Goal: Task Accomplishment & Management: Manage account settings

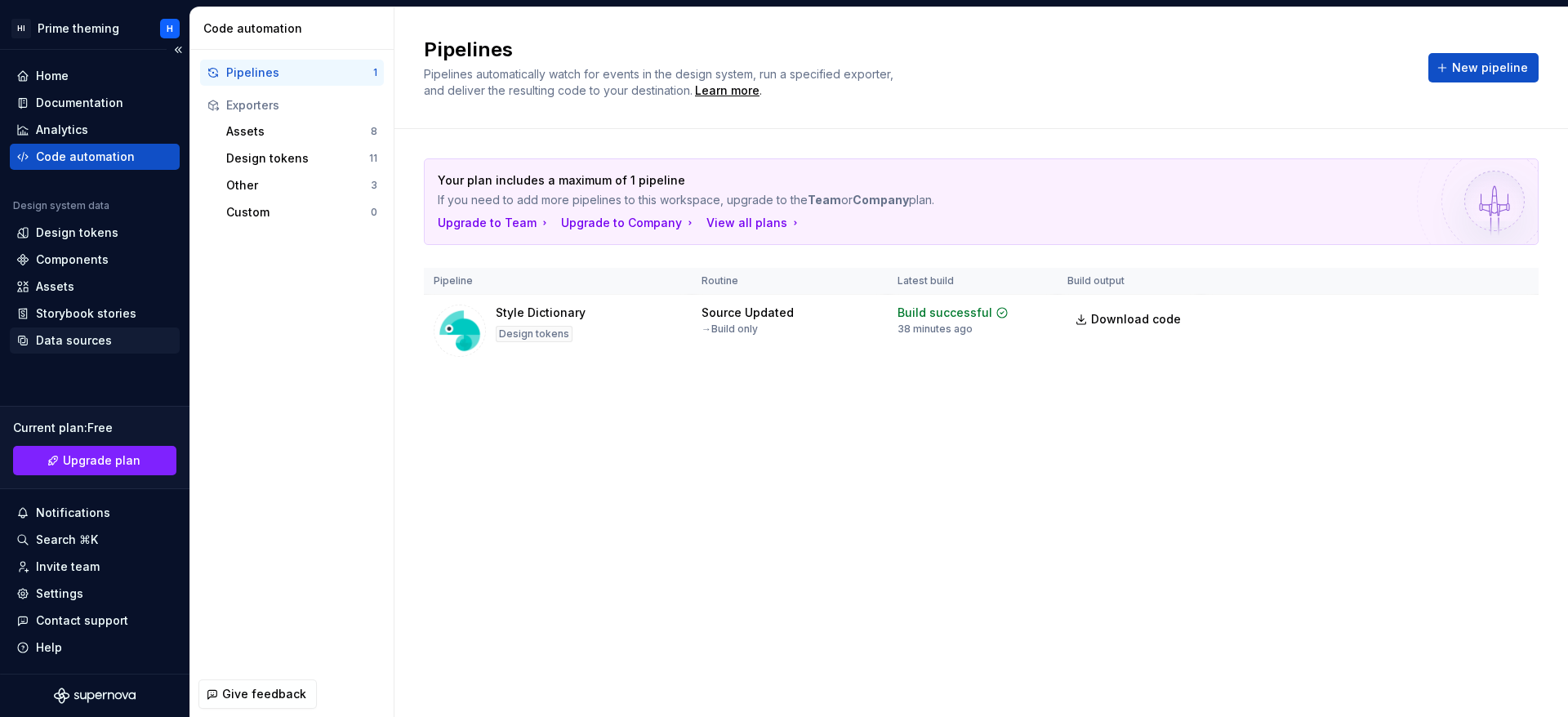
click at [76, 341] on div "Data sources" at bounding box center [73, 341] width 76 height 17
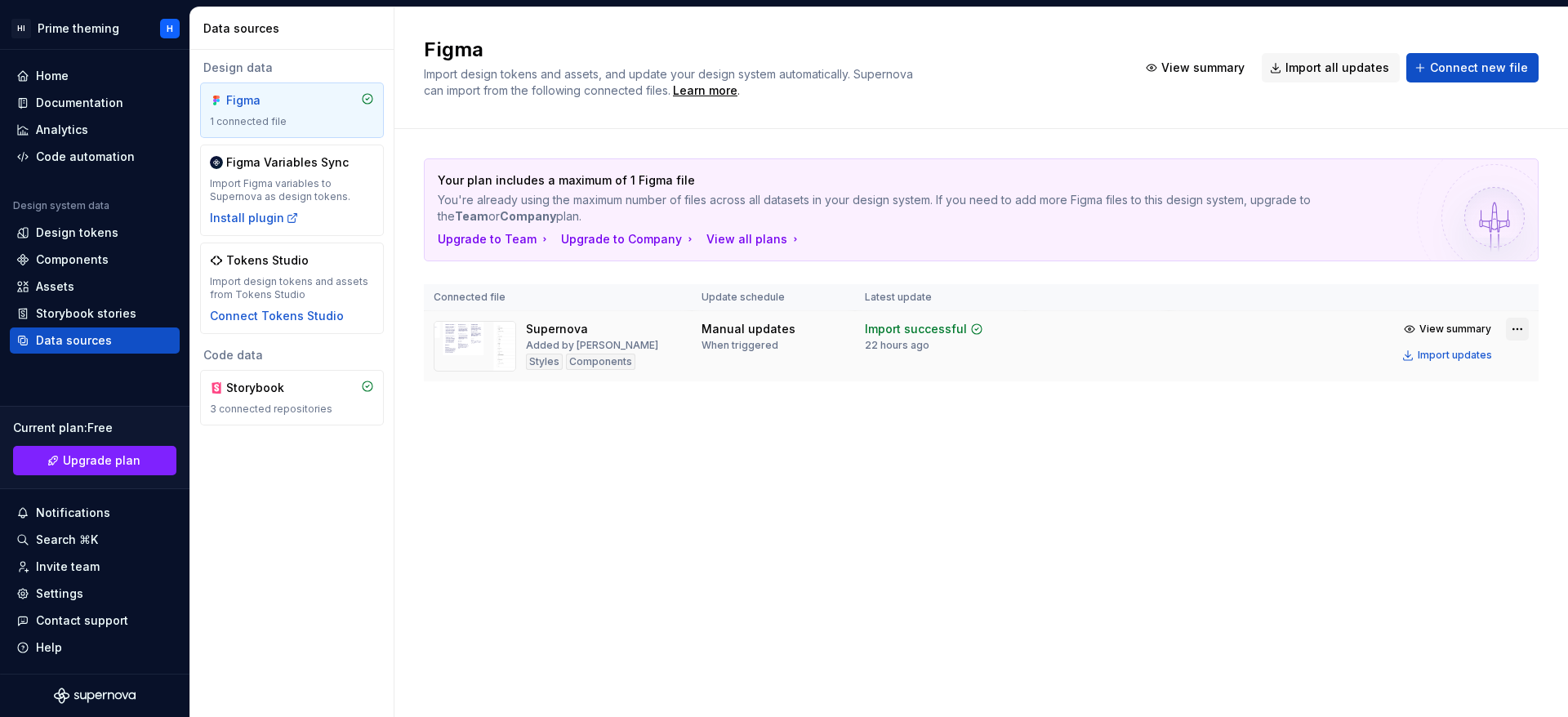
click at [1518, 333] on html "HI Prime theming H Home Documentation Analytics Code automation Design system d…" at bounding box center [784, 358] width 1568 height 717
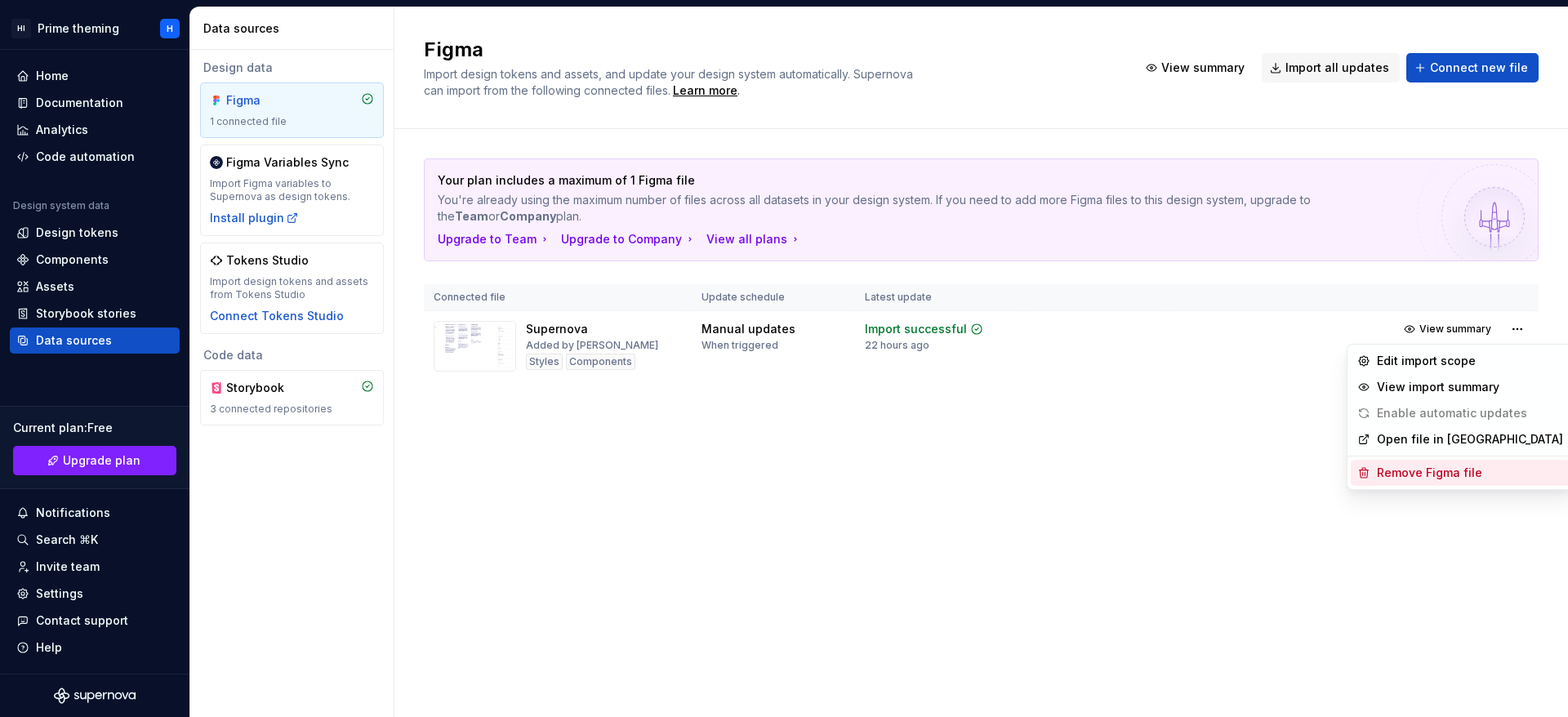
click at [1450, 474] on div "Remove Figma file" at bounding box center [1470, 473] width 186 height 17
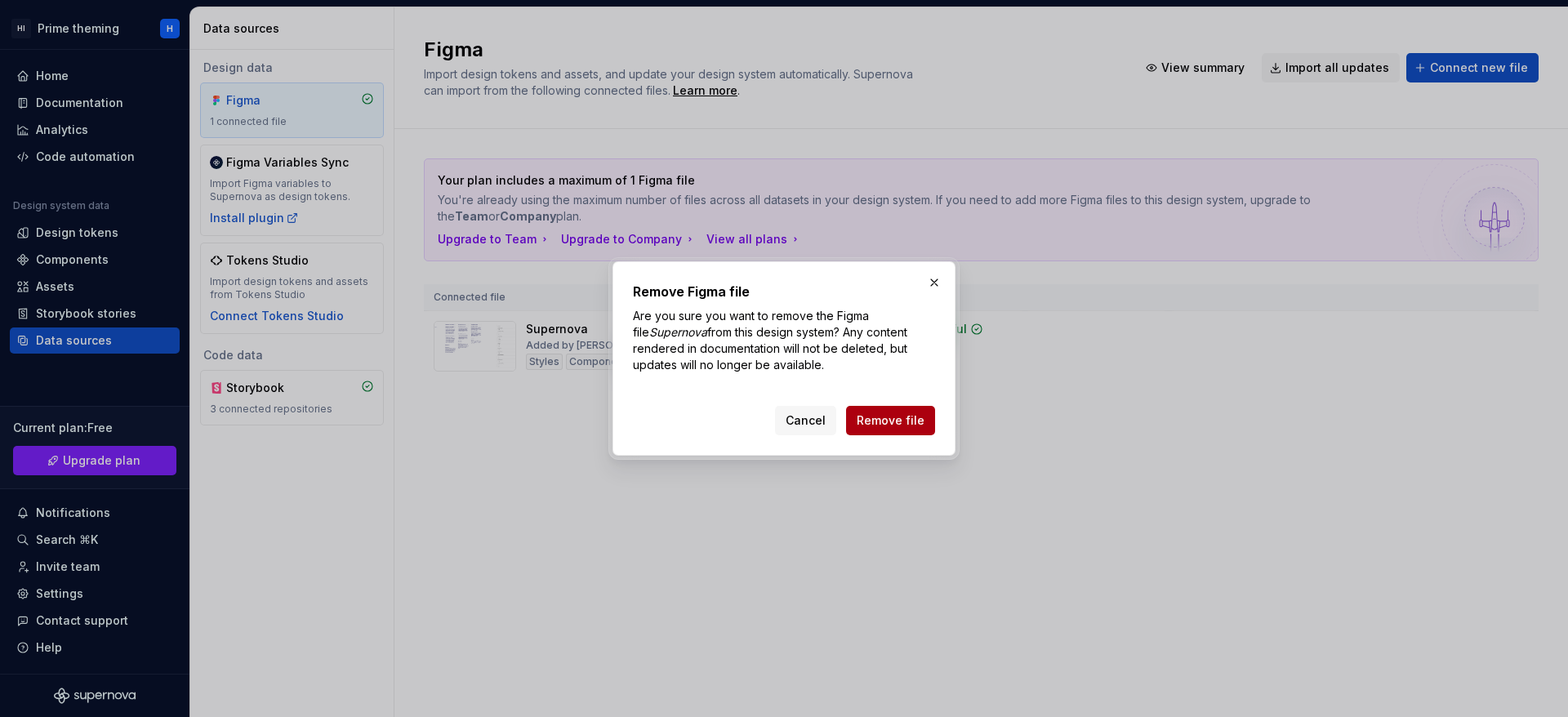
click at [874, 420] on span "Remove file" at bounding box center [890, 421] width 68 height 17
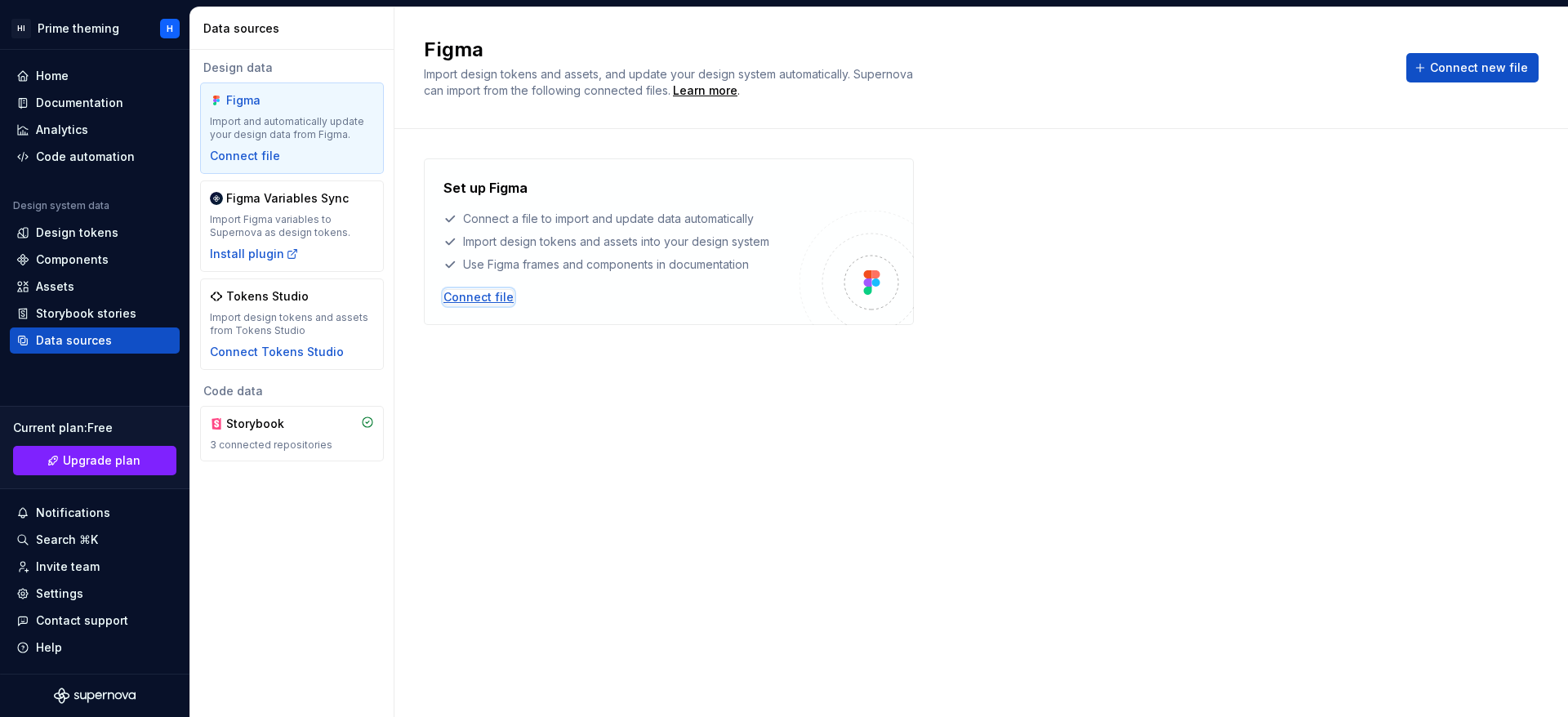
click at [506, 296] on div "Connect file" at bounding box center [478, 297] width 71 height 17
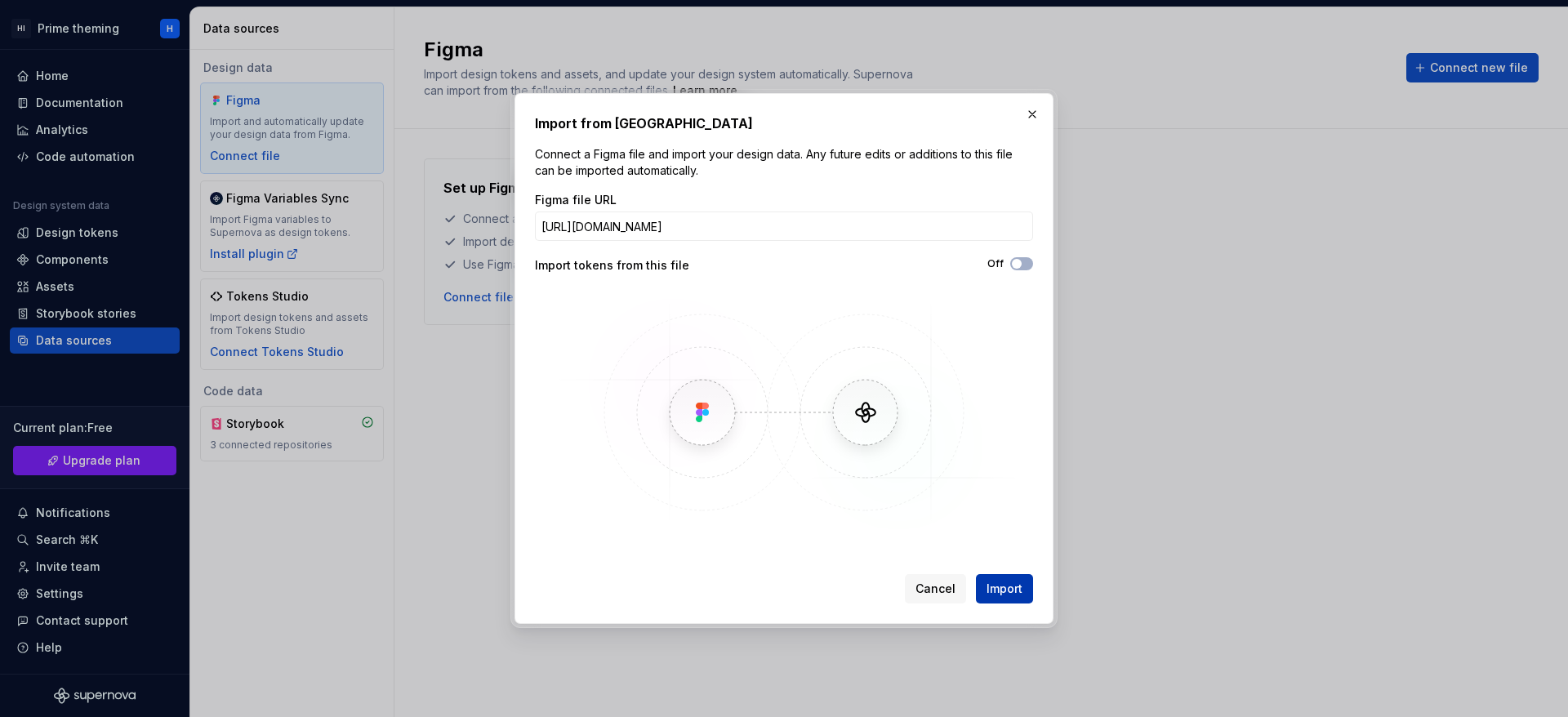
type input "[URL][DOMAIN_NAME]"
click at [1000, 581] on span "Import" at bounding box center [1004, 589] width 36 height 17
click at [1011, 263] on icon "button" at bounding box center [1017, 264] width 13 height 10
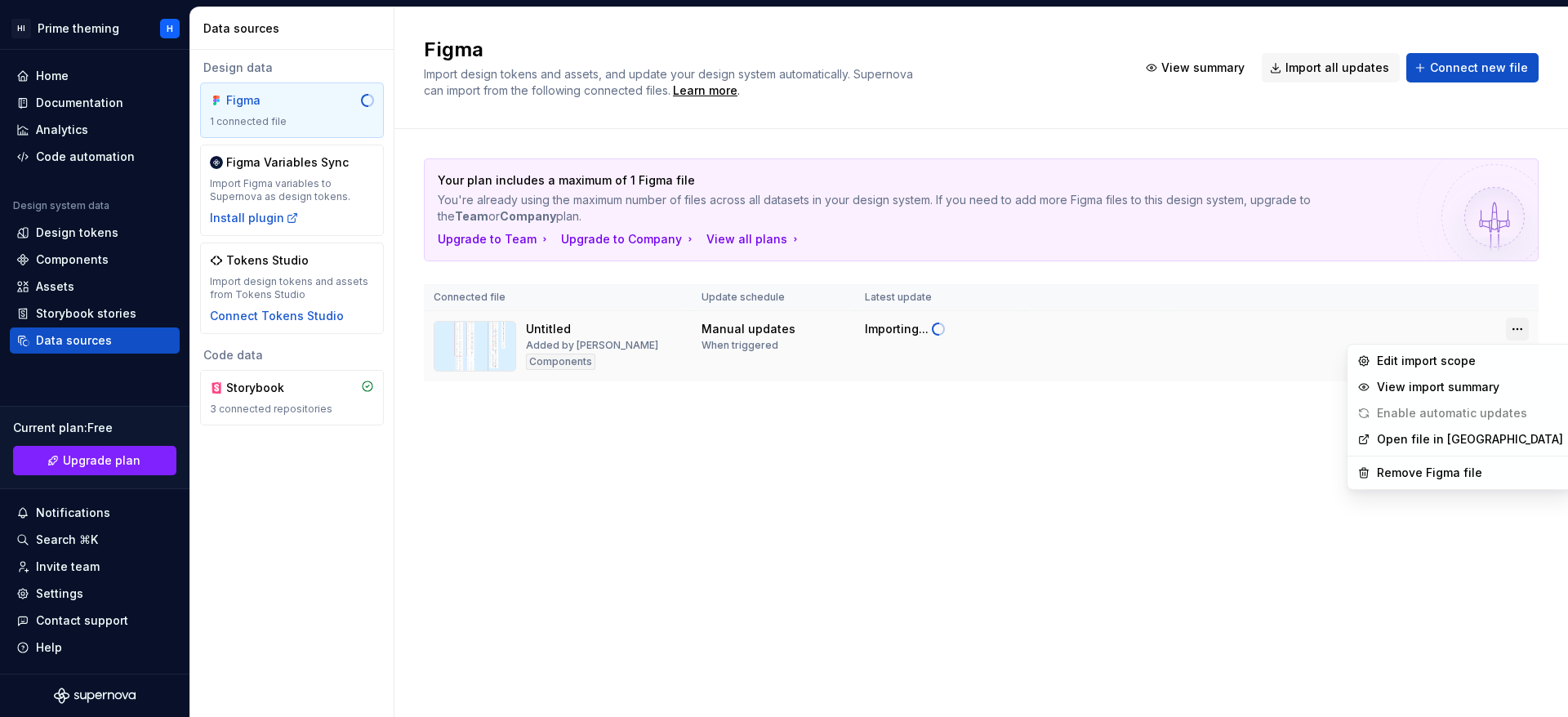
click at [1512, 325] on html "HI Prime theming H Home Documentation Analytics Code automation Design system d…" at bounding box center [784, 358] width 1568 height 717
click at [1457, 463] on div "Remove Figma file" at bounding box center [1460, 473] width 219 height 26
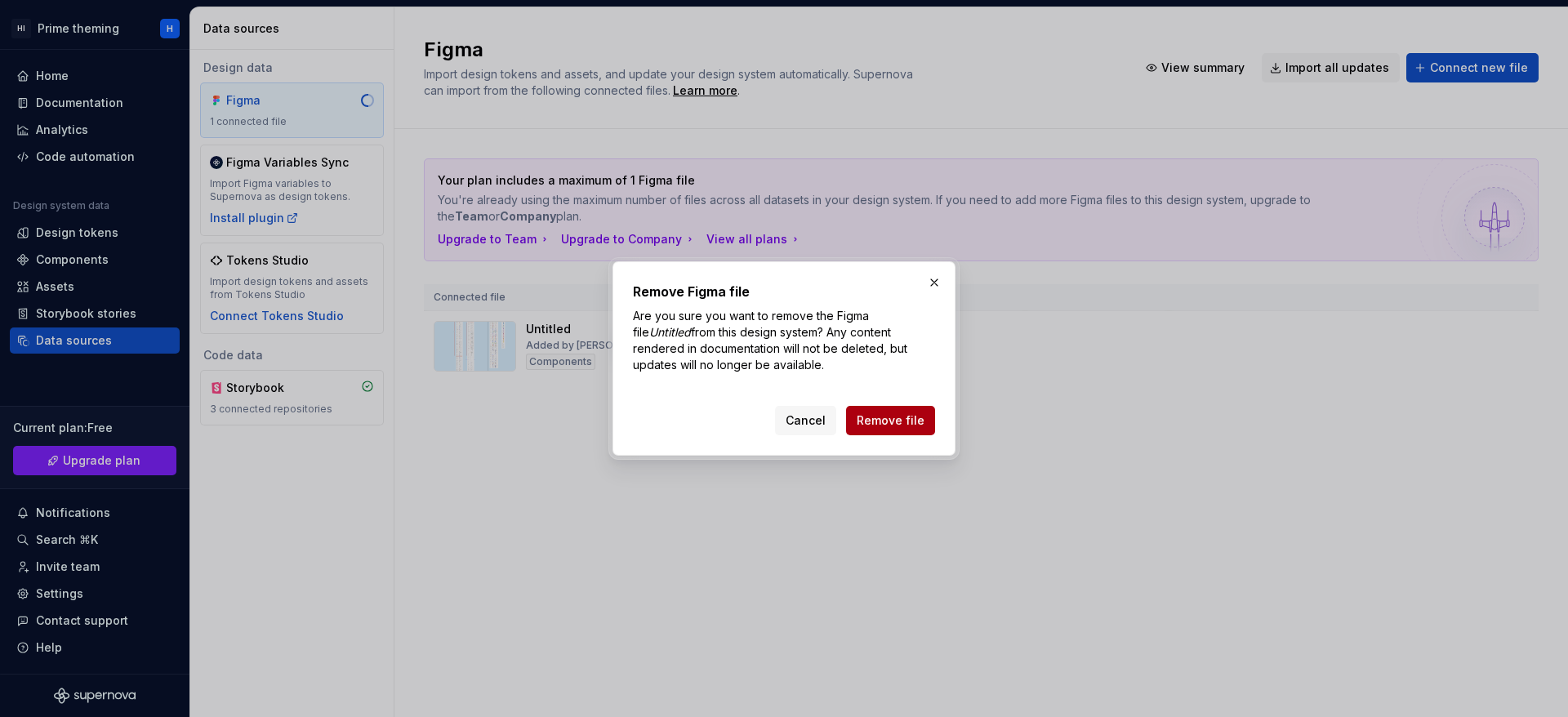
click at [891, 411] on button "Remove file" at bounding box center [890, 420] width 89 height 29
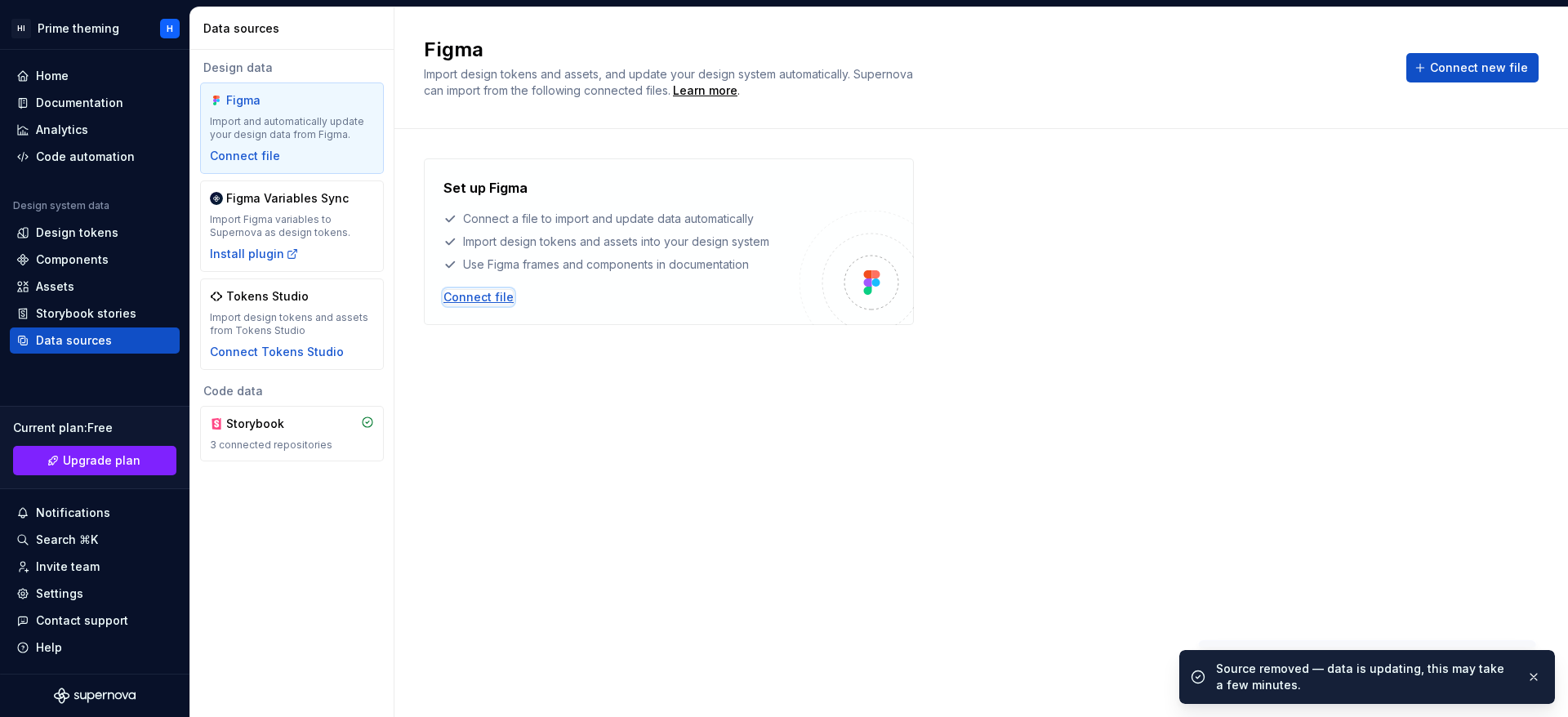
click at [475, 295] on div "Connect file" at bounding box center [478, 297] width 71 height 17
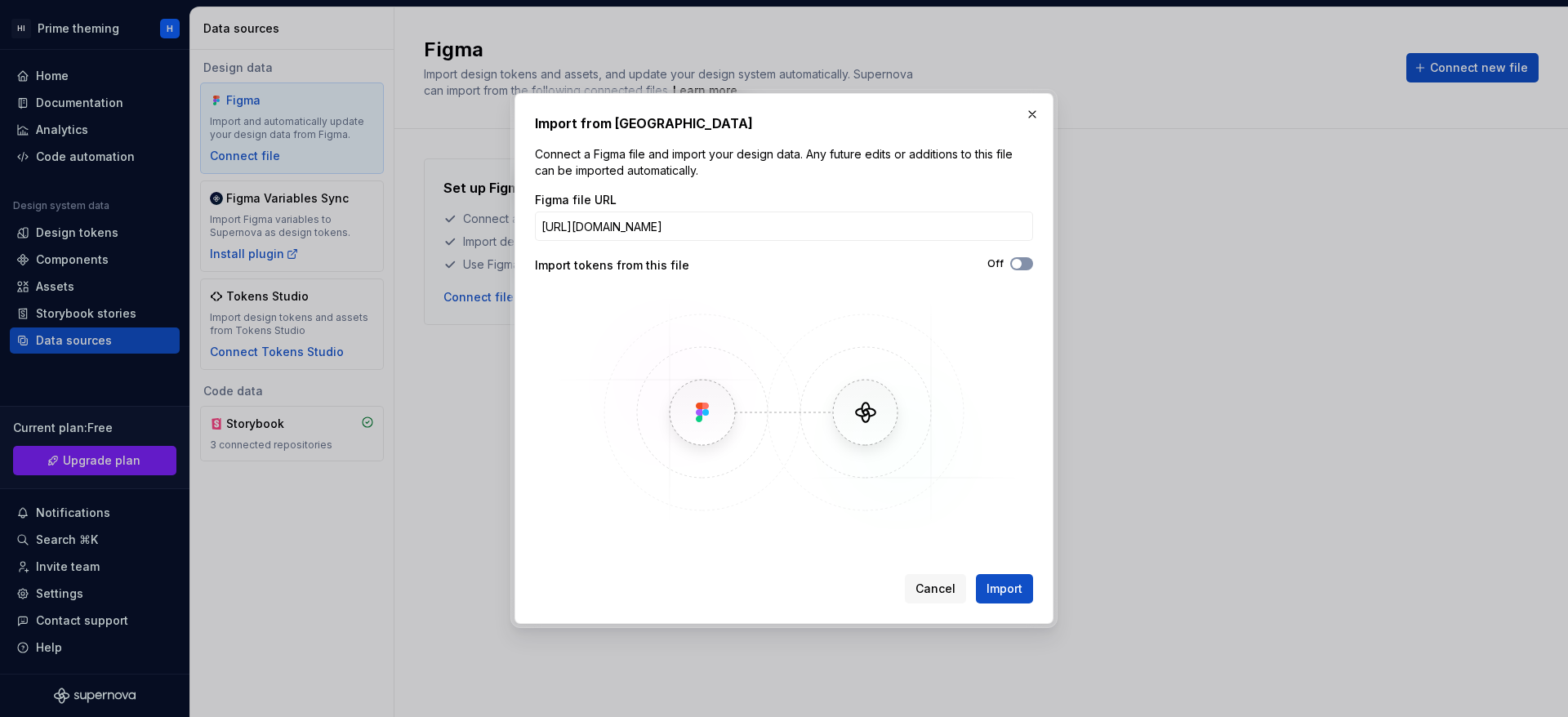
type input "[URL][DOMAIN_NAME]"
click at [1017, 265] on span "button" at bounding box center [1017, 264] width 10 height 10
click at [997, 596] on span "Import" at bounding box center [1004, 589] width 36 height 17
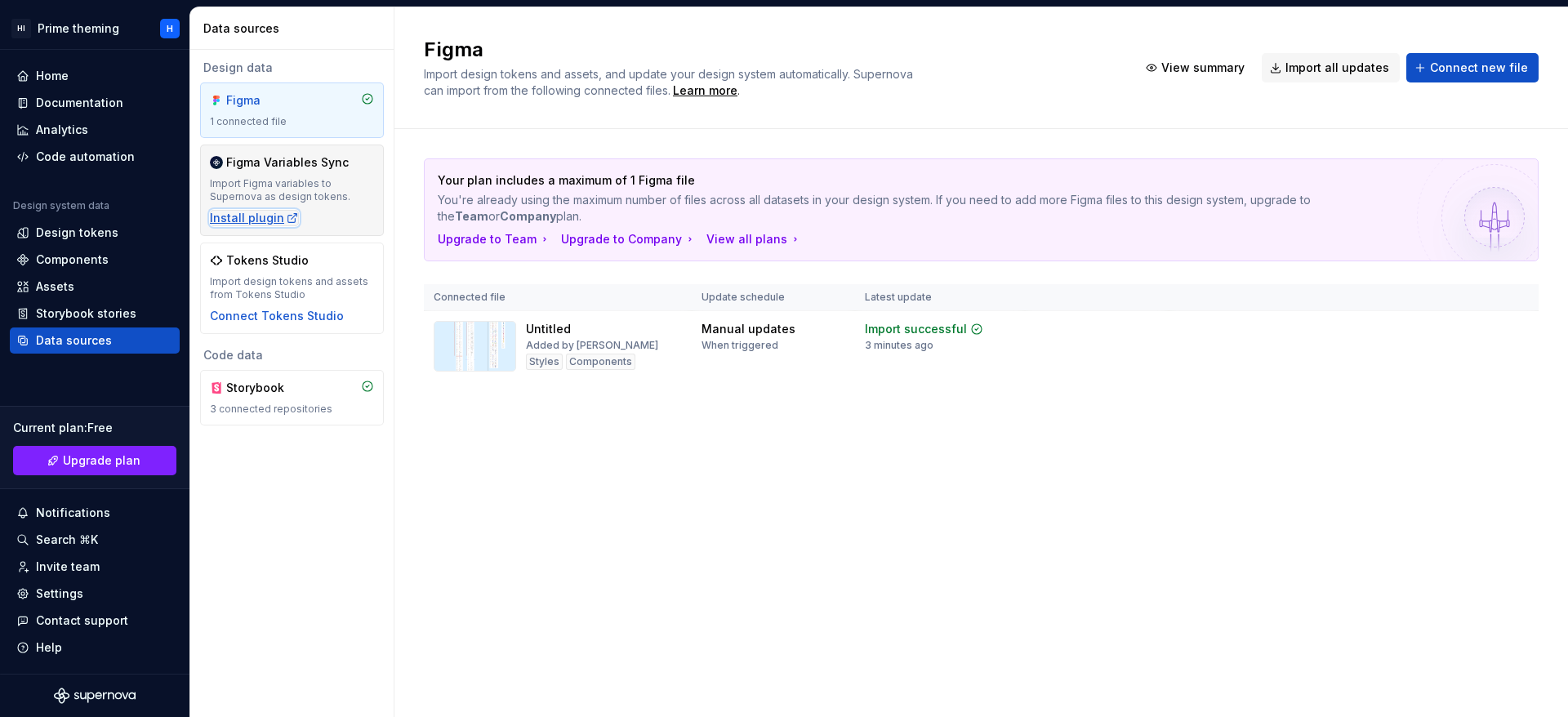
click at [235, 225] on div "Install plugin" at bounding box center [254, 219] width 89 height 17
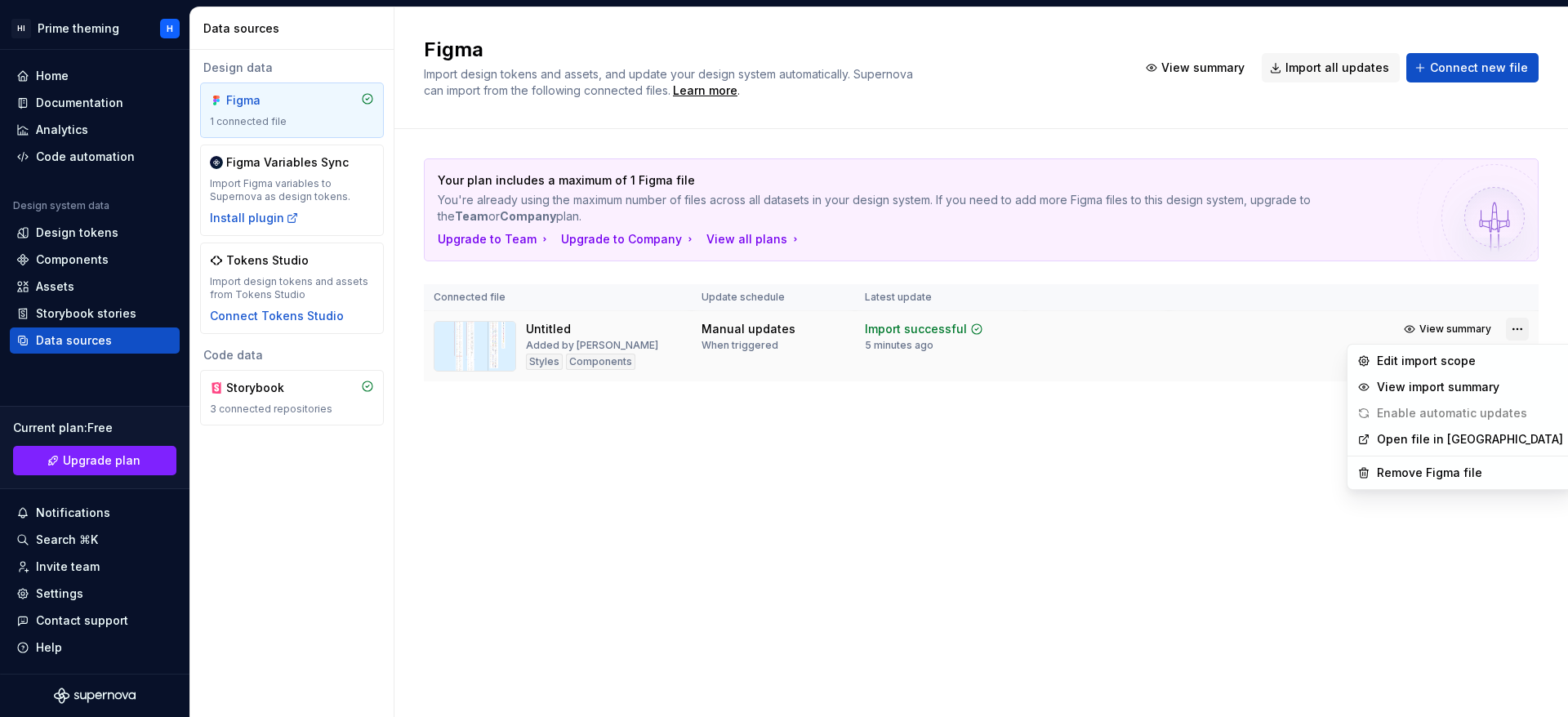
click at [1510, 327] on html "HI Prime theming H Home Documentation Analytics Code automation Design system d…" at bounding box center [784, 358] width 1568 height 717
click at [1419, 469] on div "Remove Figma file" at bounding box center [1470, 473] width 186 height 17
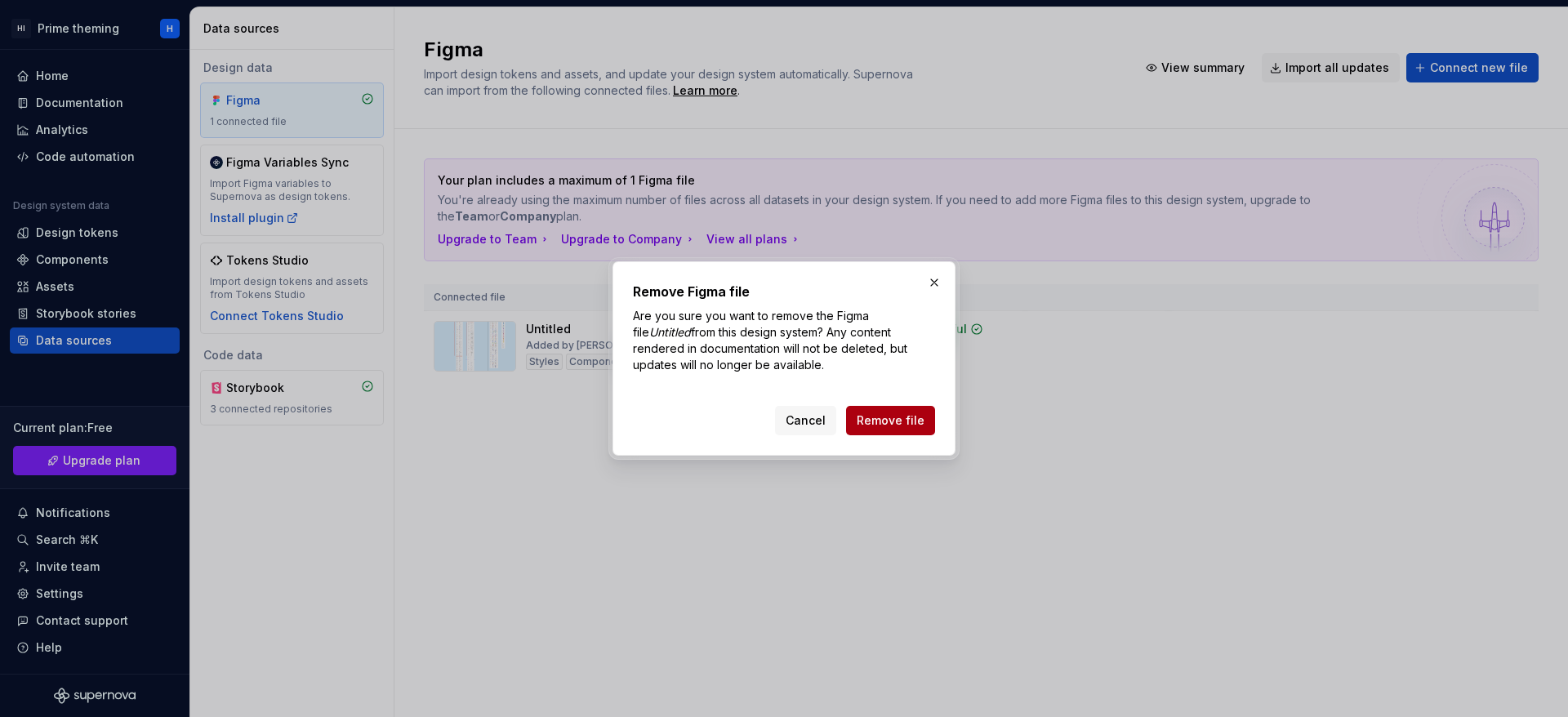
click at [900, 423] on span "Remove file" at bounding box center [890, 421] width 68 height 17
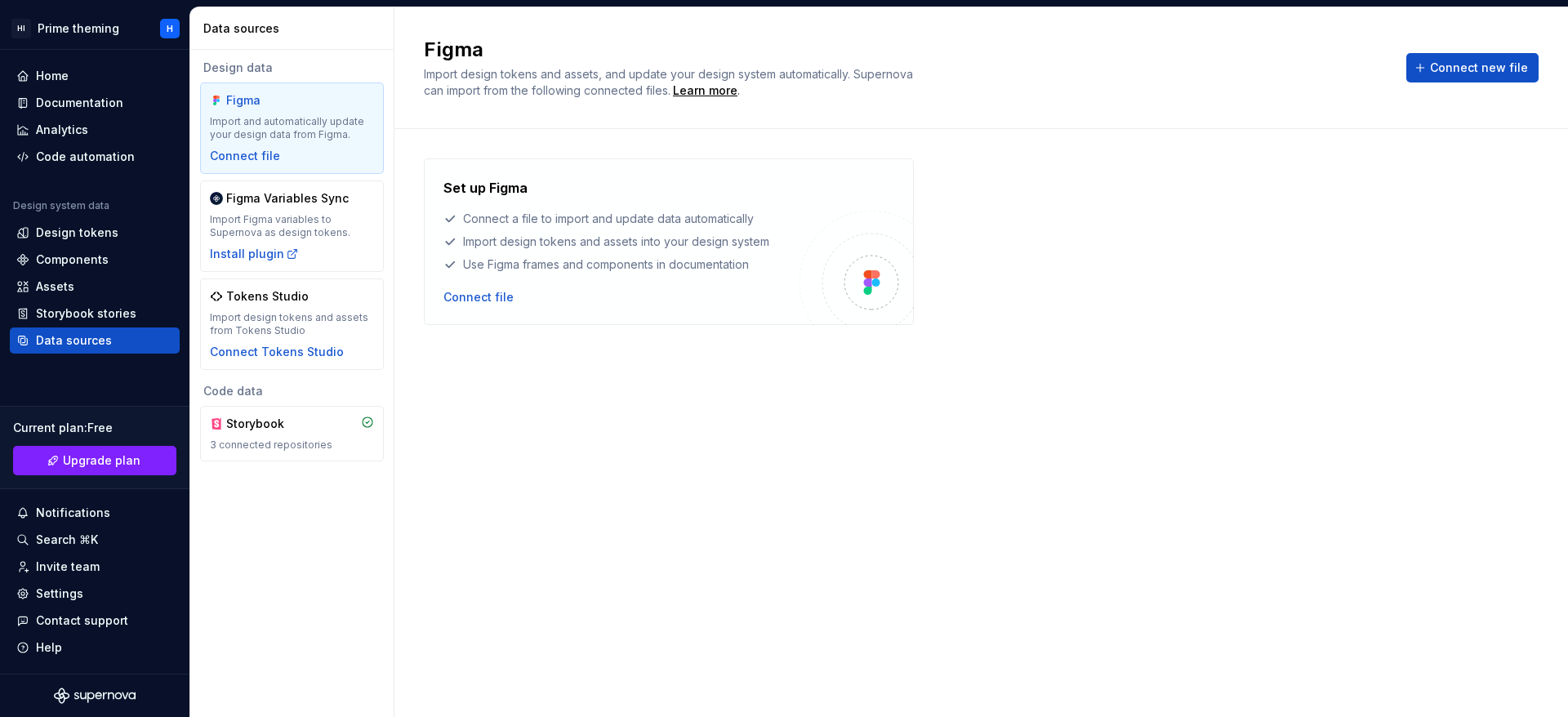
click at [483, 287] on div "Set up Figma Connect a file to import and update data automatically Import desi…" at bounding box center [621, 241] width 356 height 127
click at [479, 294] on div "Connect file" at bounding box center [478, 297] width 71 height 17
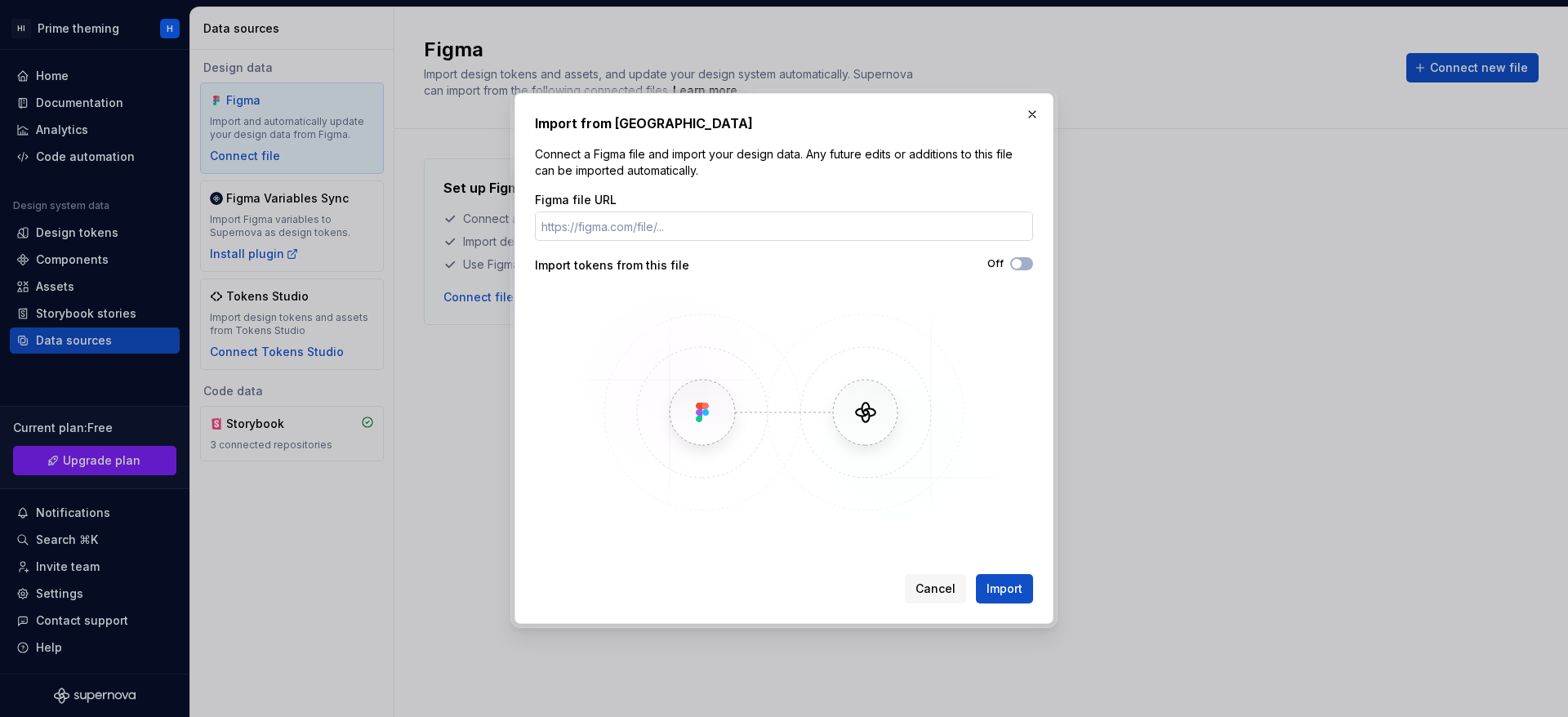
click at [755, 217] on input "Figma file URL" at bounding box center [784, 226] width 498 height 29
type input "hhI3ipVnYXPktyez8a5AfT/super"
click at [1024, 110] on button "button" at bounding box center [1032, 115] width 23 height 23
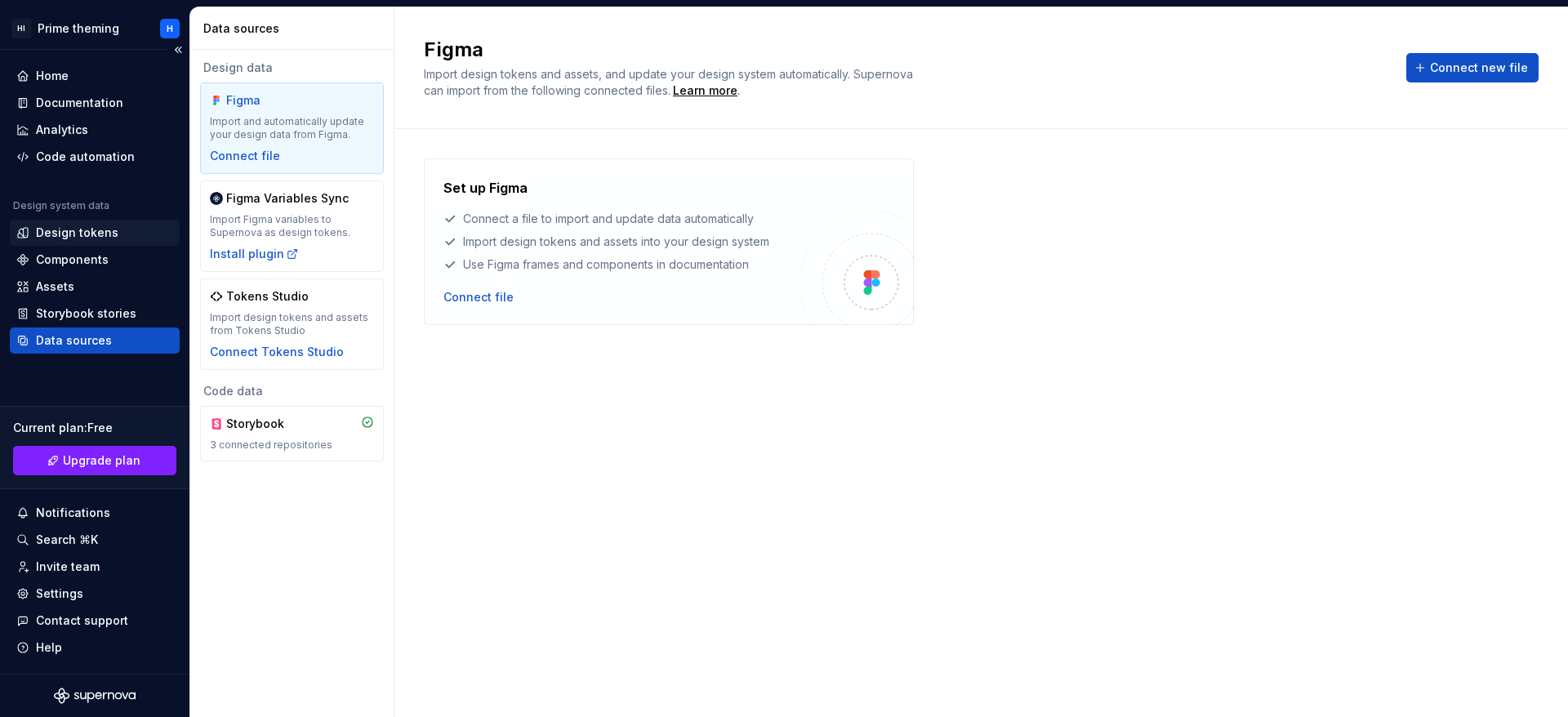
click at [100, 237] on div "Design tokens" at bounding box center [76, 233] width 82 height 17
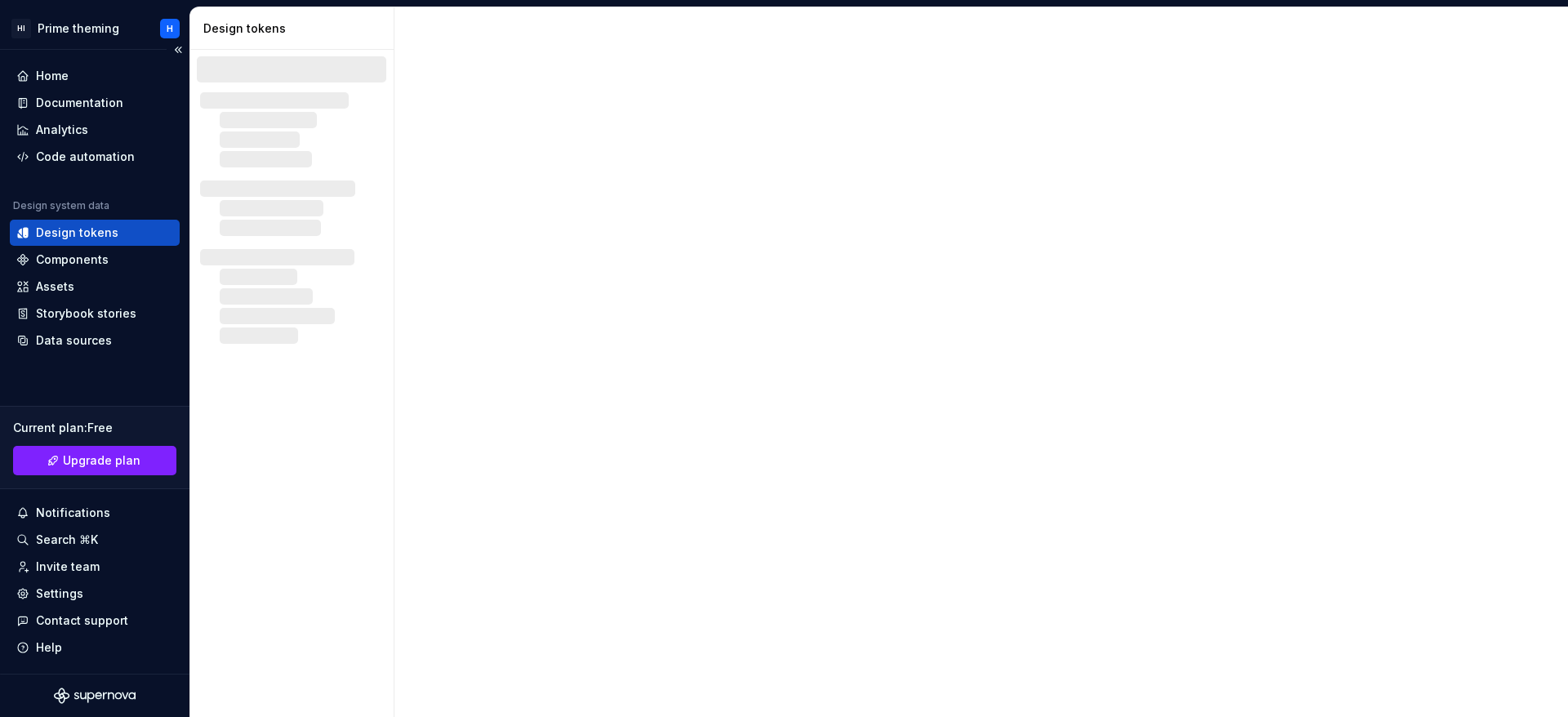
click at [95, 233] on div "Design tokens" at bounding box center [76, 233] width 82 height 17
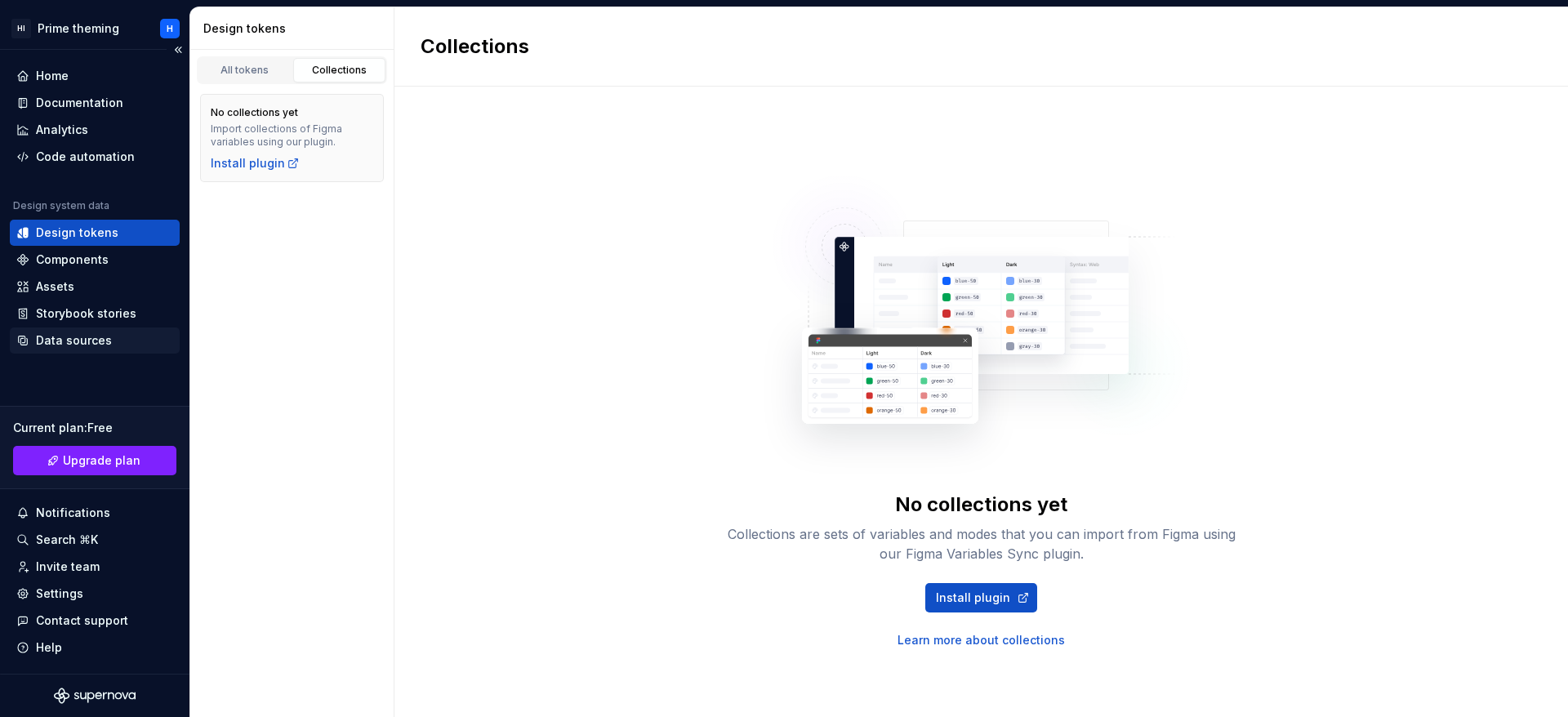
click at [77, 329] on div "Data sources" at bounding box center [95, 340] width 170 height 26
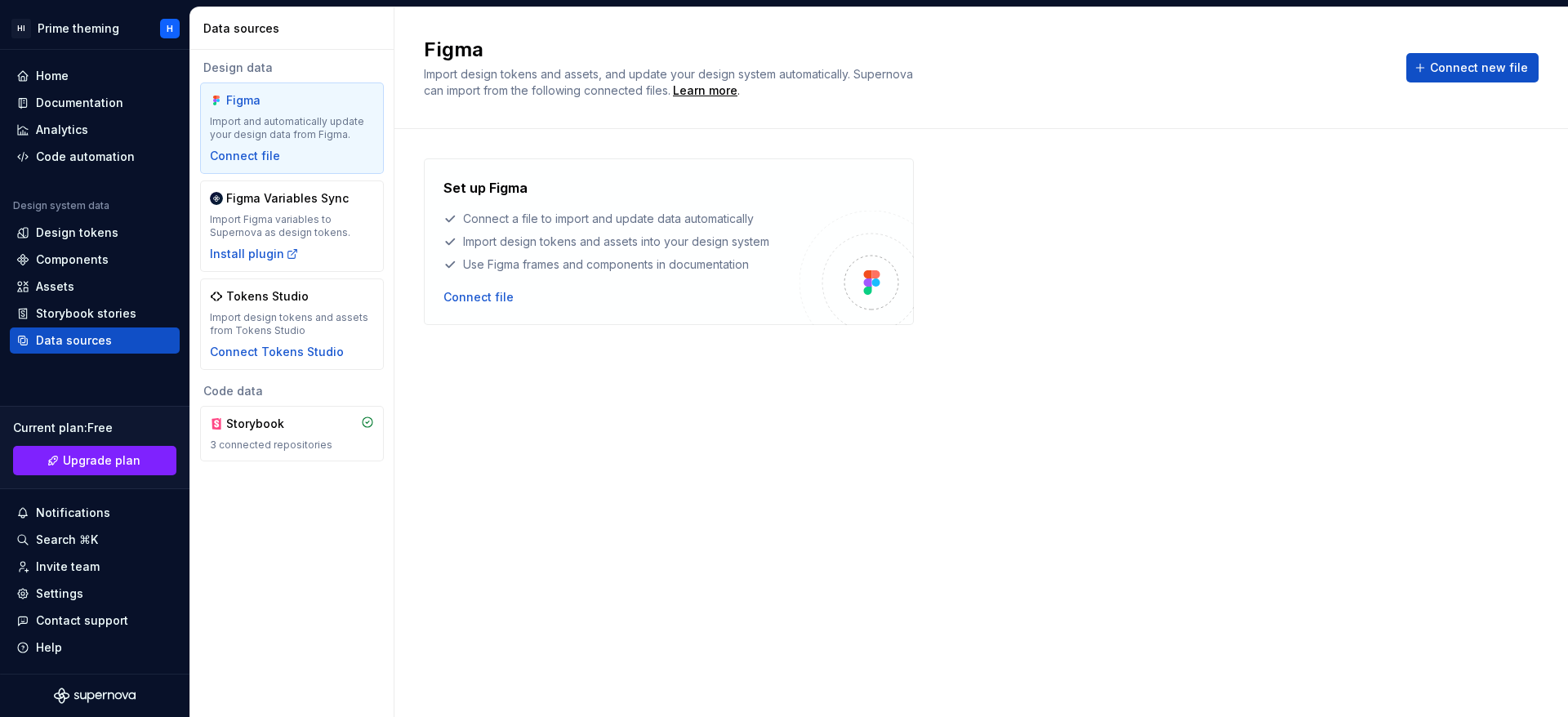
click at [242, 142] on div "Figma Import and automatically update your design data from Figma. Connect file" at bounding box center [292, 128] width 164 height 72
click at [241, 143] on div "Figma Import and automatically update your design data from Figma. Connect file" at bounding box center [292, 128] width 164 height 72
click at [260, 151] on div "Connect file" at bounding box center [245, 156] width 71 height 17
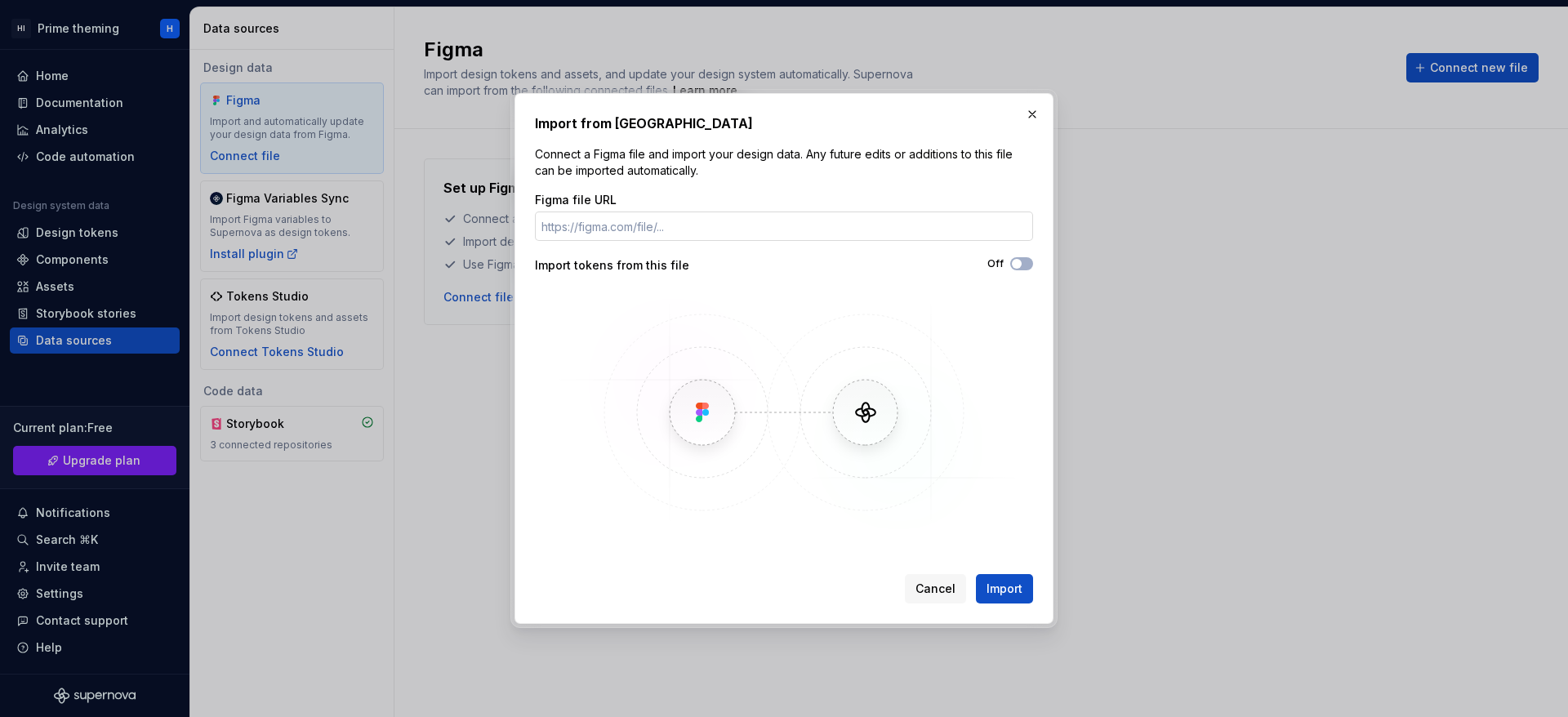
click at [700, 219] on input "Figma file URL" at bounding box center [784, 226] width 498 height 29
type input "hhI3ipVnYXPktyez8a5AfT/super"
click at [999, 577] on button "Import" at bounding box center [1004, 588] width 57 height 29
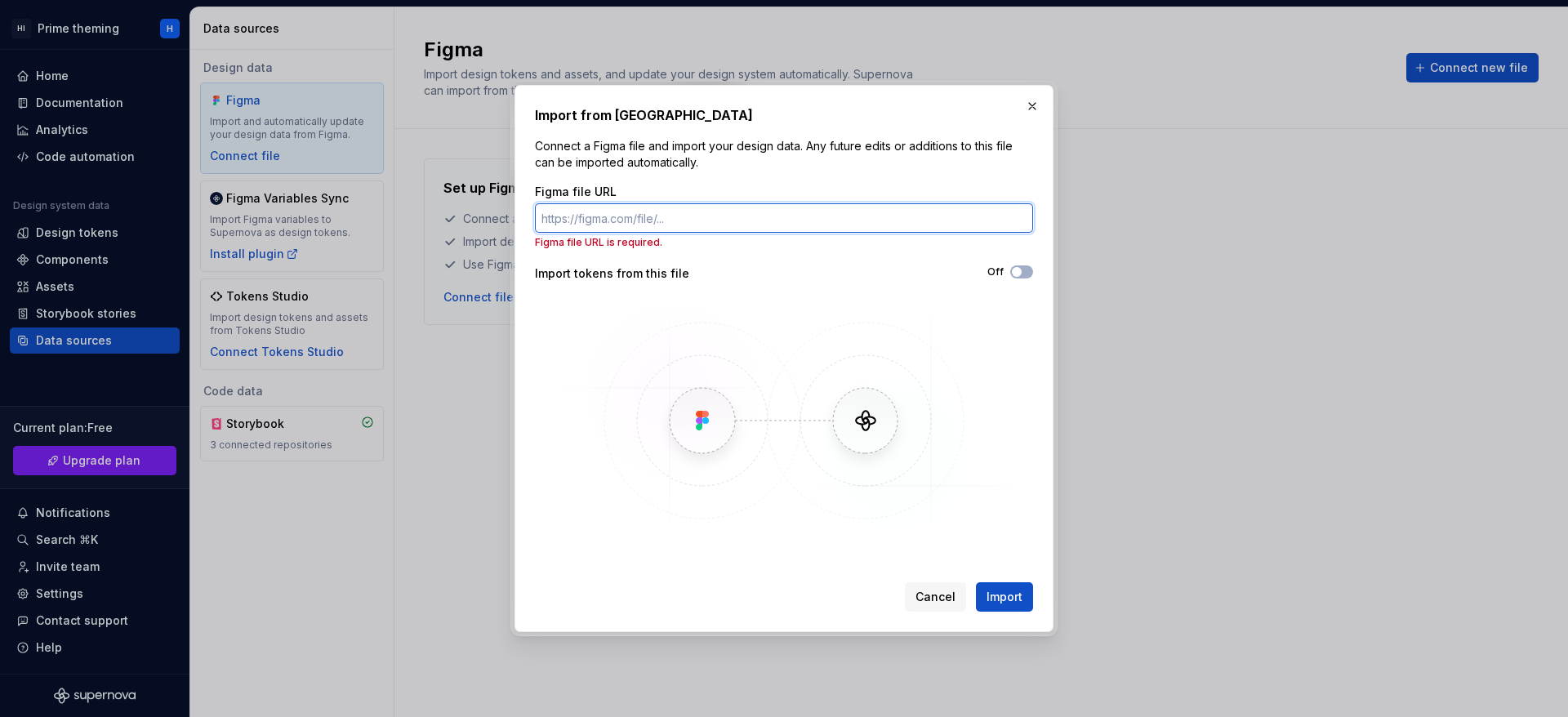
click at [764, 214] on input "Figma file URL" at bounding box center [784, 218] width 498 height 29
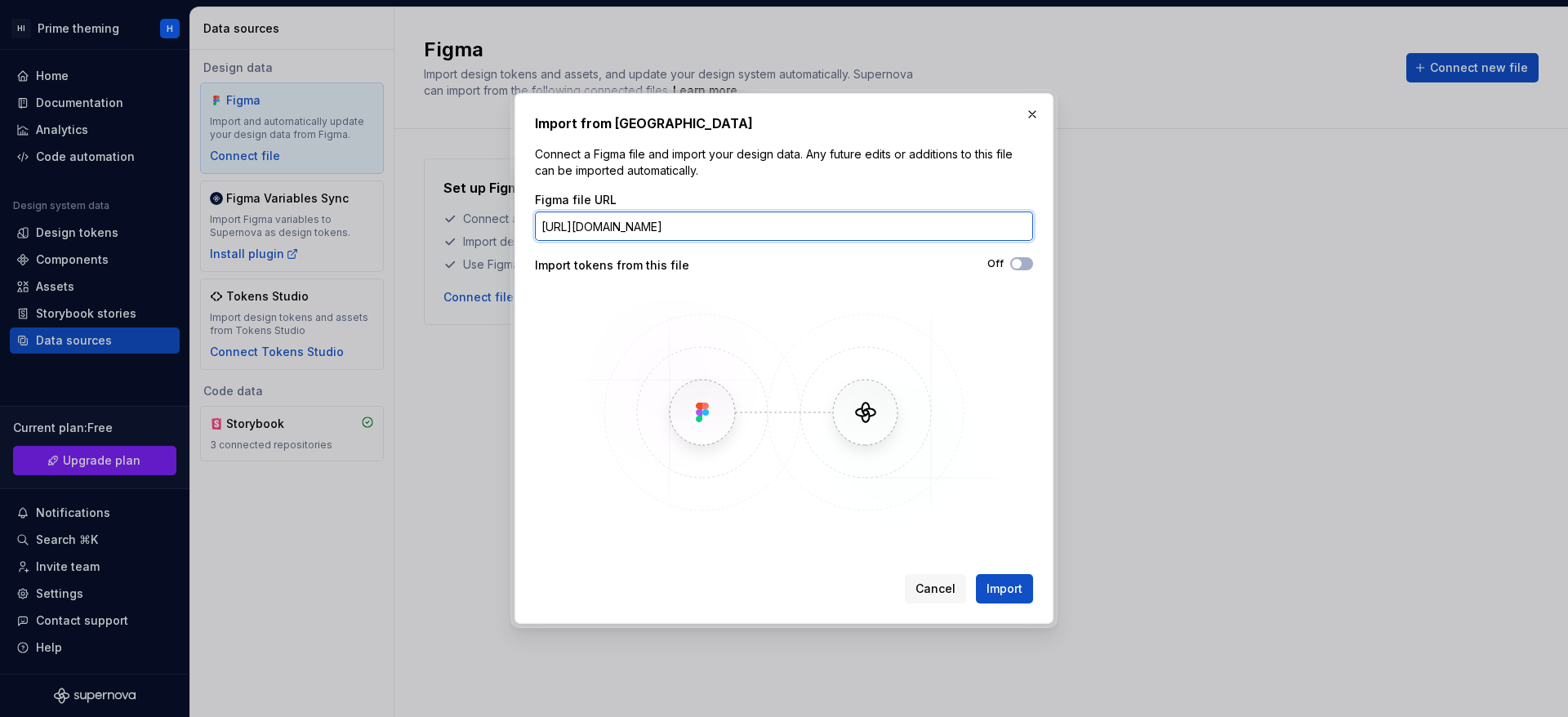
drag, startPoint x: 936, startPoint y: 225, endPoint x: 692, endPoint y: 225, distance: 244.0
click at [692, 225] on input "[URL][DOMAIN_NAME]" at bounding box center [784, 226] width 498 height 29
paste input "hhI3ipVnYXPktyez8a5AfT/super"
click at [942, 219] on input "[URL][DOMAIN_NAME]" at bounding box center [784, 226] width 498 height 29
type input "[URL][DOMAIN_NAME]"
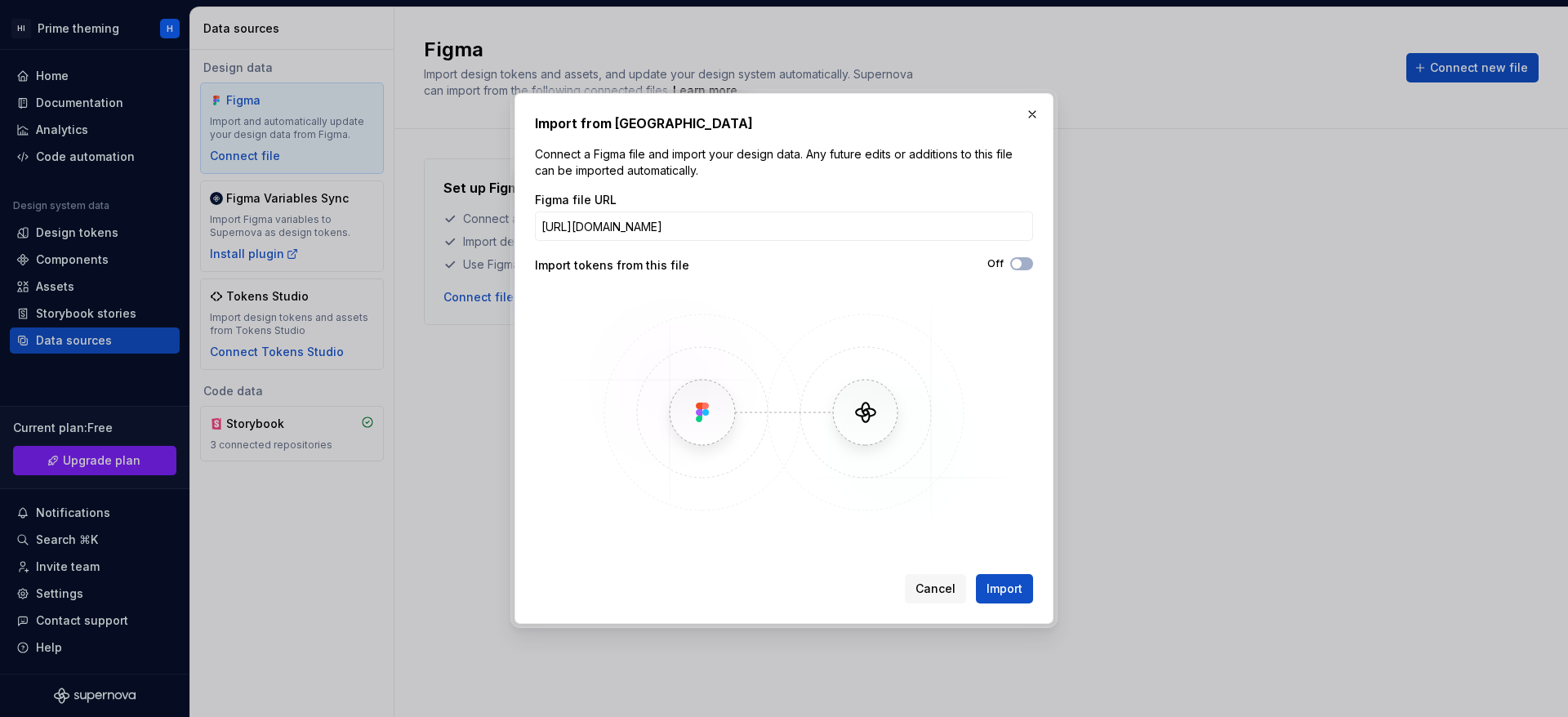
click at [1032, 256] on div "Figma file URL [URL][DOMAIN_NAME] Import tokens from this file Off" at bounding box center [784, 363] width 498 height 343
click at [1021, 266] on span "button" at bounding box center [1017, 264] width 10 height 10
click at [1021, 266] on icon "button" at bounding box center [1017, 264] width 13 height 10
click at [1010, 590] on span "Import" at bounding box center [1004, 589] width 36 height 17
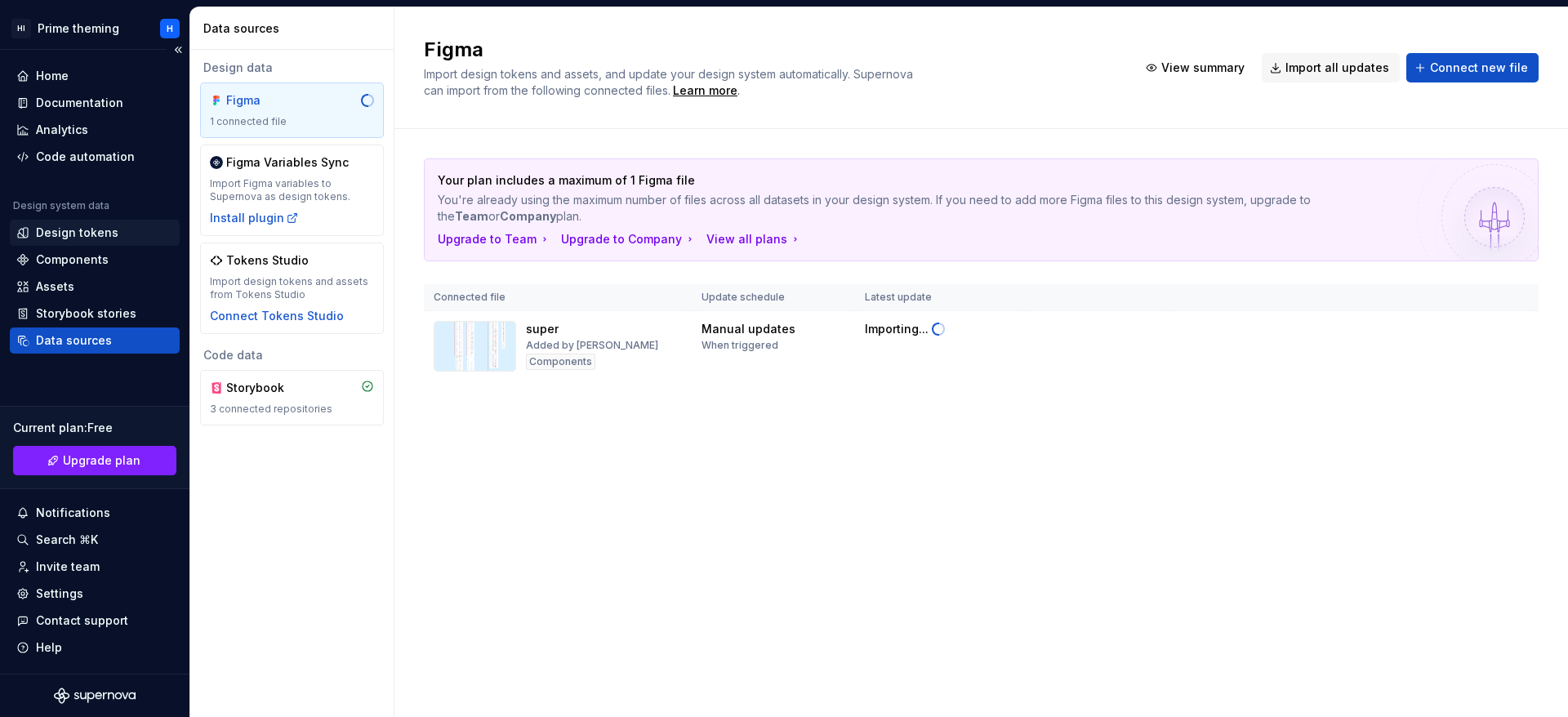
click at [108, 228] on div "Design tokens" at bounding box center [76, 233] width 82 height 17
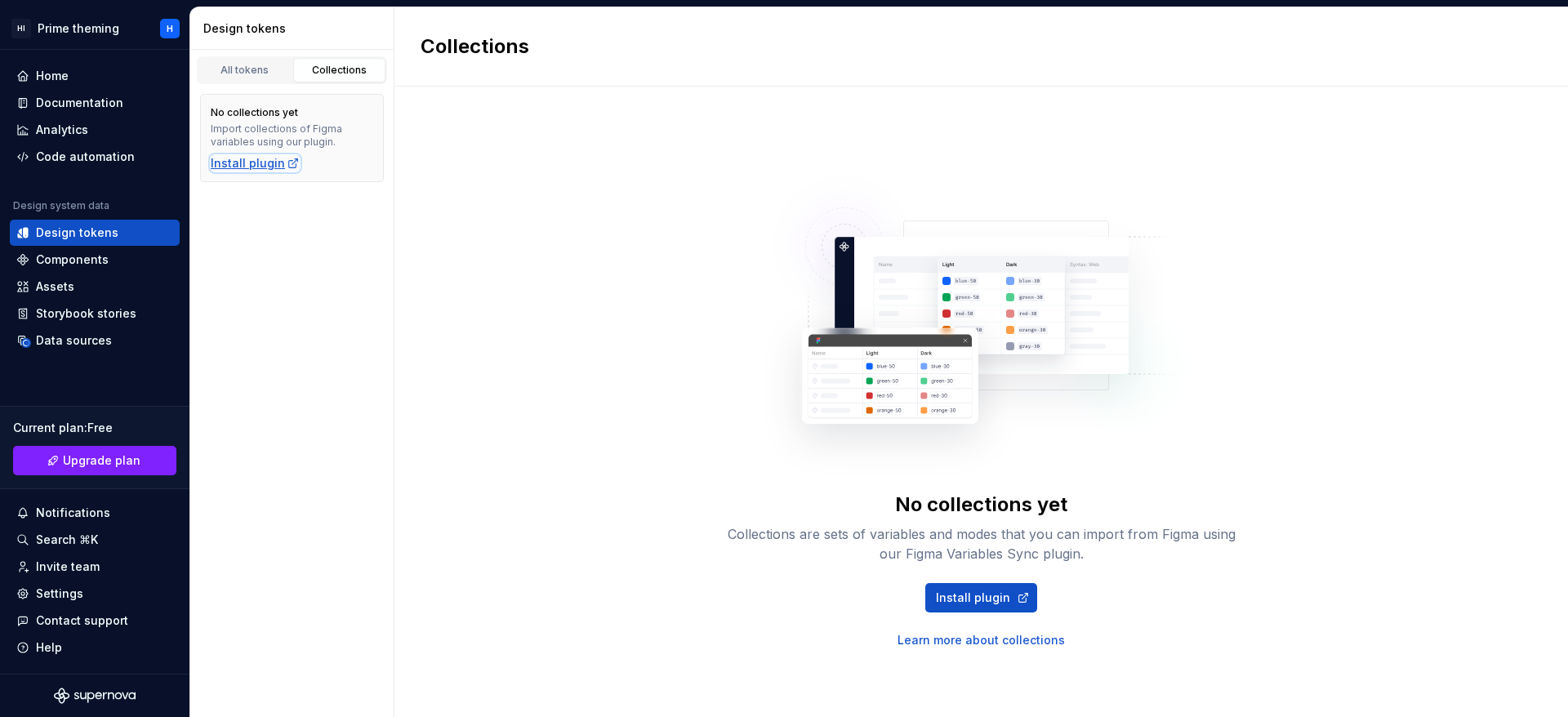
click at [233, 161] on div "Install plugin" at bounding box center [255, 164] width 89 height 17
click at [107, 81] on div "Home" at bounding box center [95, 76] width 157 height 17
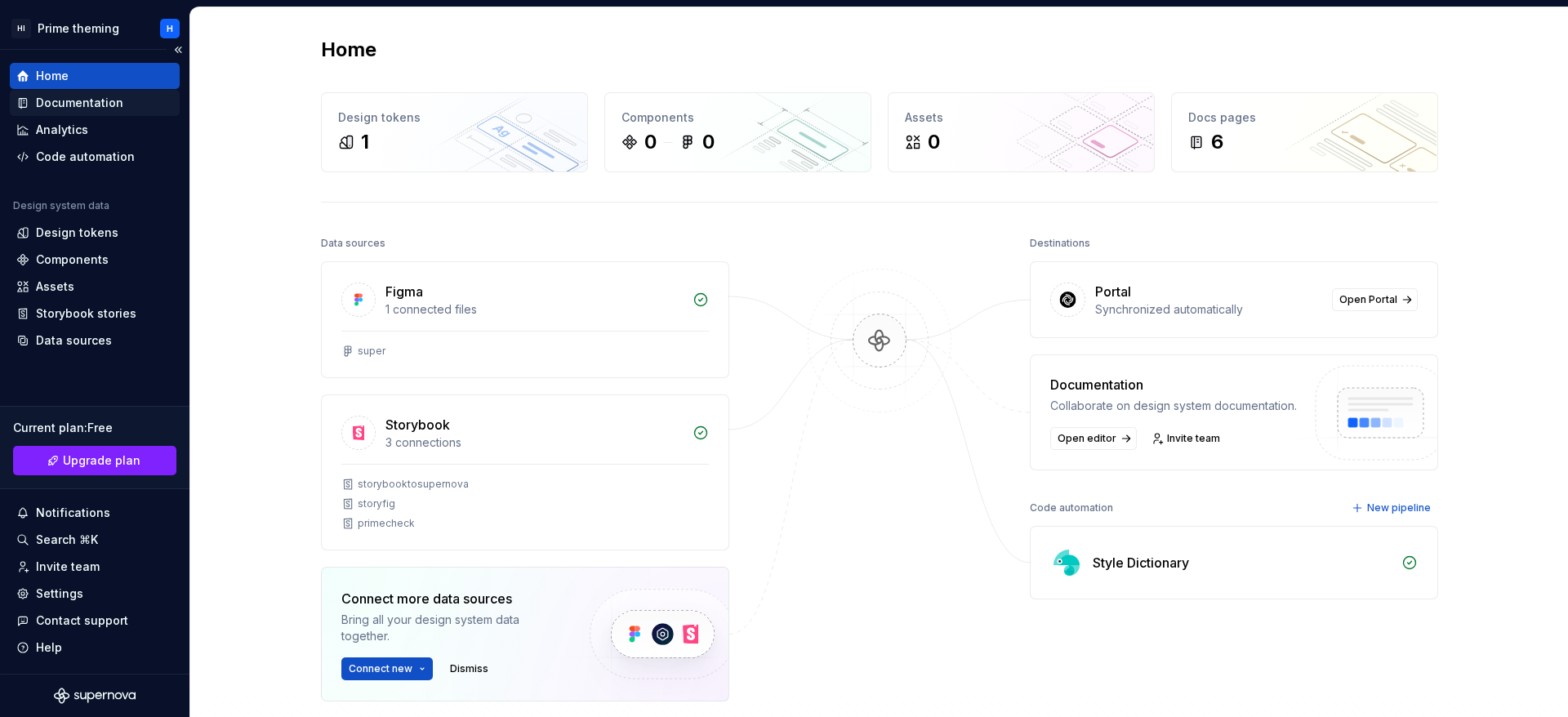
click at [78, 95] on div "Documentation" at bounding box center [79, 103] width 87 height 17
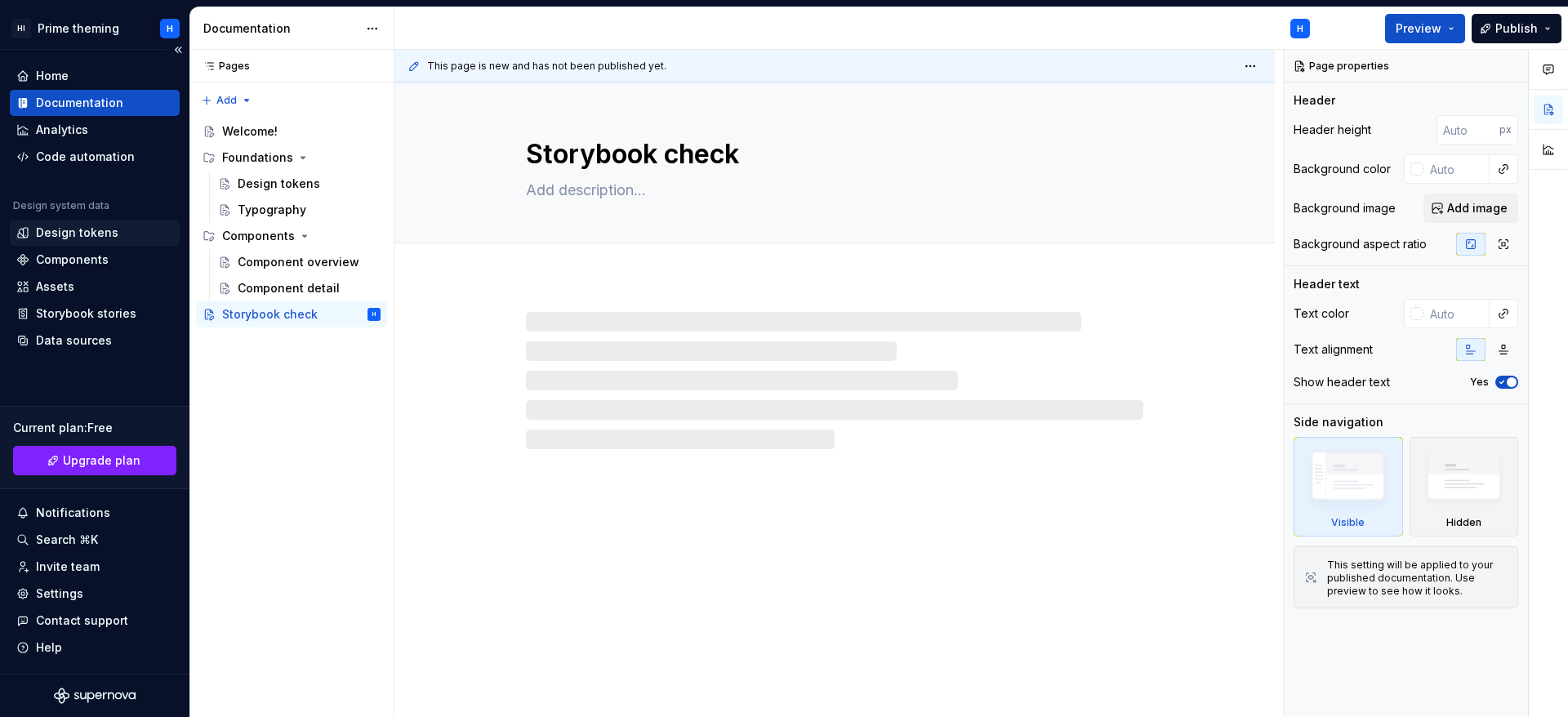
type textarea "*"
click at [106, 231] on div "Design tokens" at bounding box center [76, 233] width 82 height 17
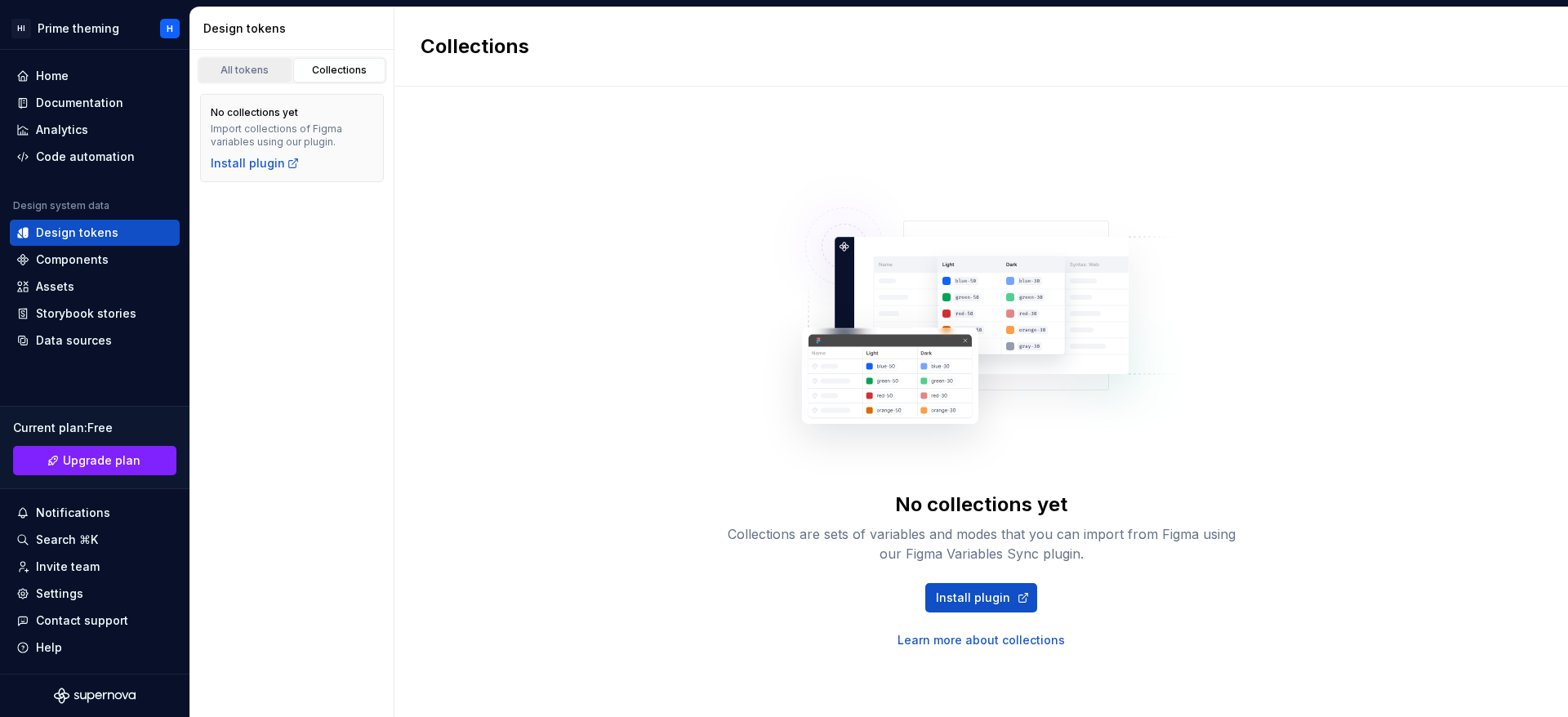
click at [254, 66] on div "All tokens" at bounding box center [245, 71] width 81 height 13
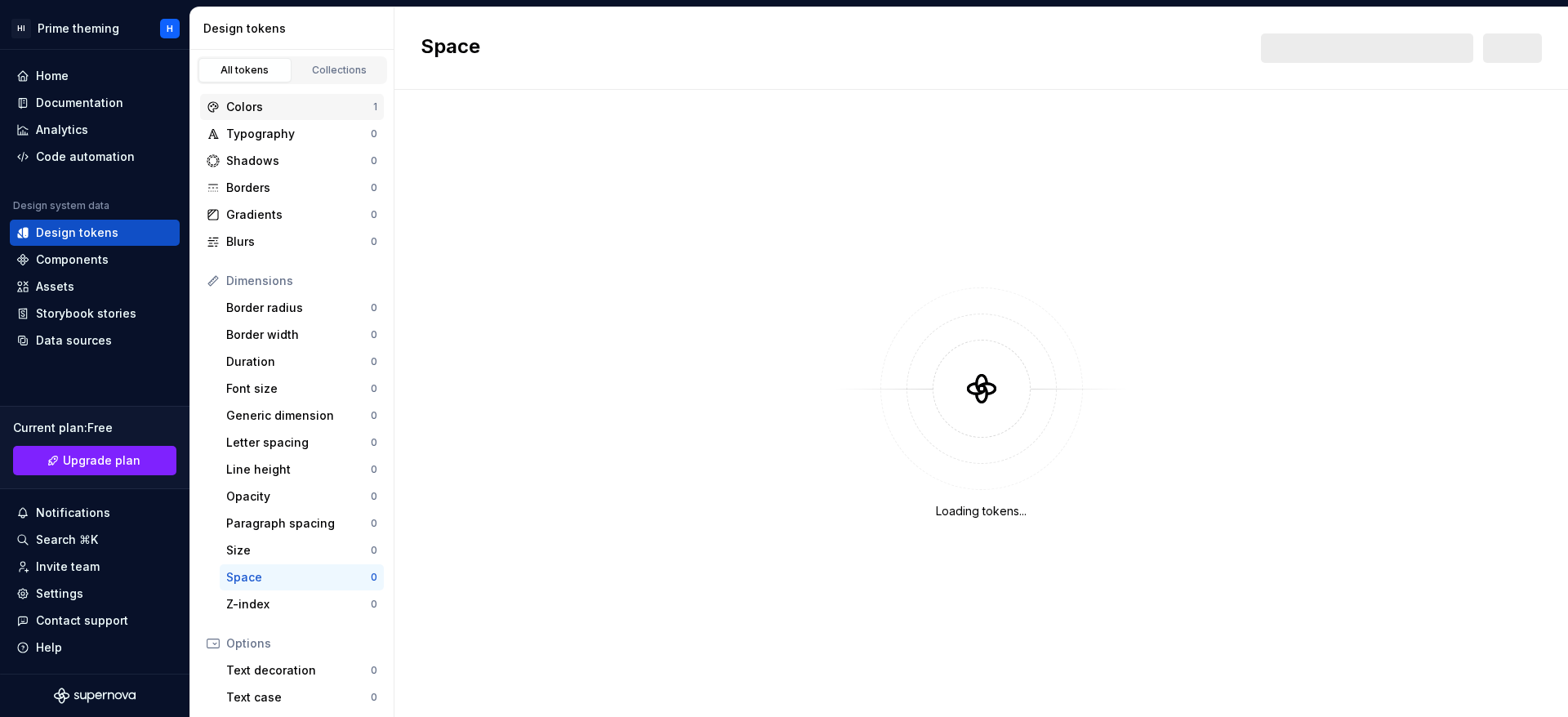
click at [343, 110] on div "Colors" at bounding box center [299, 107] width 147 height 17
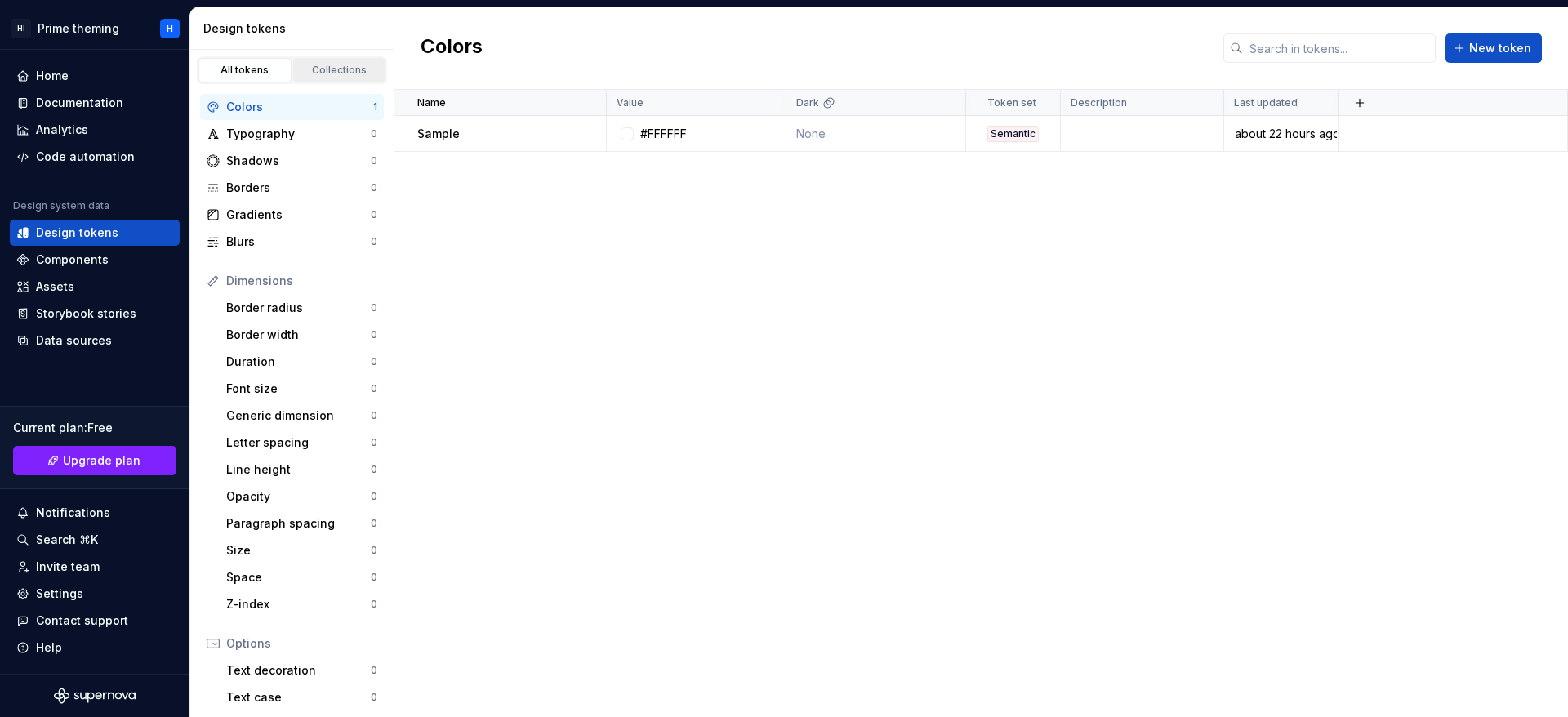
click at [345, 66] on div "Collections" at bounding box center [340, 71] width 81 height 13
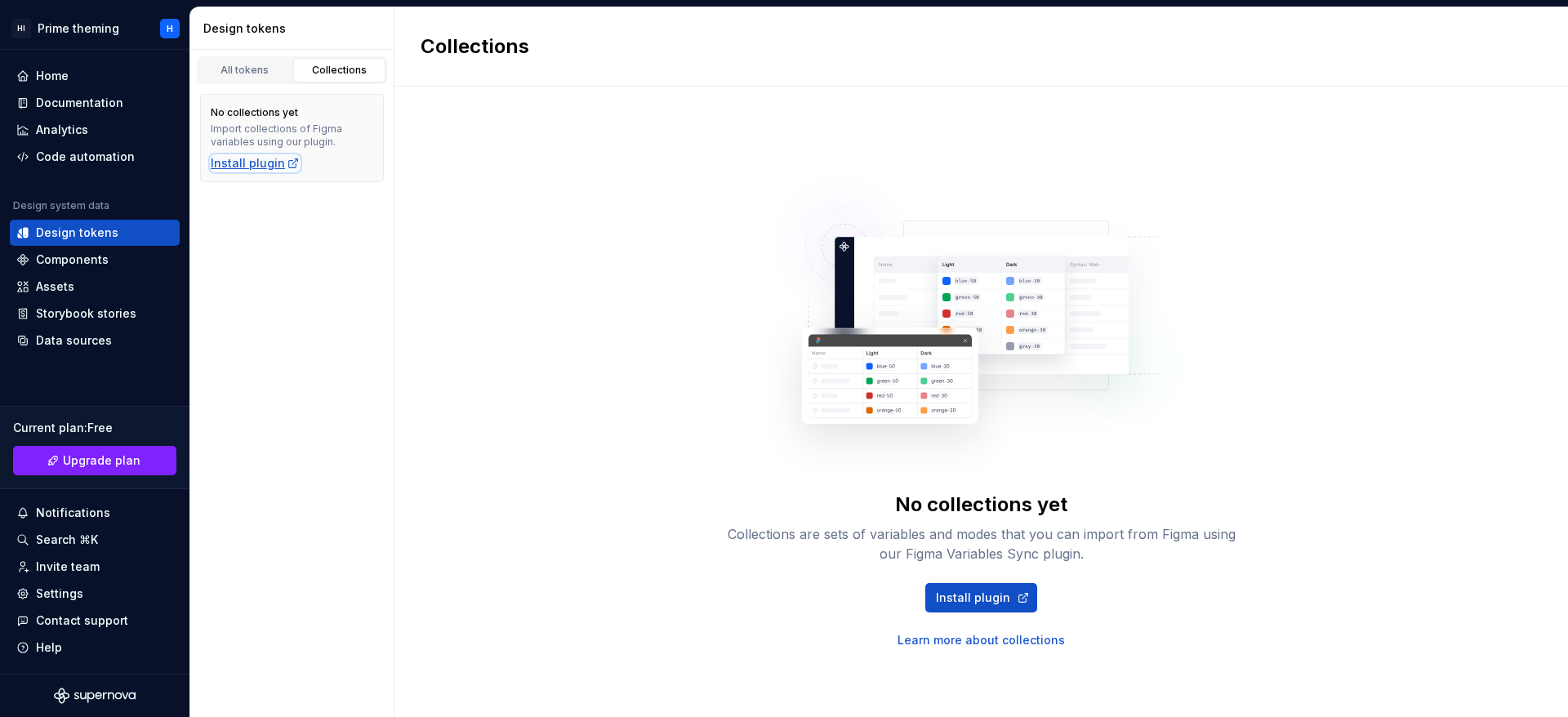
click at [269, 163] on div "Install plugin" at bounding box center [255, 164] width 89 height 17
click at [102, 341] on div "Data sources" at bounding box center [73, 341] width 76 height 17
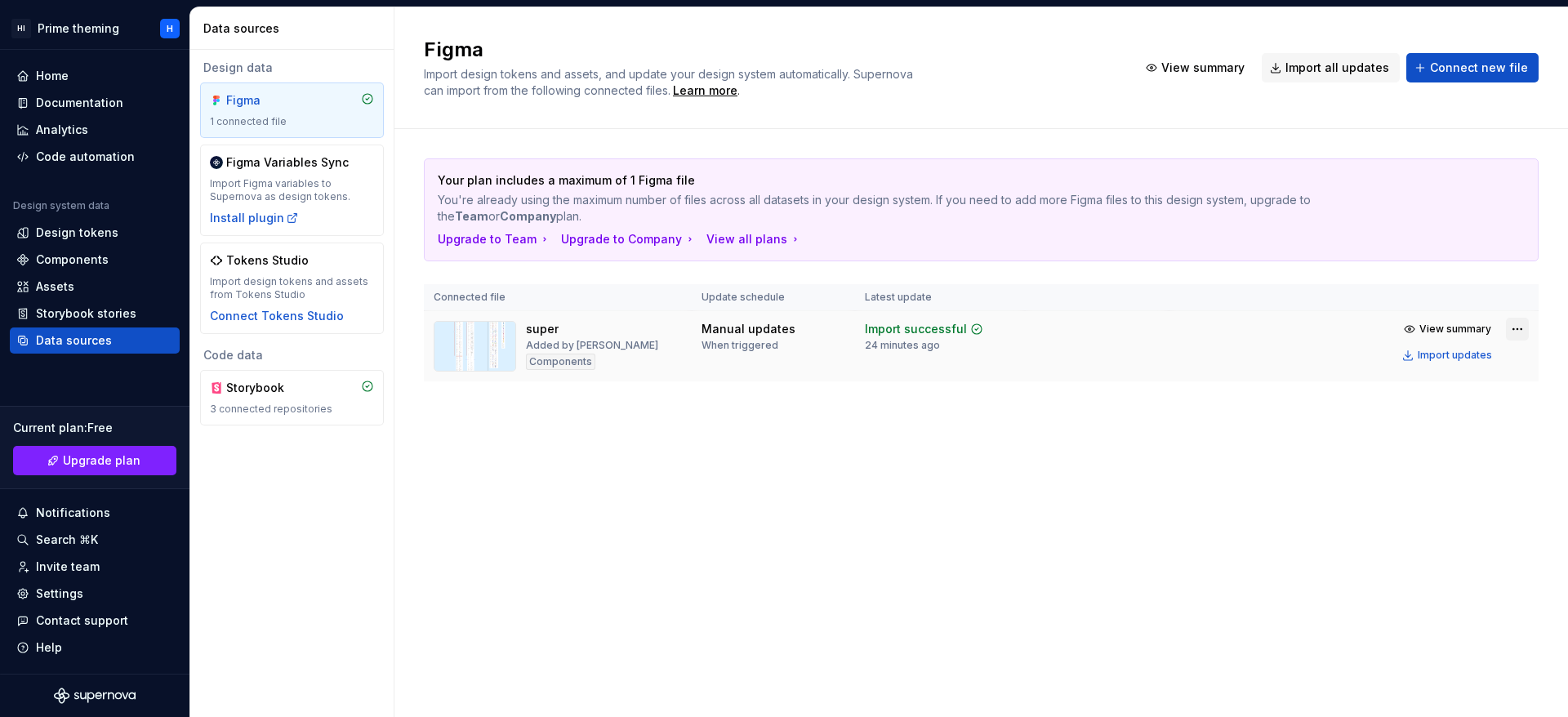
click at [1509, 327] on html "HI Prime theming H Home Documentation Analytics Code automation Design system d…" at bounding box center [784, 358] width 1568 height 717
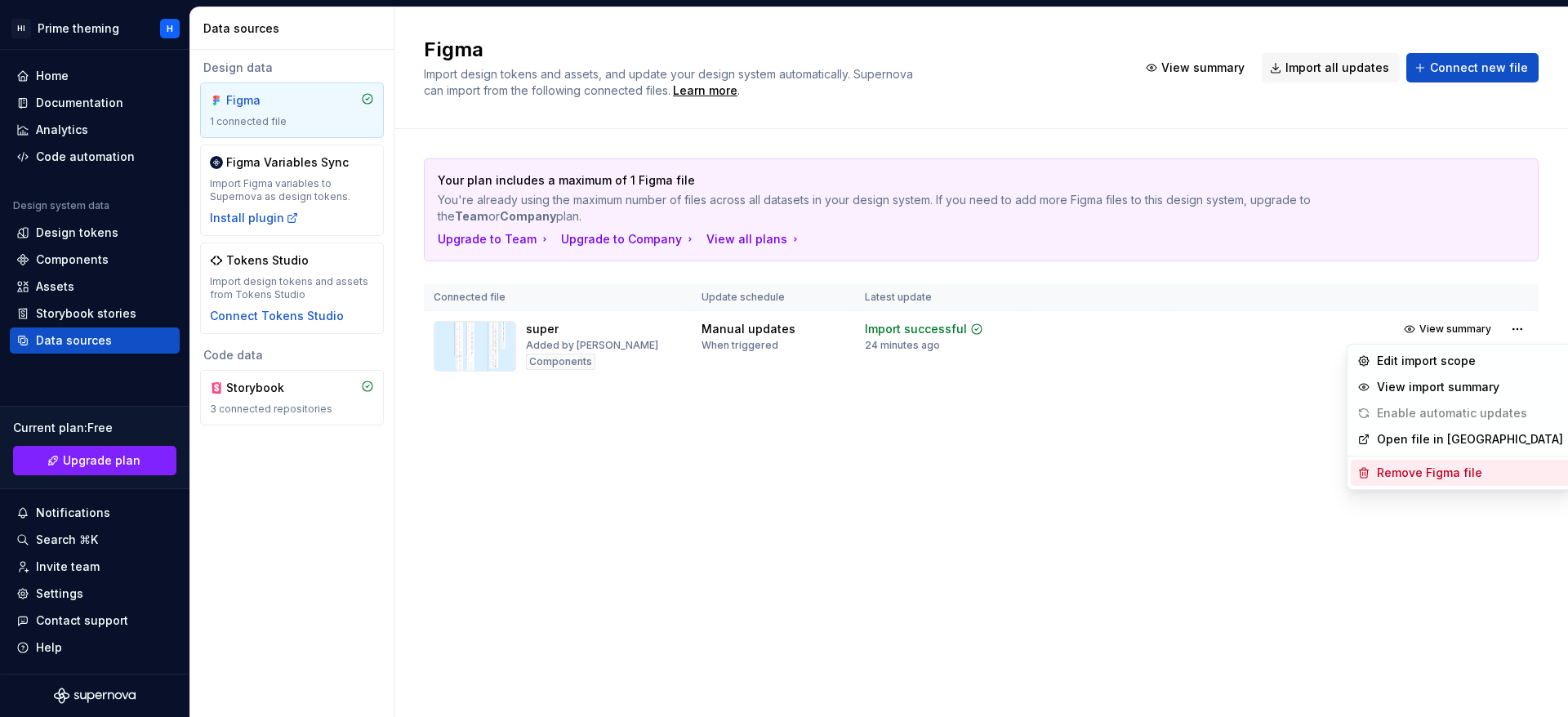
click at [1463, 477] on div "Remove Figma file" at bounding box center [1470, 473] width 186 height 17
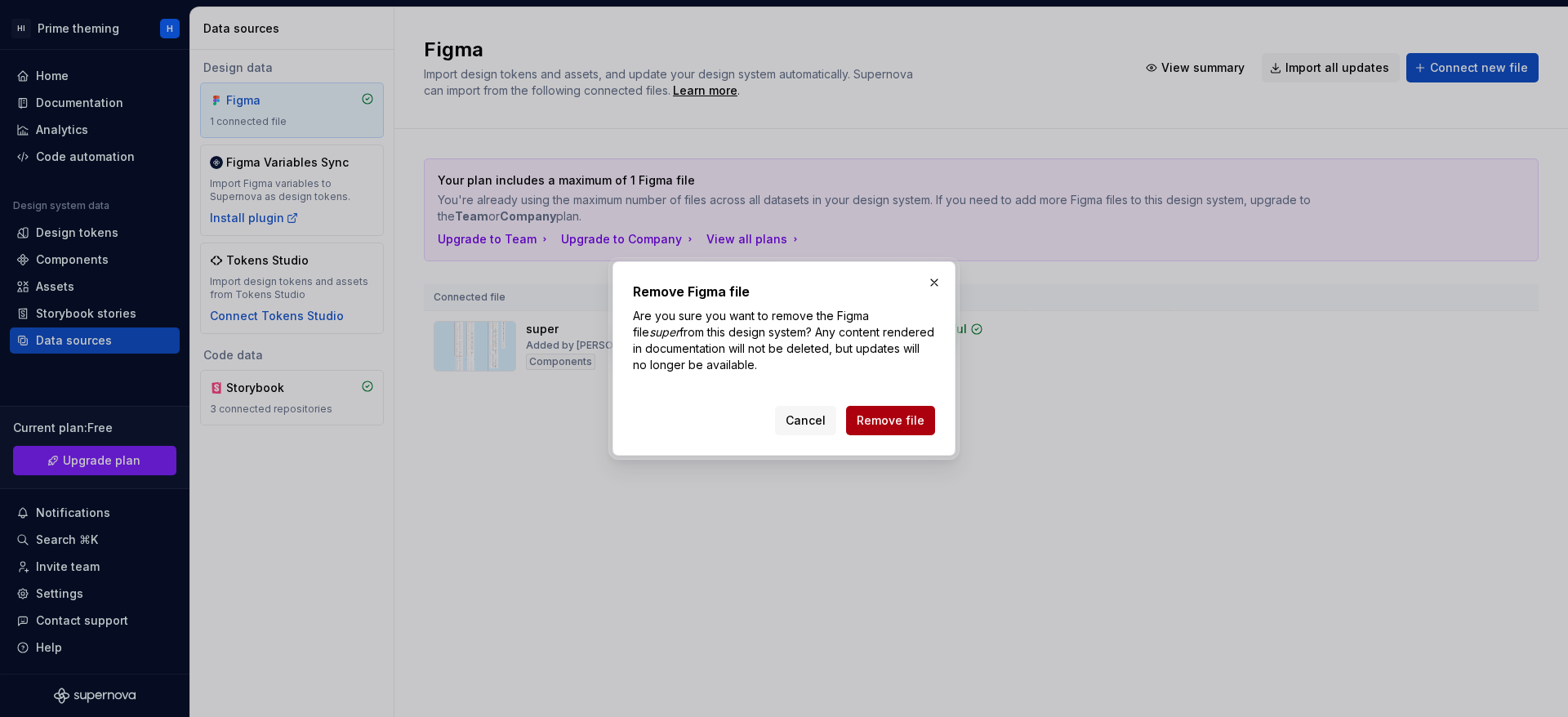
click at [916, 425] on span "Remove file" at bounding box center [890, 421] width 68 height 17
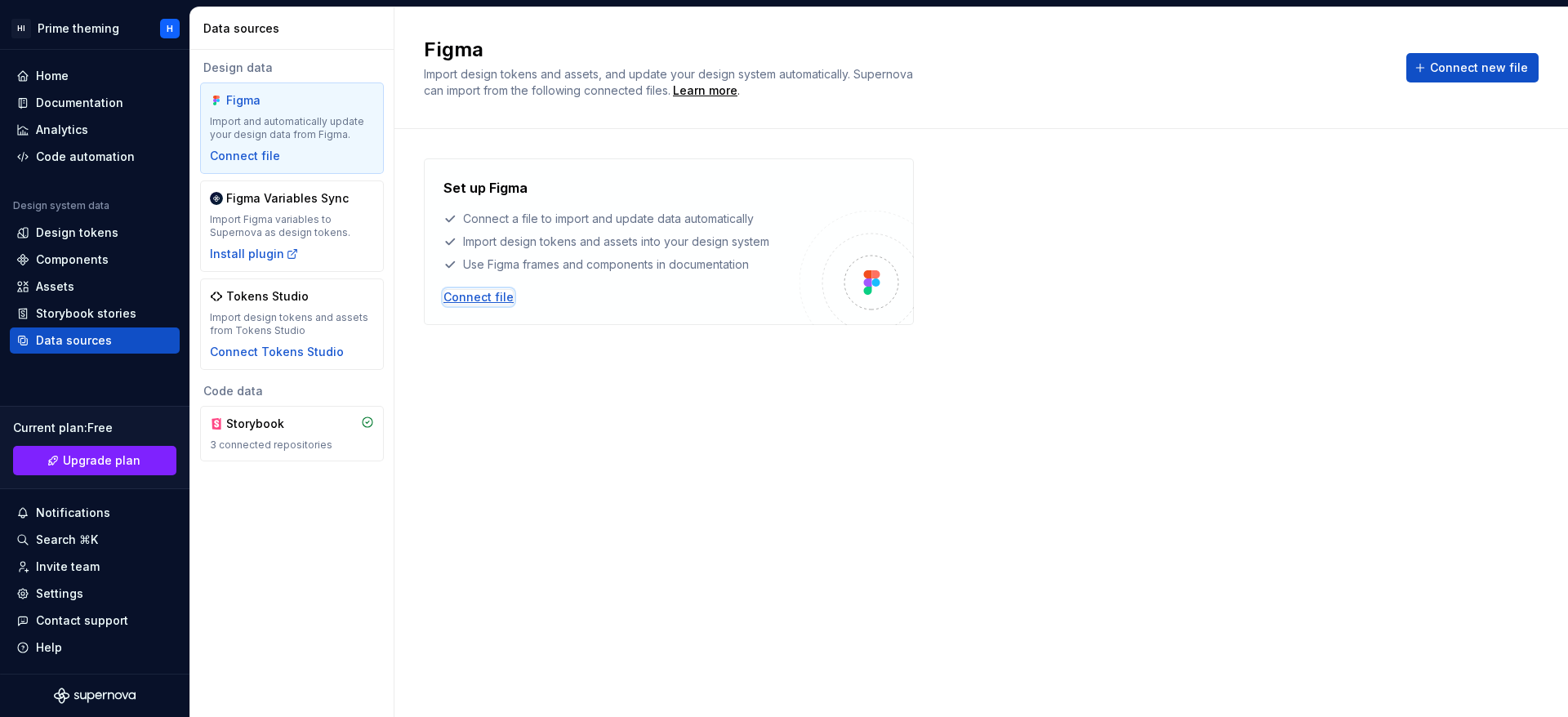
click at [492, 298] on div "Connect file" at bounding box center [478, 297] width 71 height 17
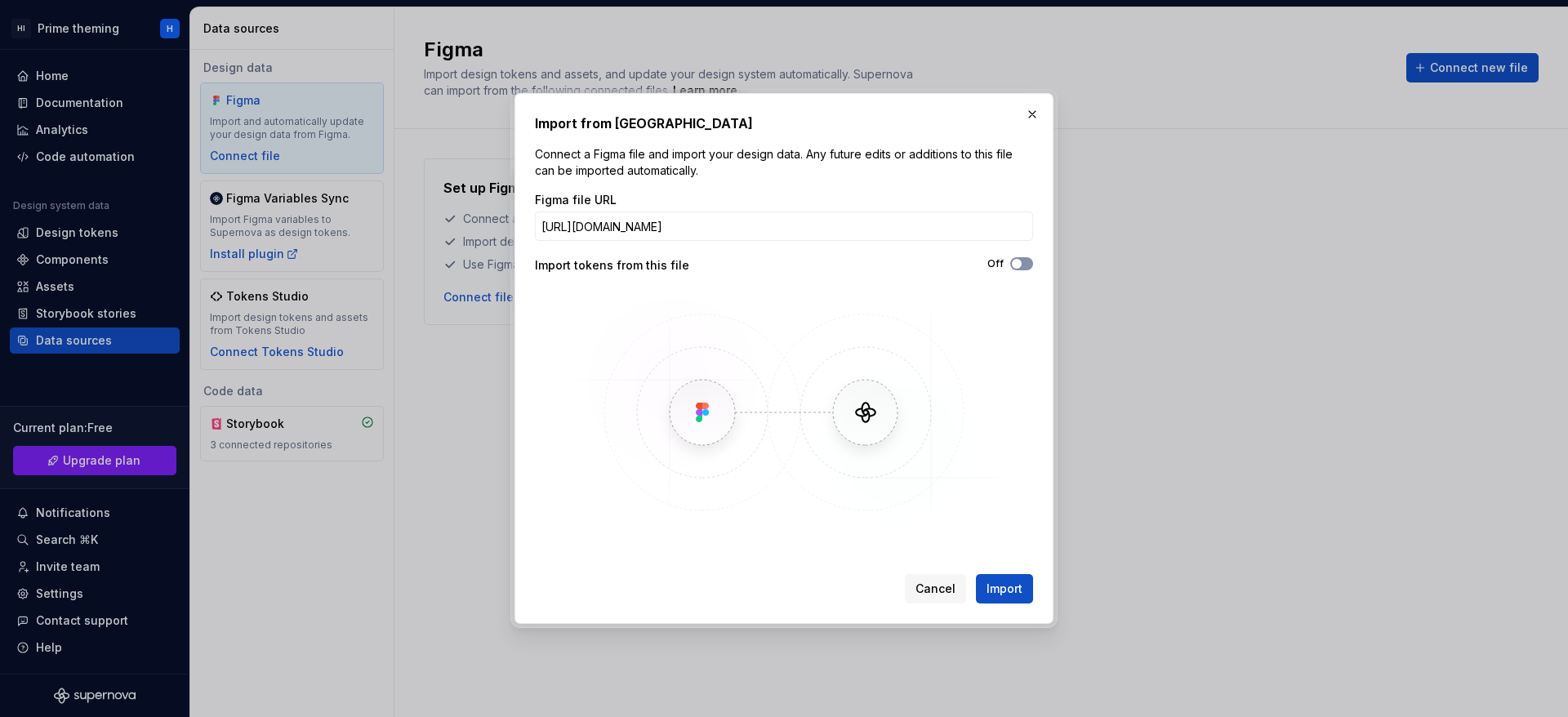
type input "https://www.figma.com/file/Rfb8BMbg2wexSGyPS3vQJn/primebuttons"
click at [1020, 265] on span "button" at bounding box center [1017, 264] width 10 height 10
click at [994, 592] on span "Import" at bounding box center [1004, 589] width 36 height 17
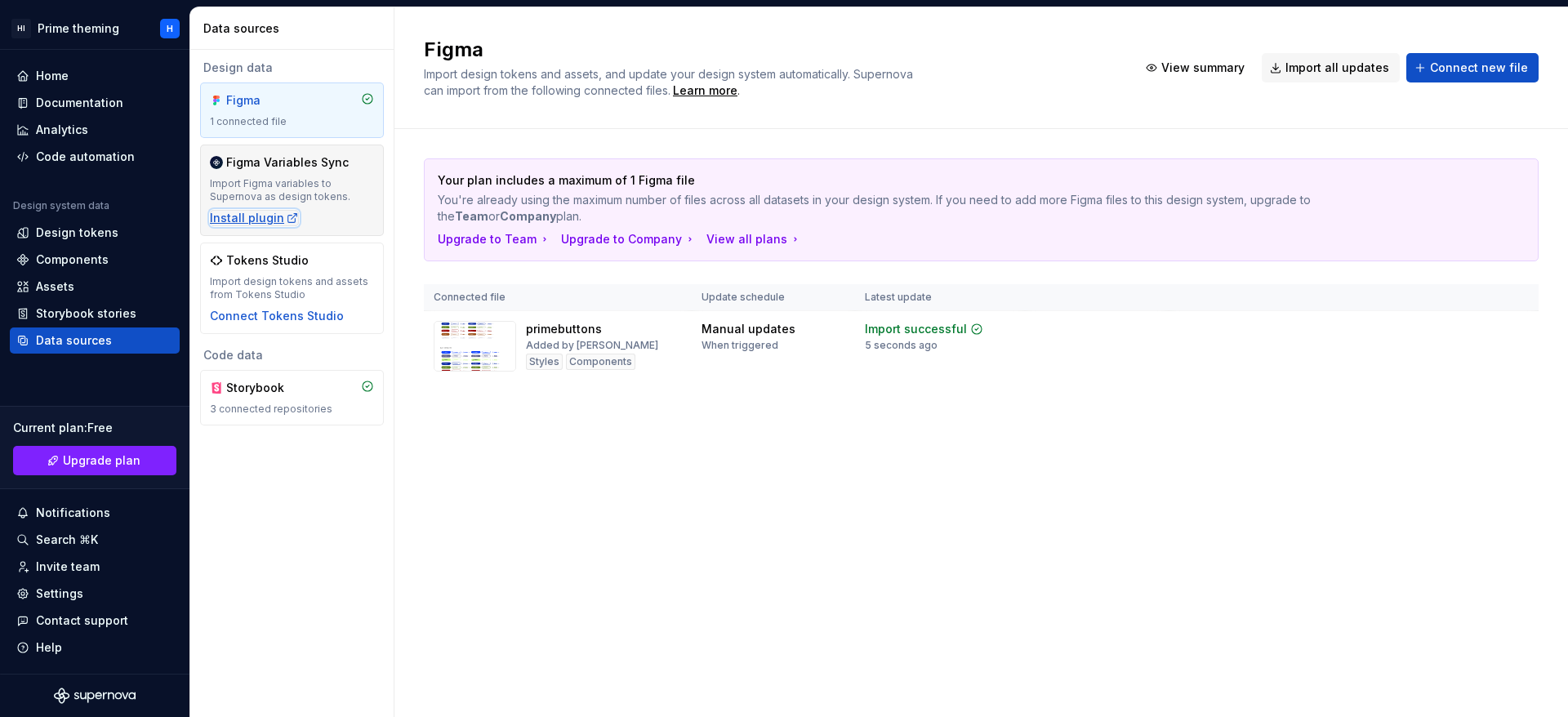
click at [275, 219] on div "Install plugin" at bounding box center [254, 219] width 89 height 17
click at [1517, 327] on html "HI Prime theming H Home Documentation Analytics Code automation Design system d…" at bounding box center [784, 358] width 1568 height 717
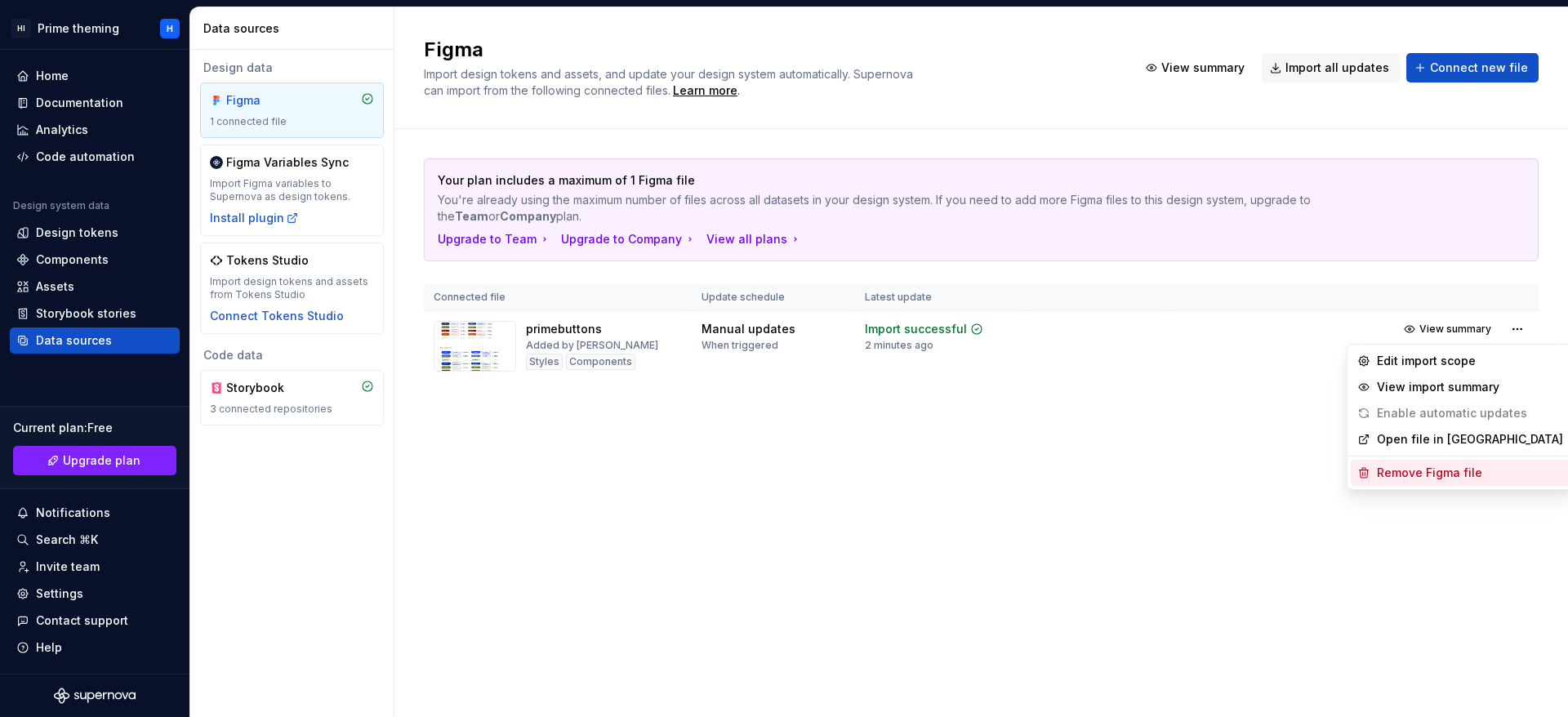
click at [1472, 473] on div "Remove Figma file" at bounding box center [1470, 473] width 186 height 17
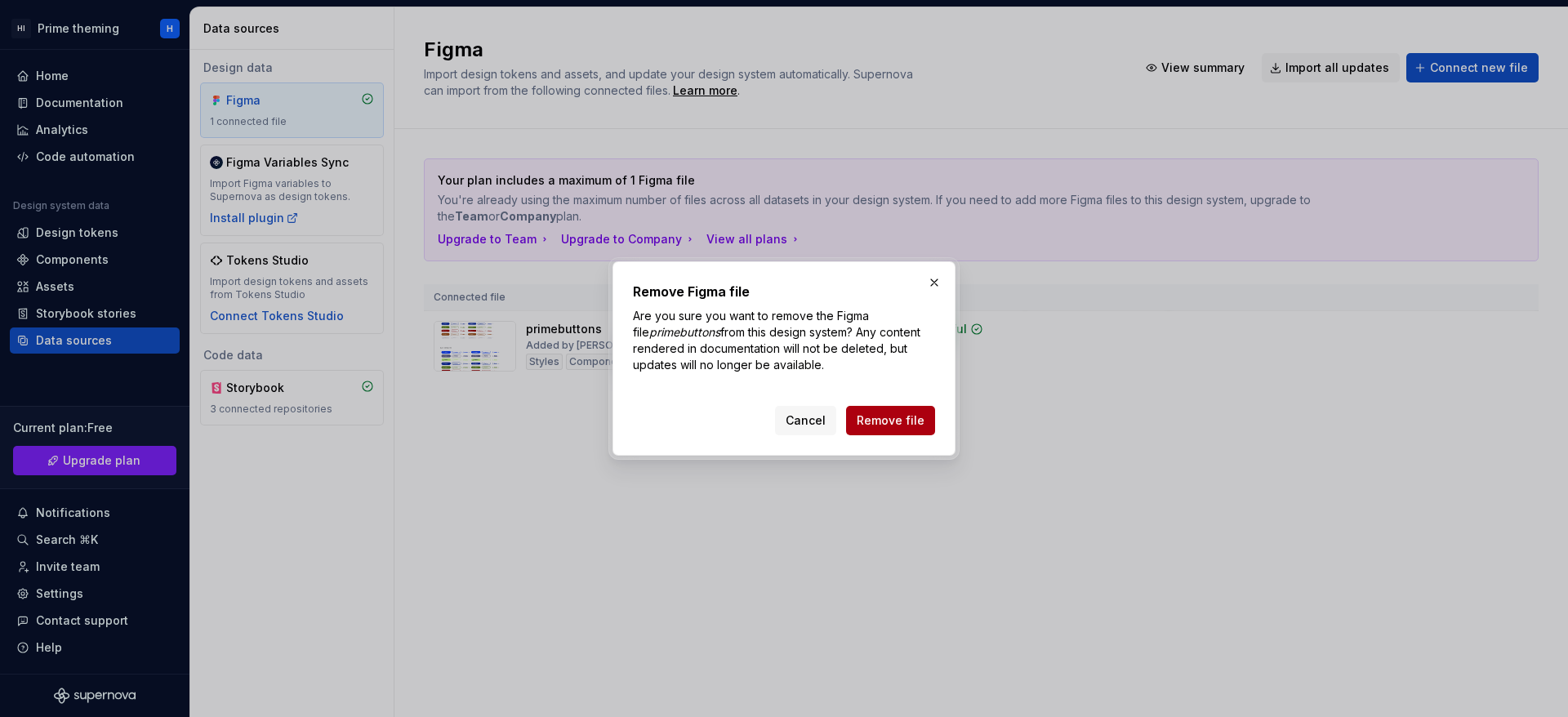
click at [924, 425] on button "Remove file" at bounding box center [890, 420] width 89 height 29
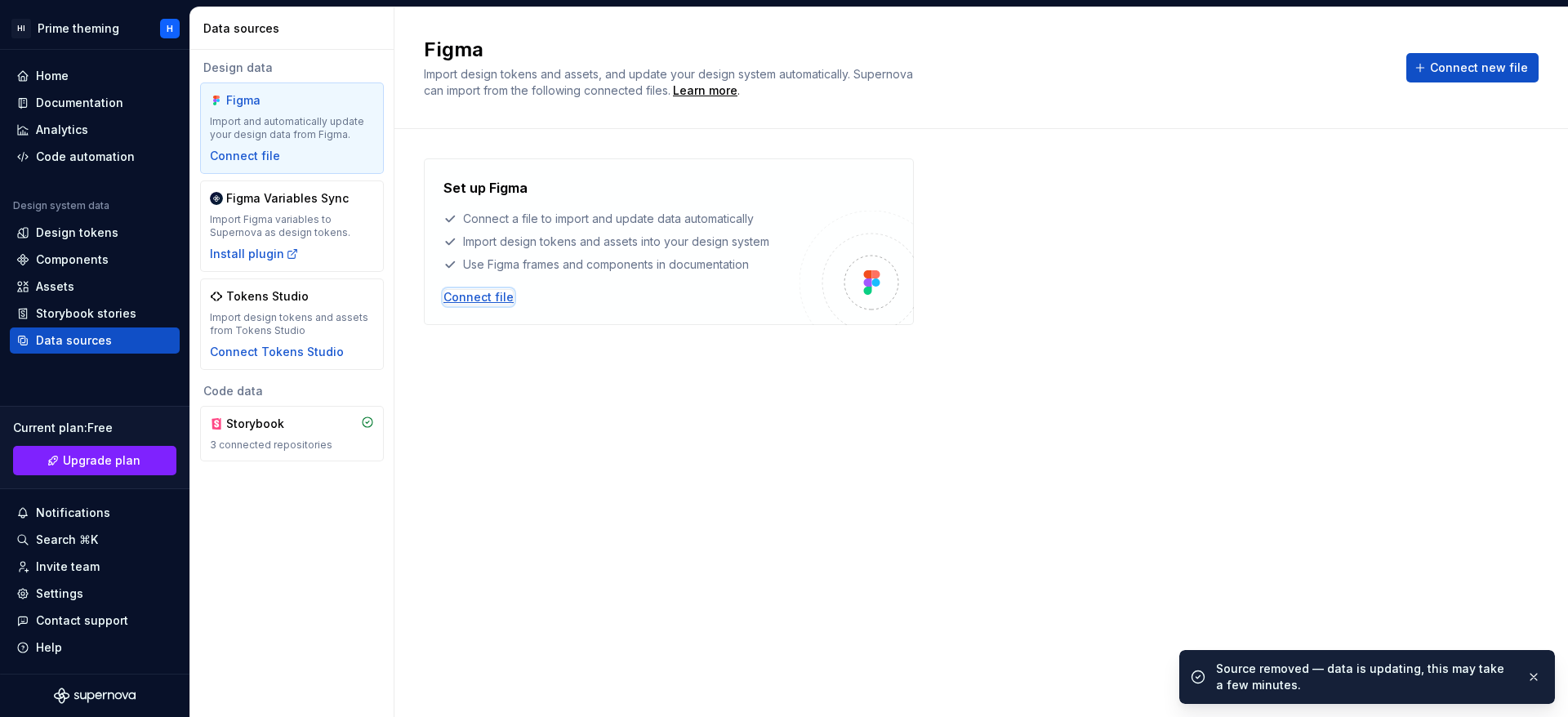
click at [502, 303] on div "Connect file" at bounding box center [478, 297] width 71 height 17
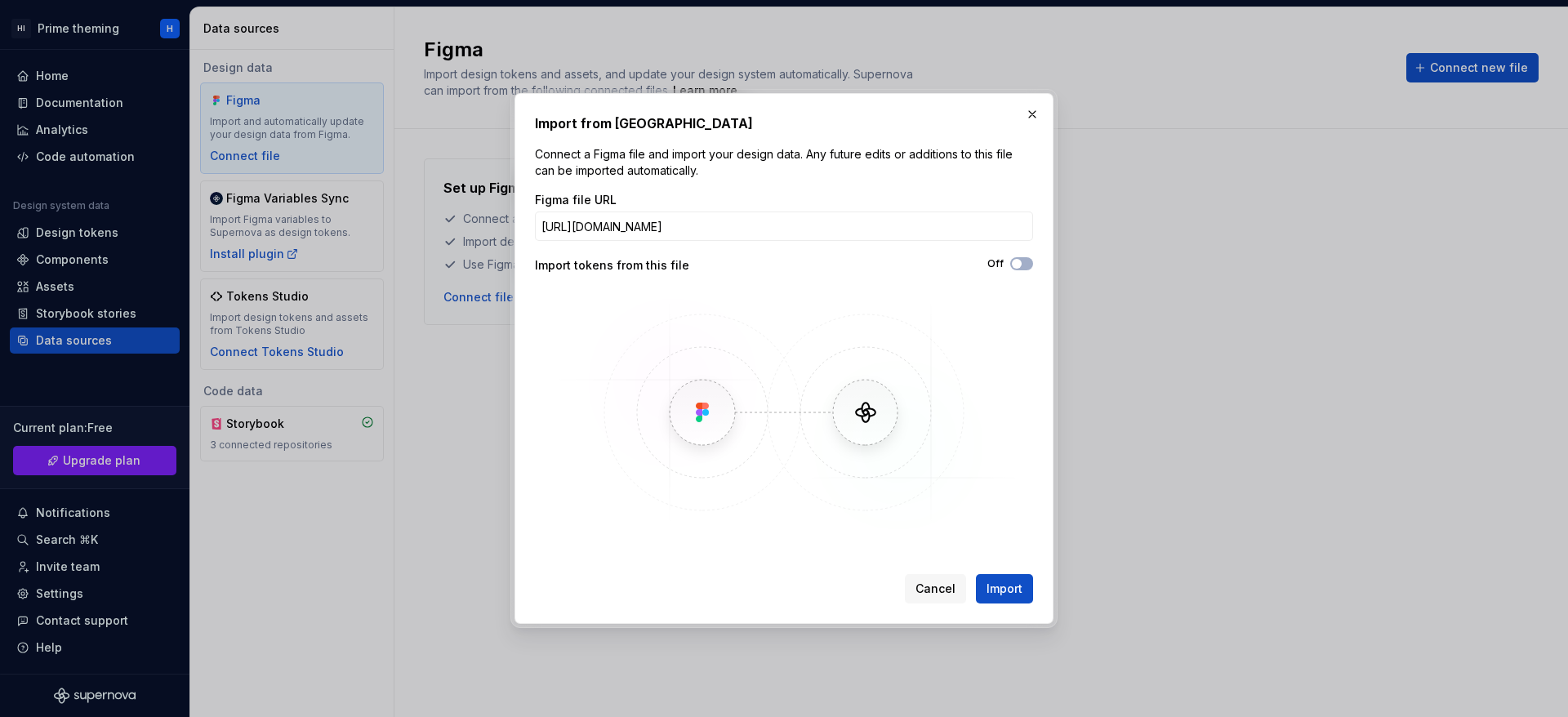
scroll to position [0, 168]
type input "https://www.figma.com/design/Rfb8BMbg2wexSGyPS3vQJn/primebuttons?node-id=0-1&p=…"
click at [1007, 597] on button "Import" at bounding box center [1004, 588] width 57 height 29
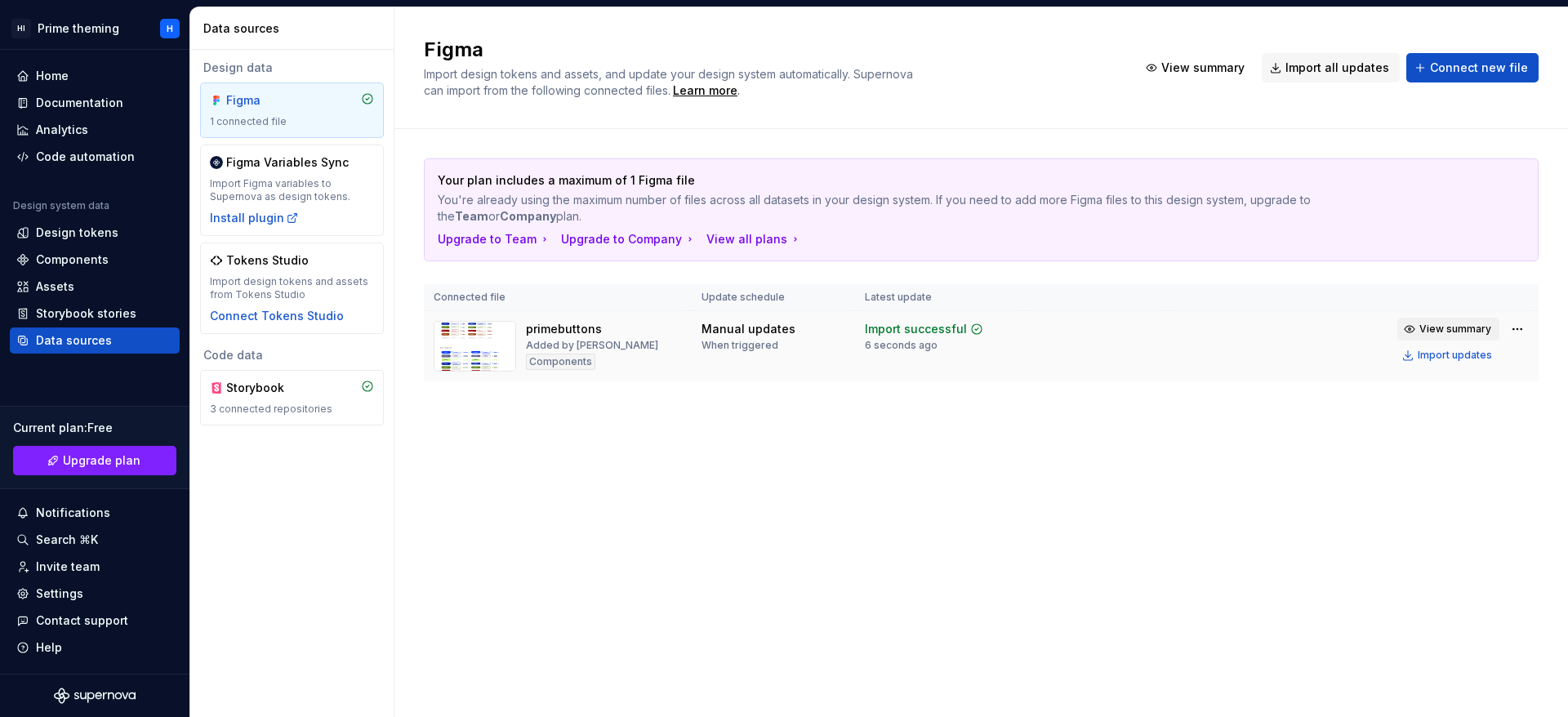
click at [1466, 327] on span "View summary" at bounding box center [1455, 329] width 72 height 13
click at [1466, 327] on body "HI Prime theming H Home Documentation Analytics Code automation Design system d…" at bounding box center [784, 358] width 1568 height 717
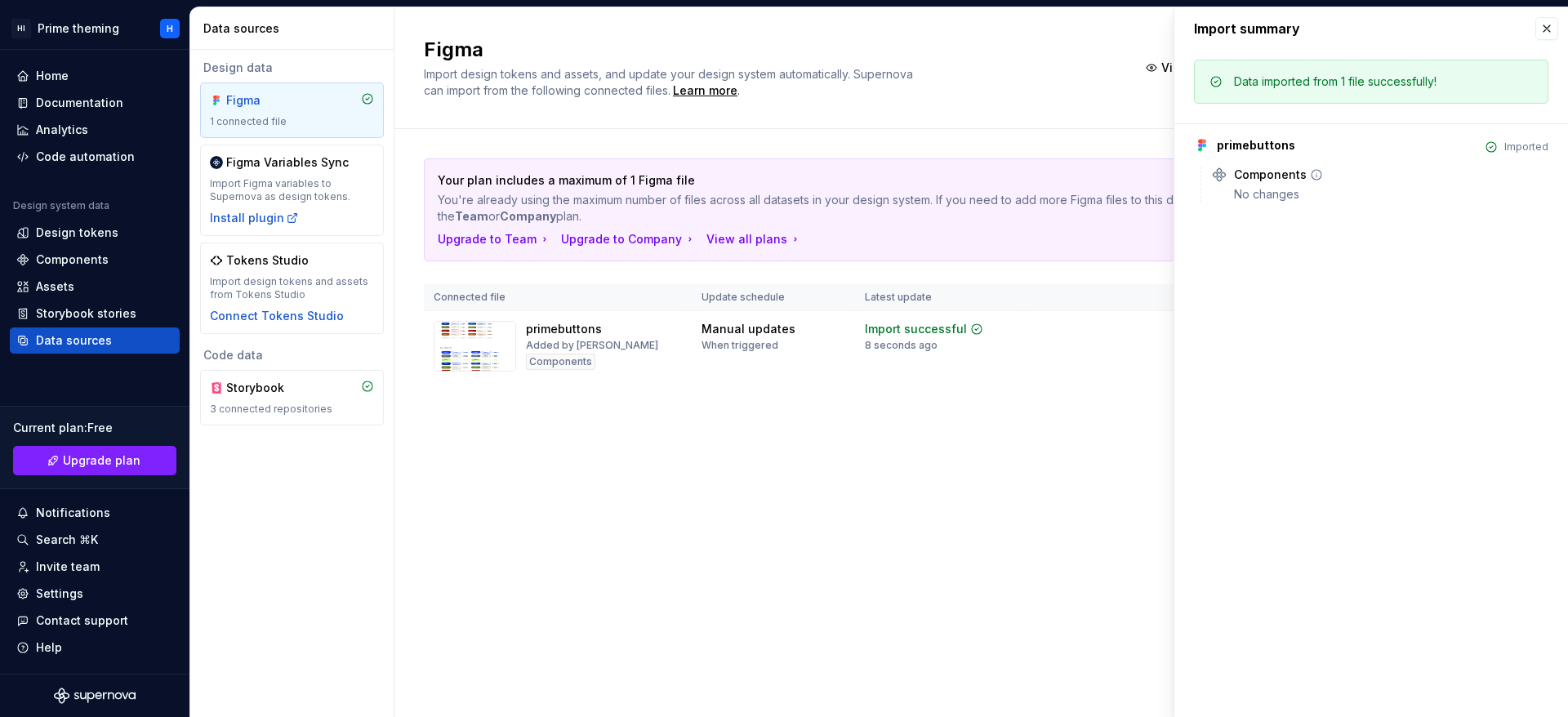
click at [1261, 188] on div "No changes" at bounding box center [1391, 194] width 315 height 17
click at [805, 567] on div "Figma Import design tokens and assets, and update your design system automatica…" at bounding box center [981, 362] width 1174 height 710
click at [120, 255] on div "Components" at bounding box center [95, 260] width 157 height 17
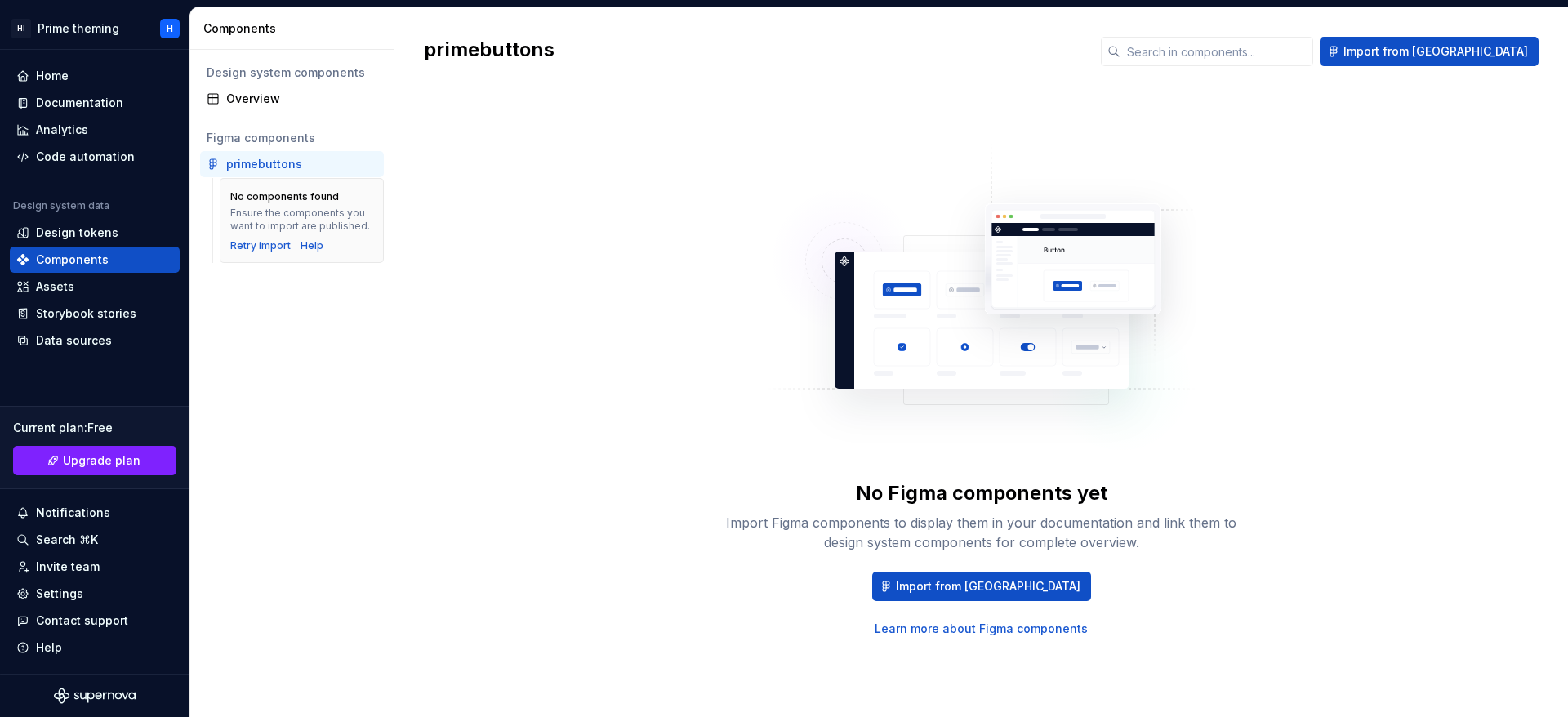
click at [278, 169] on div "primebuttons" at bounding box center [263, 165] width 76 height 17
click at [998, 586] on span "Import from [GEOGRAPHIC_DATA]" at bounding box center [988, 587] width 184 height 17
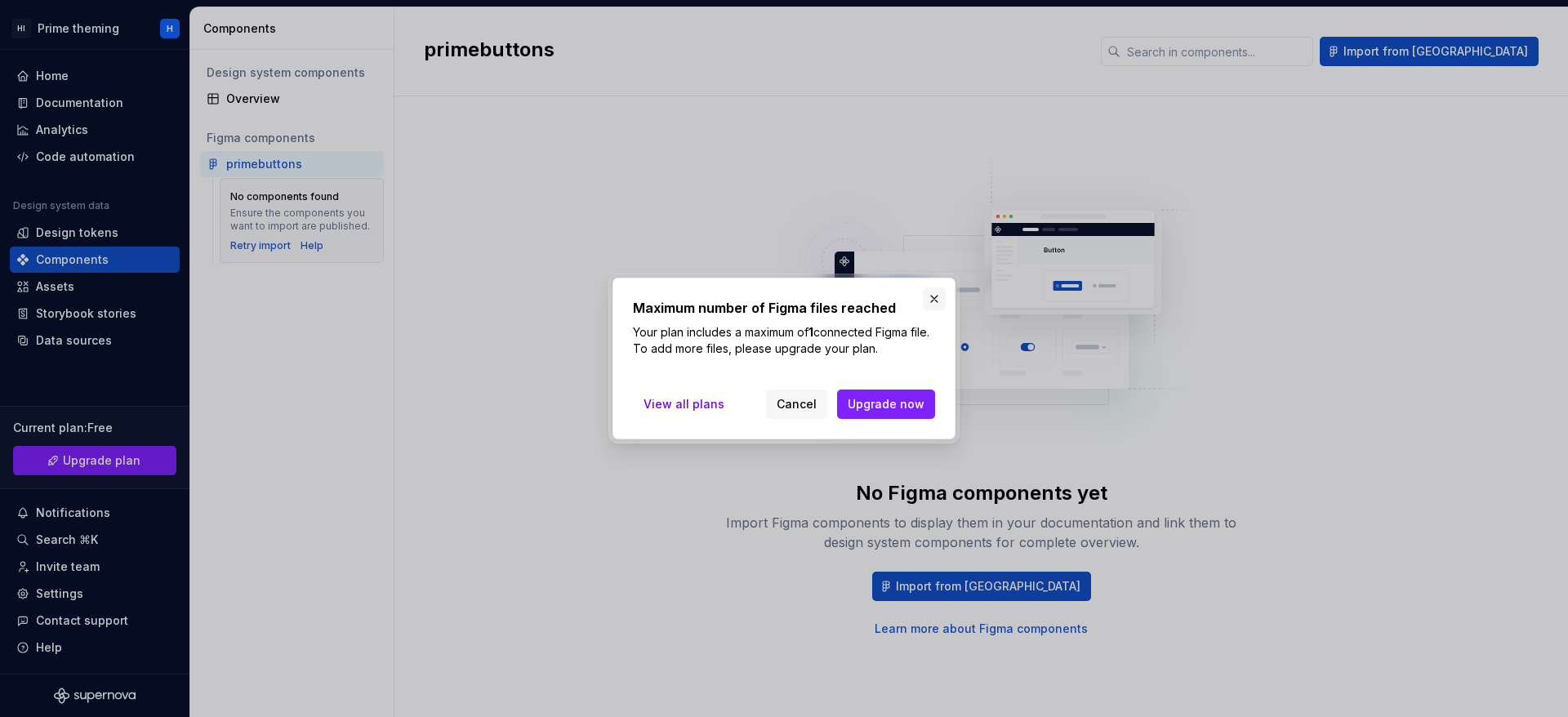
click at [925, 302] on button "button" at bounding box center [934, 299] width 23 height 23
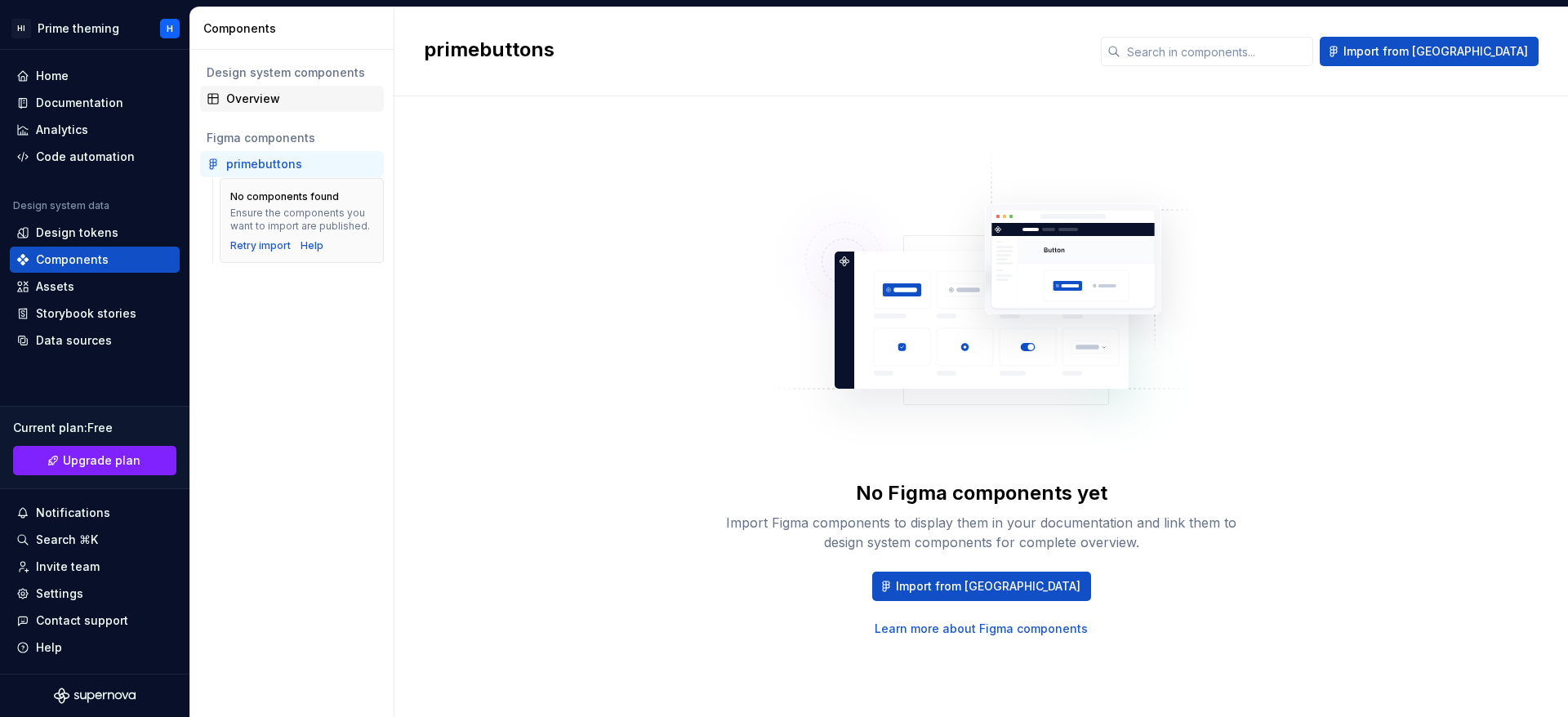
click at [252, 106] on div "Overview" at bounding box center [301, 99] width 151 height 17
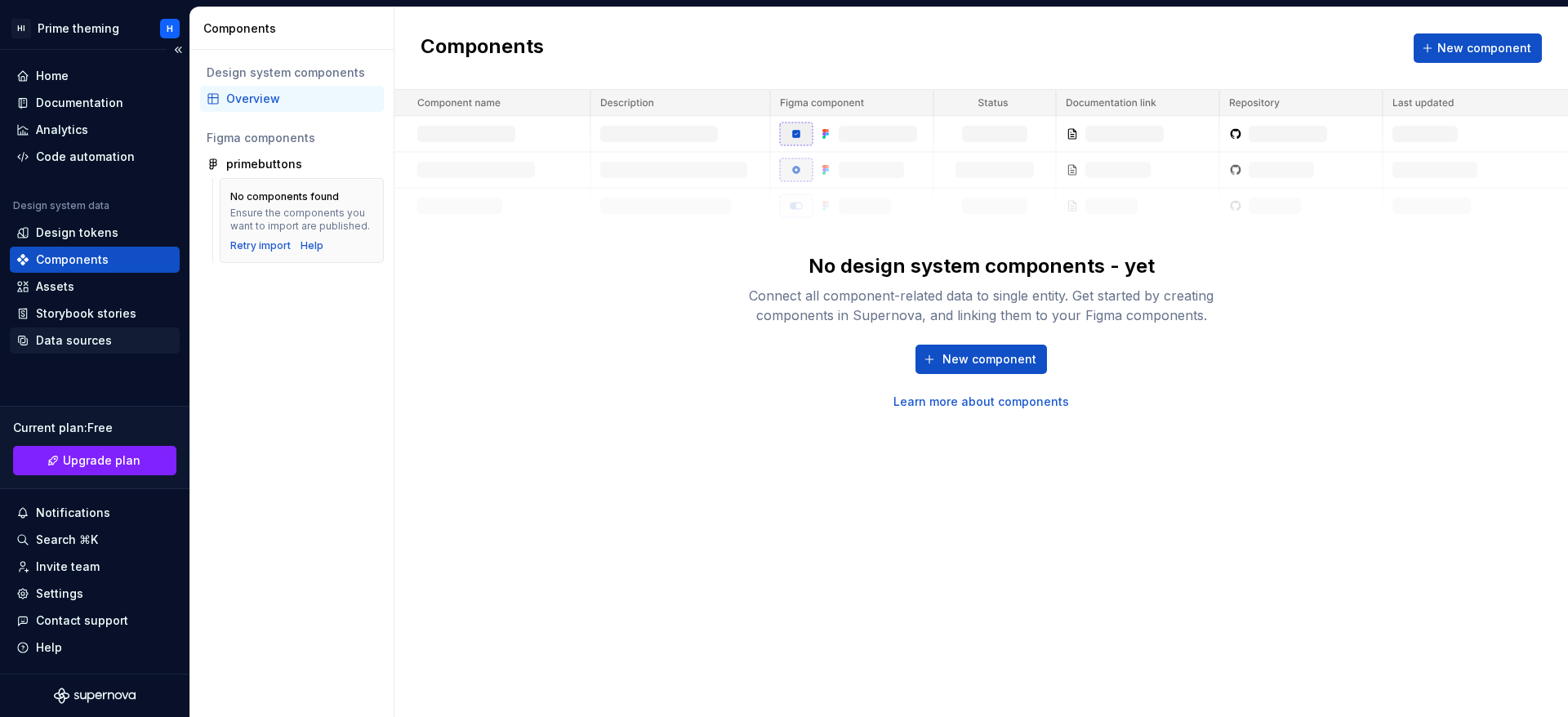
click at [72, 336] on div "Data sources" at bounding box center [73, 341] width 76 height 17
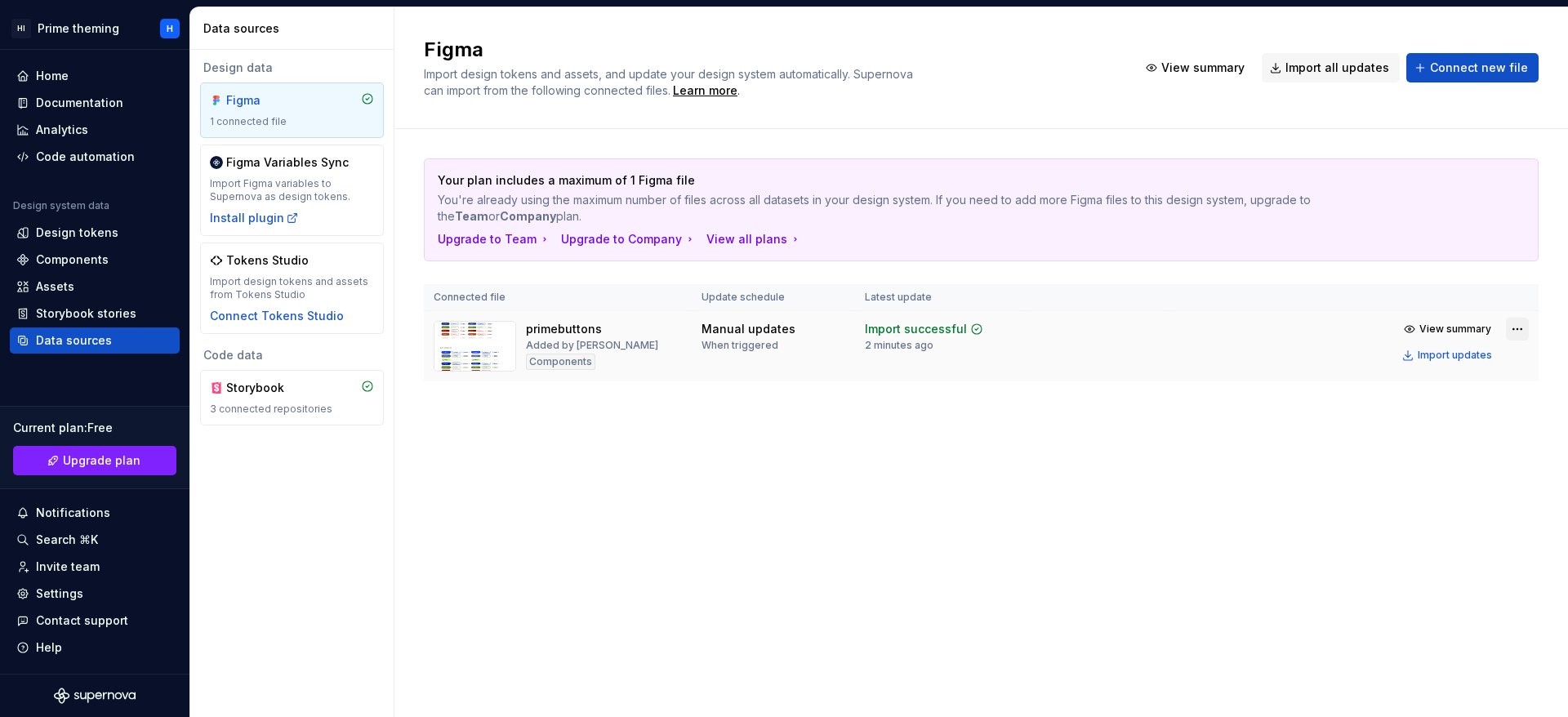
click at [1517, 339] on html "HI Prime theming H Home Documentation Analytics Code automation Design system d…" at bounding box center [784, 358] width 1568 height 717
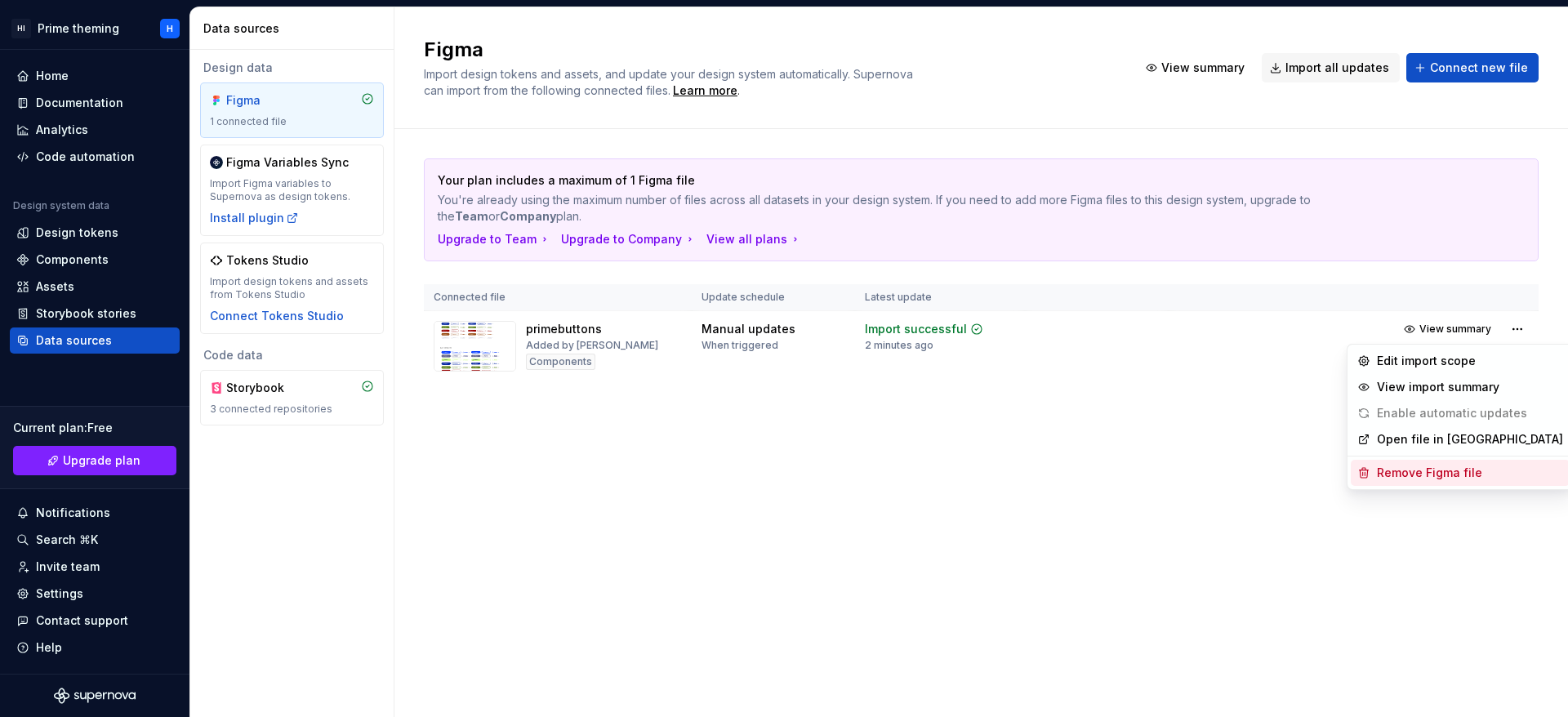
click at [1452, 468] on div "Remove Figma file" at bounding box center [1470, 473] width 186 height 17
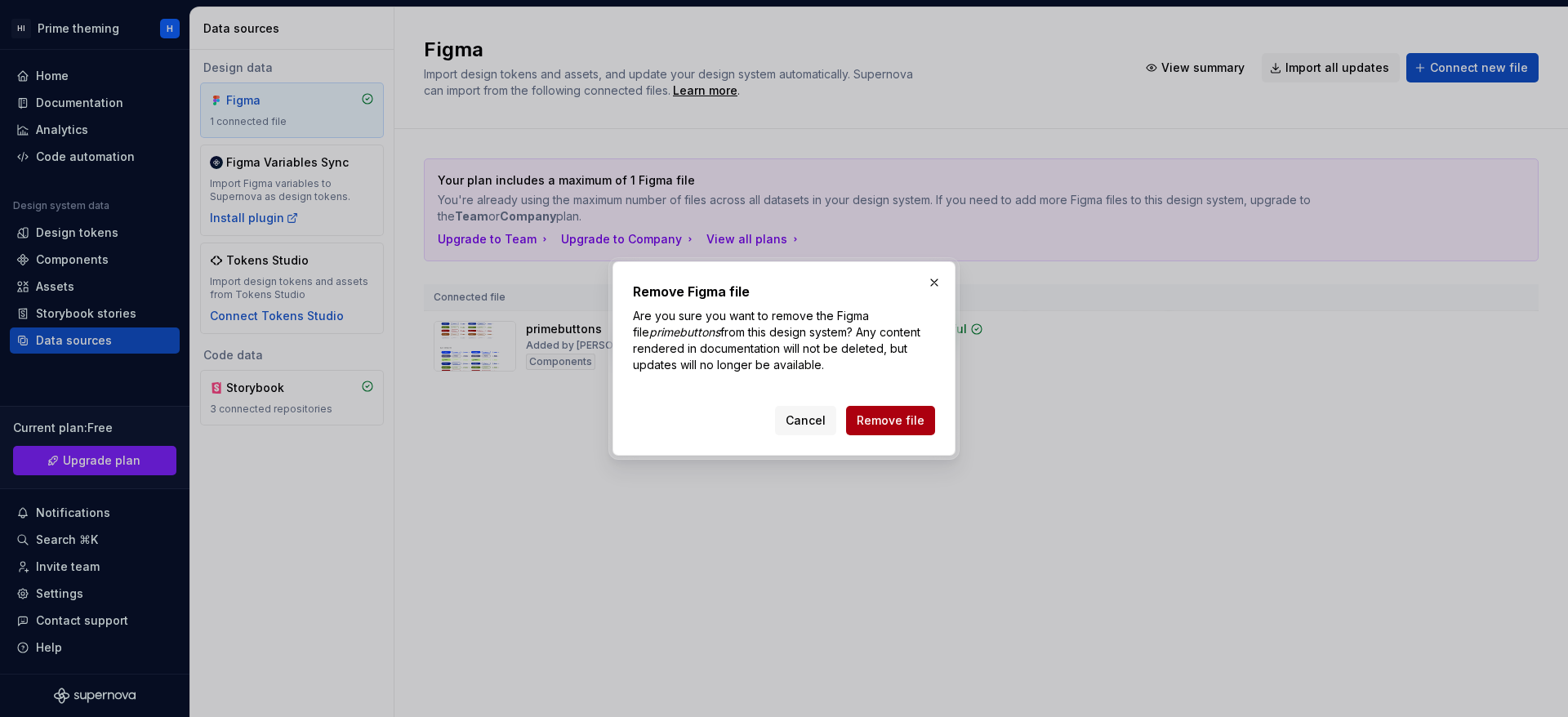
click at [924, 411] on button "Remove file" at bounding box center [890, 420] width 89 height 29
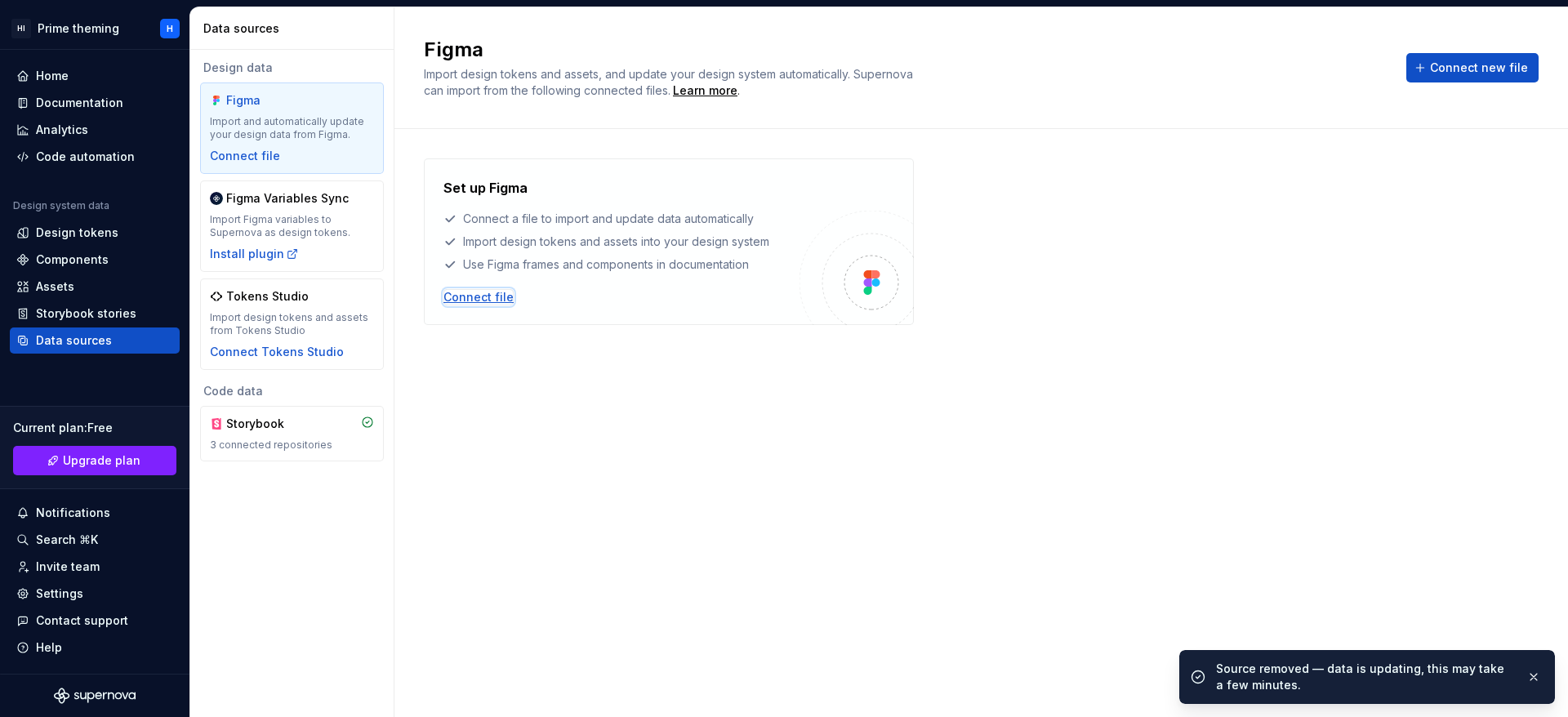
click at [477, 297] on div "Connect file" at bounding box center [478, 297] width 71 height 17
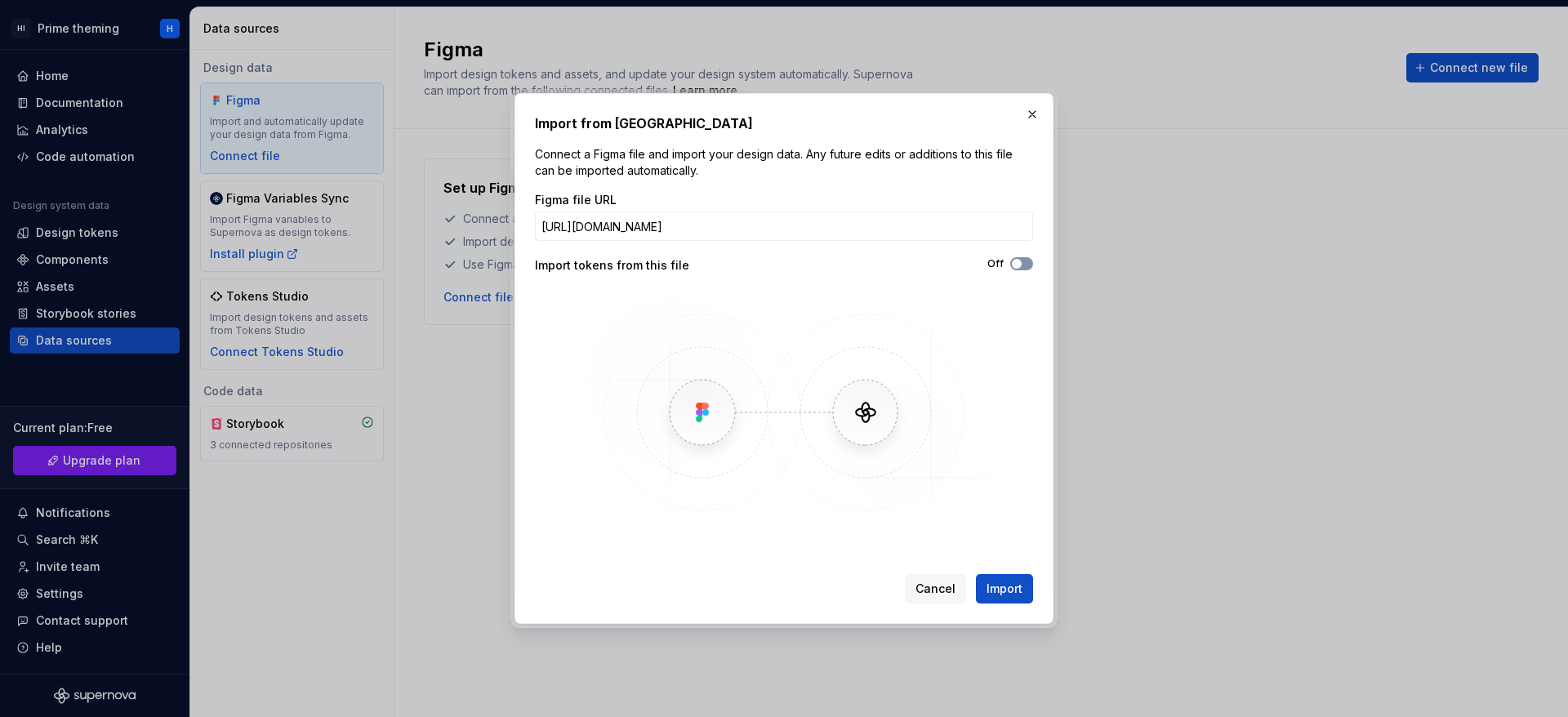
type input "[URL][DOMAIN_NAME]"
click at [1019, 267] on span "button" at bounding box center [1017, 264] width 10 height 10
click at [993, 582] on span "Import" at bounding box center [1004, 589] width 36 height 17
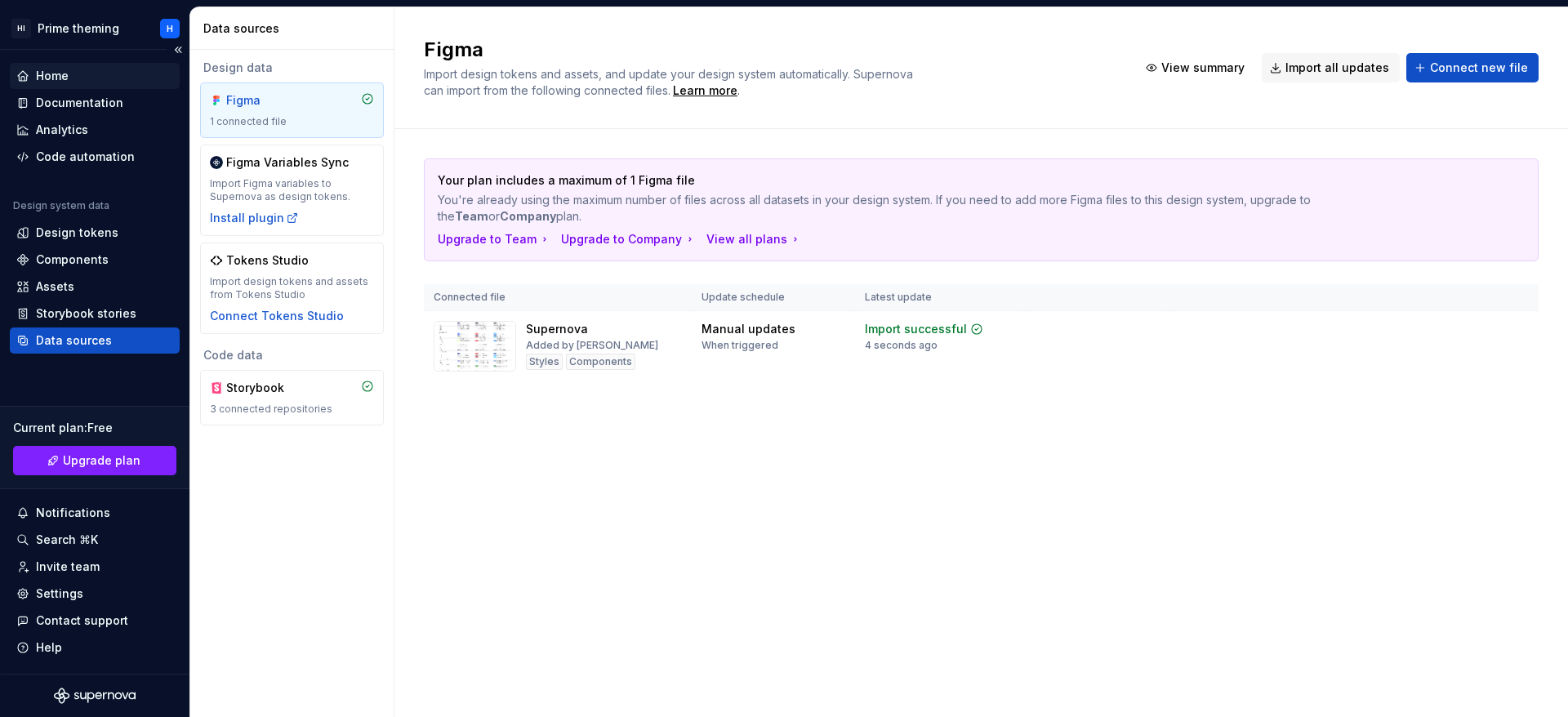
click at [104, 79] on div "Home" at bounding box center [95, 76] width 157 height 17
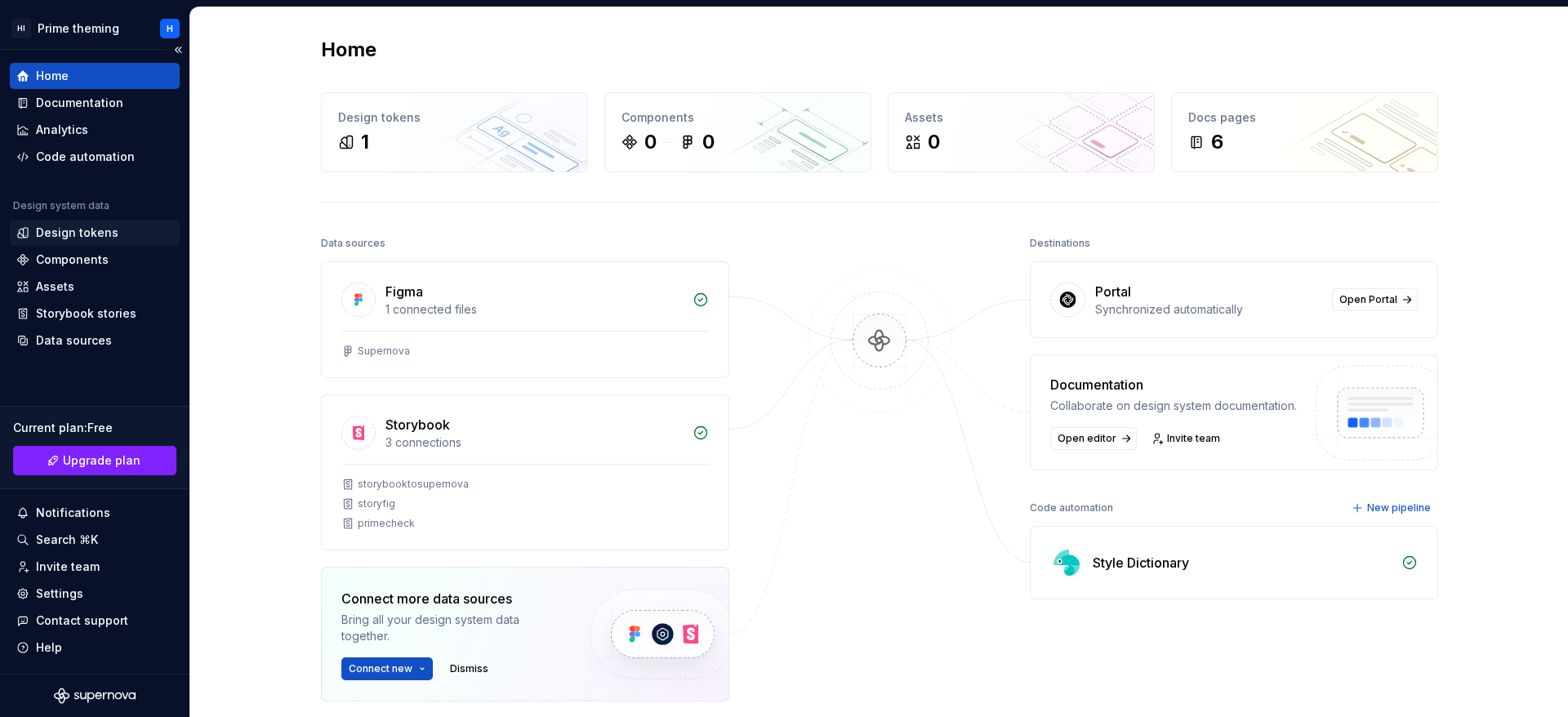
click at [101, 227] on div "Design tokens" at bounding box center [76, 233] width 82 height 17
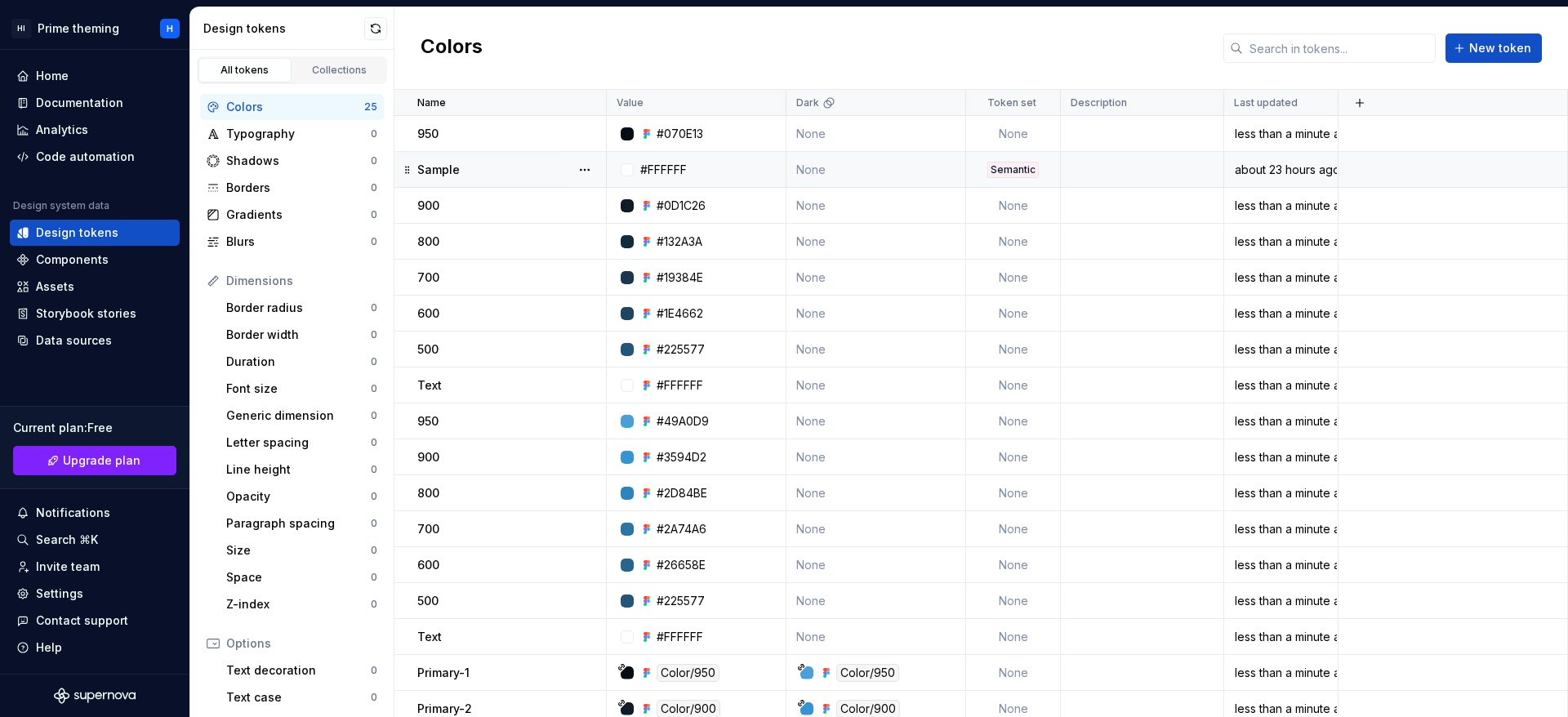
click at [482, 159] on td "Sample" at bounding box center [501, 169] width 213 height 36
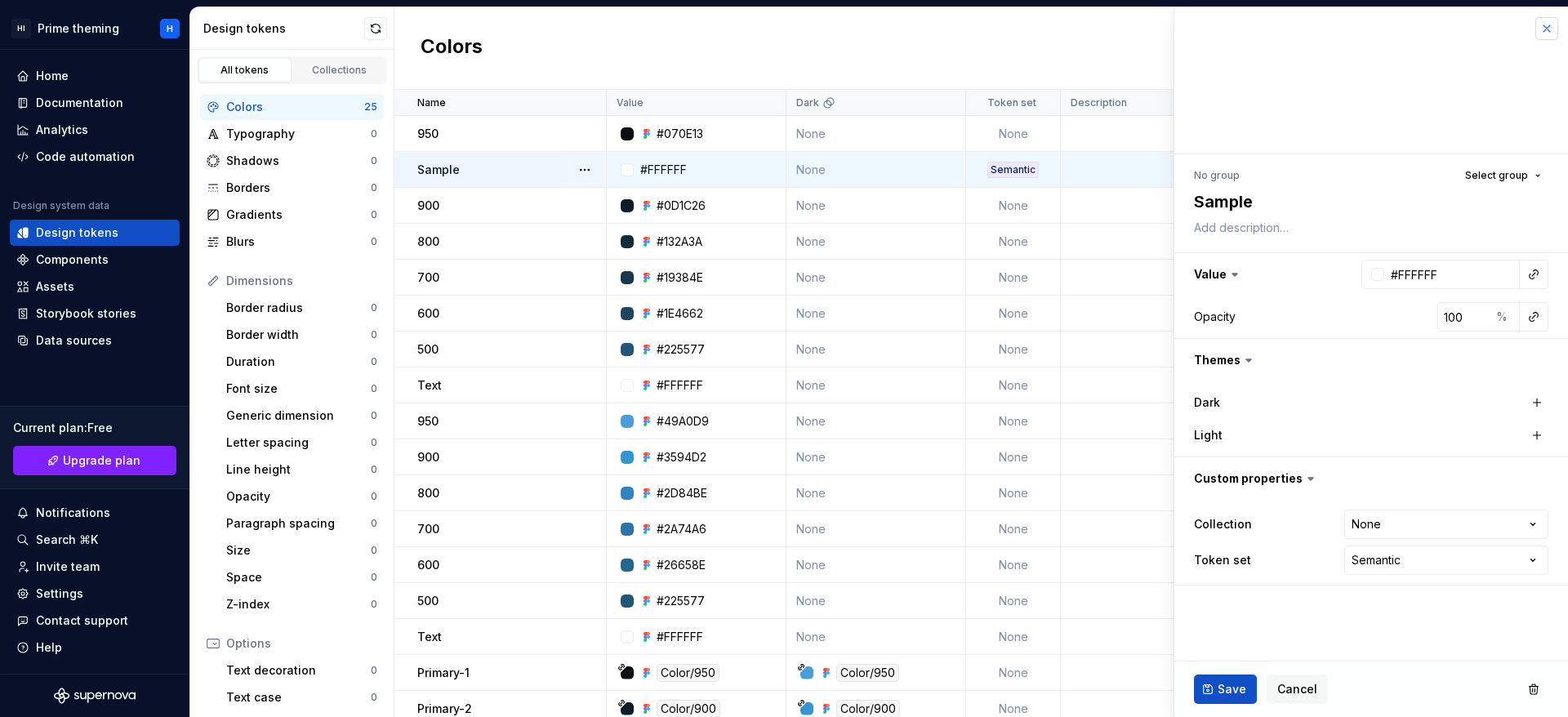
click at [1539, 30] on button "button" at bounding box center [1546, 29] width 23 height 23
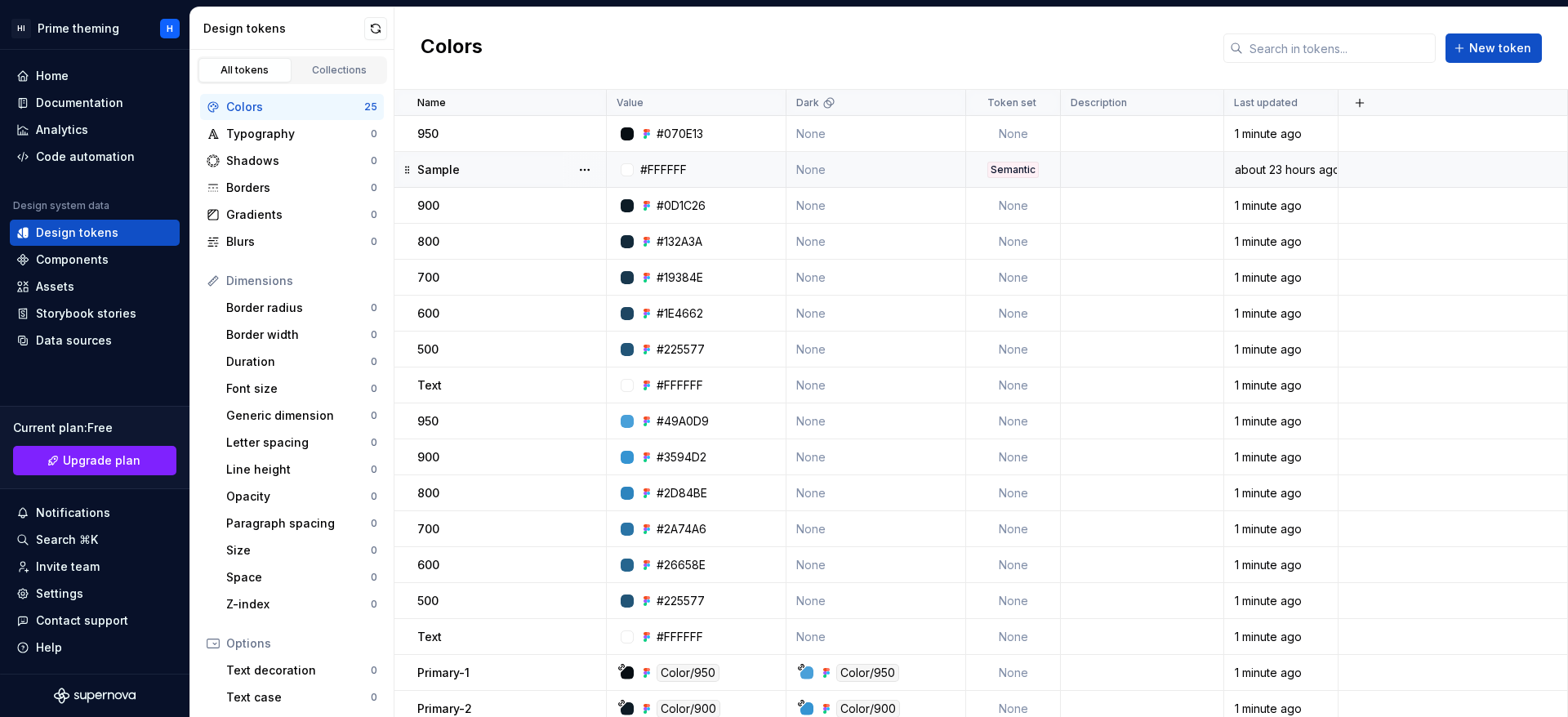
click at [1165, 172] on td at bounding box center [1142, 169] width 164 height 36
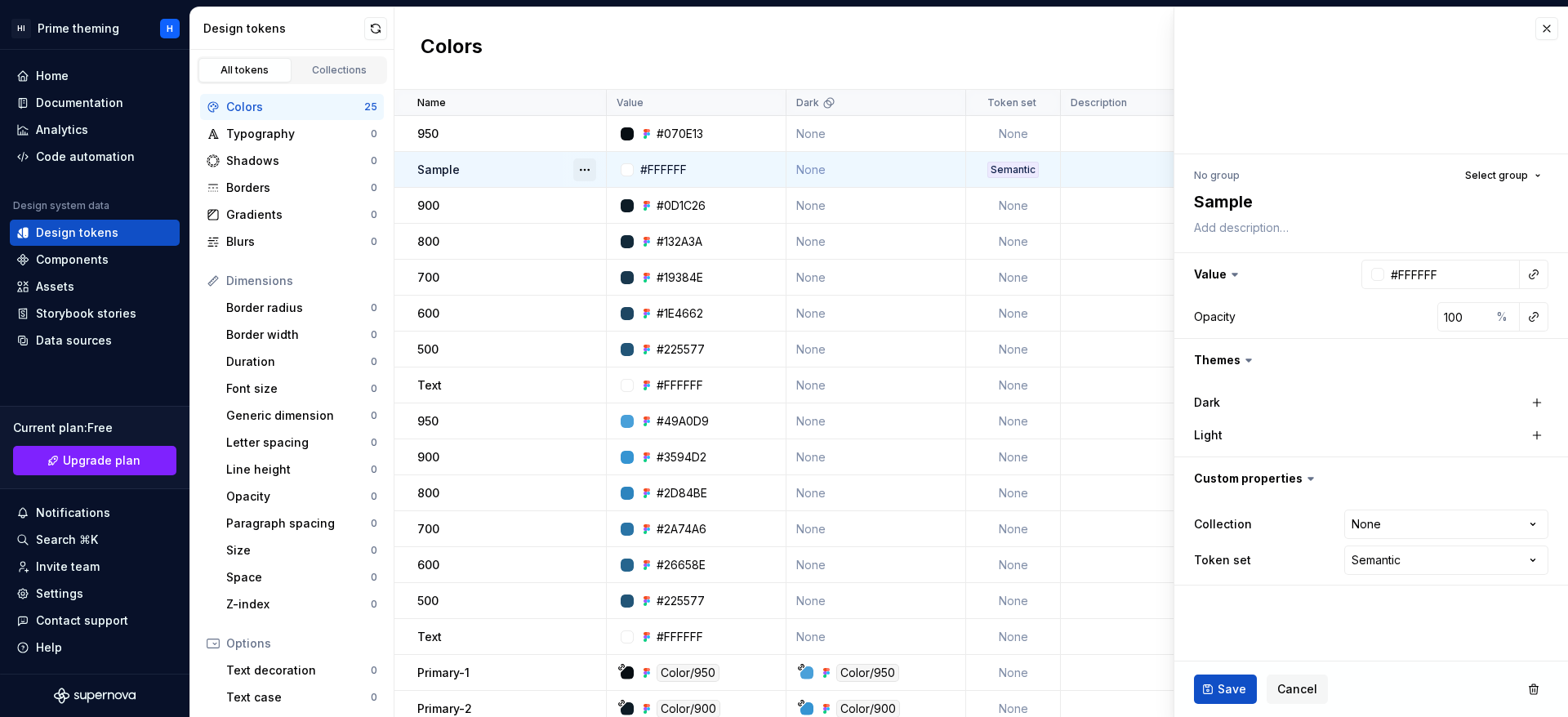
click at [588, 177] on button "button" at bounding box center [585, 170] width 23 height 23
click at [613, 267] on div "Delete token" at bounding box center [657, 262] width 106 height 17
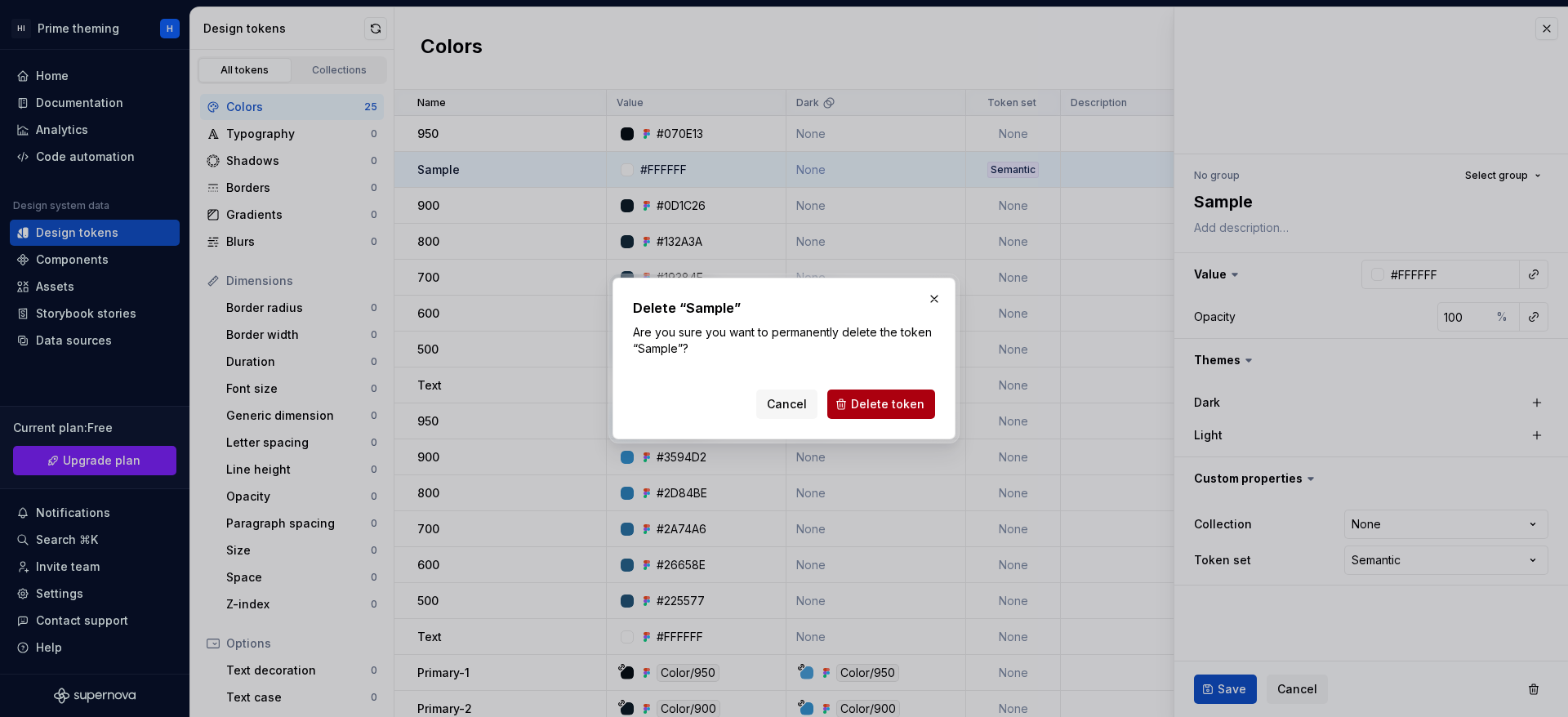
click at [917, 401] on span "Delete token" at bounding box center [888, 405] width 73 height 17
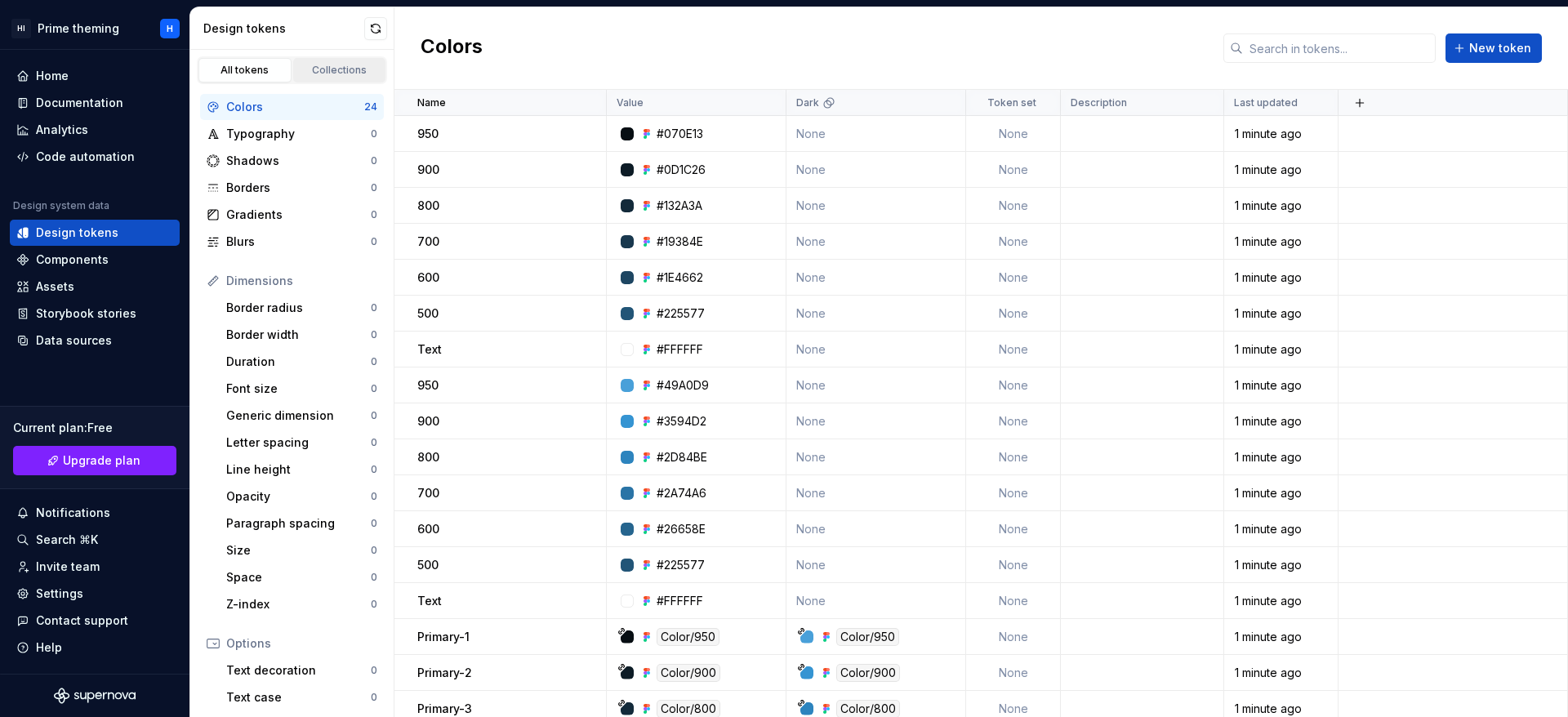
click at [350, 76] on link "Collections" at bounding box center [340, 70] width 93 height 24
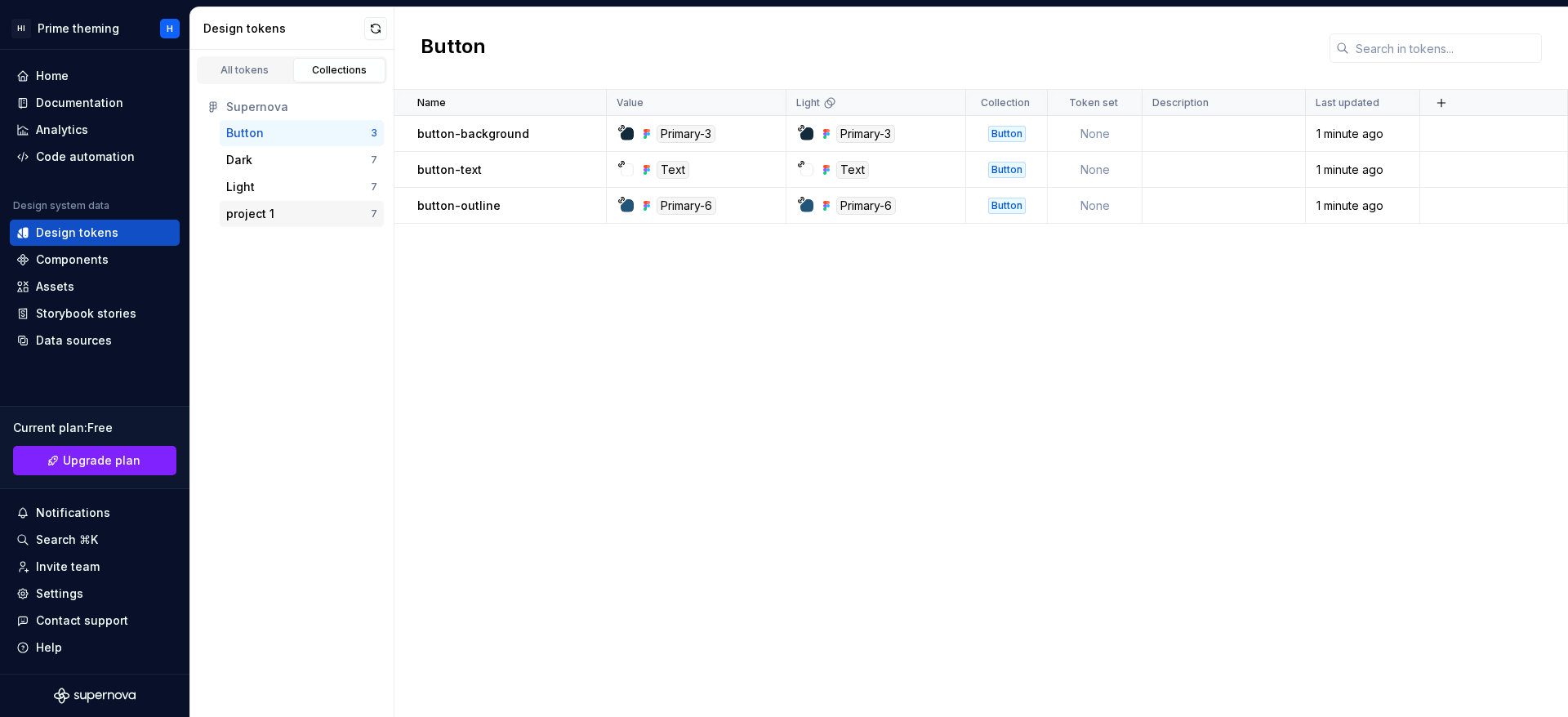
click at [268, 206] on div "project 1" at bounding box center [250, 214] width 48 height 17
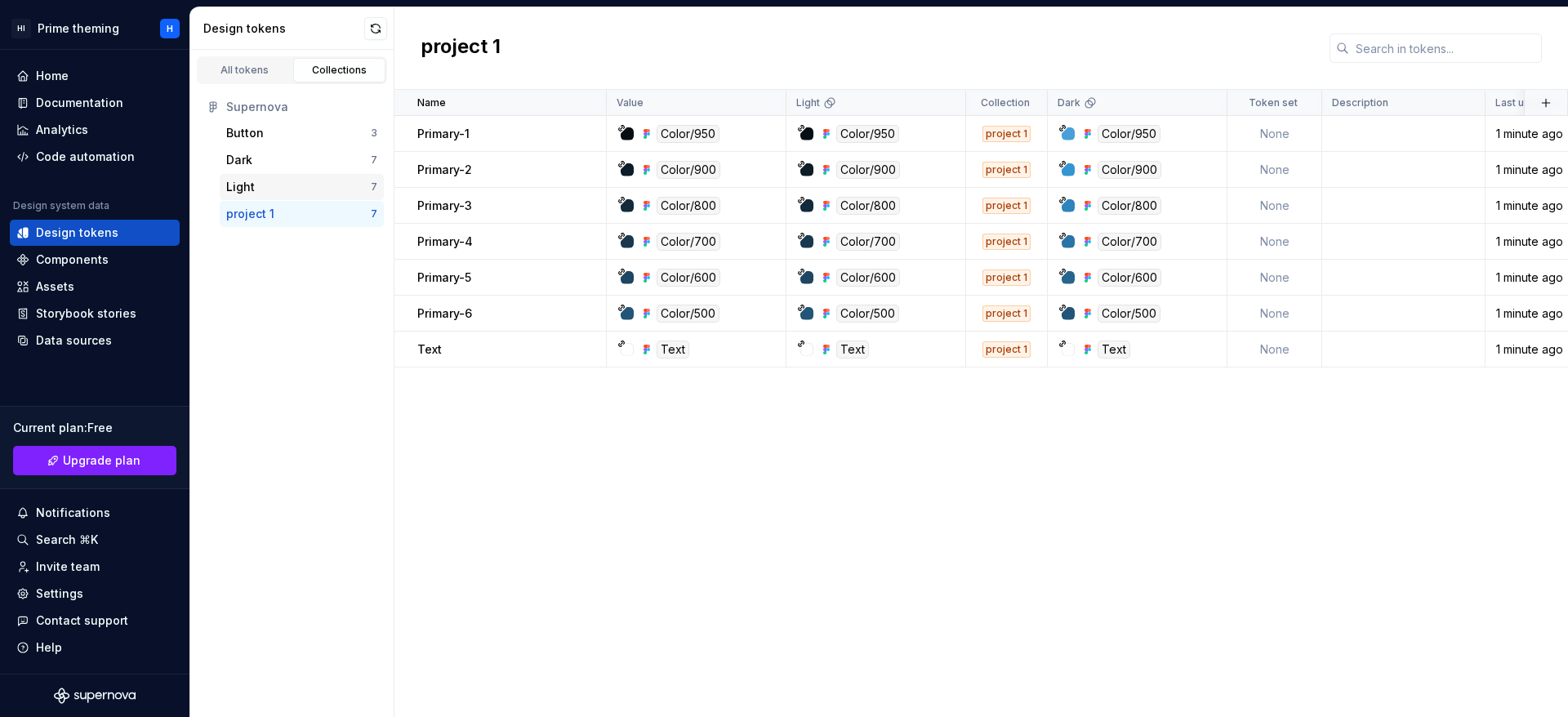
click at [282, 196] on div "Light 7" at bounding box center [301, 186] width 164 height 26
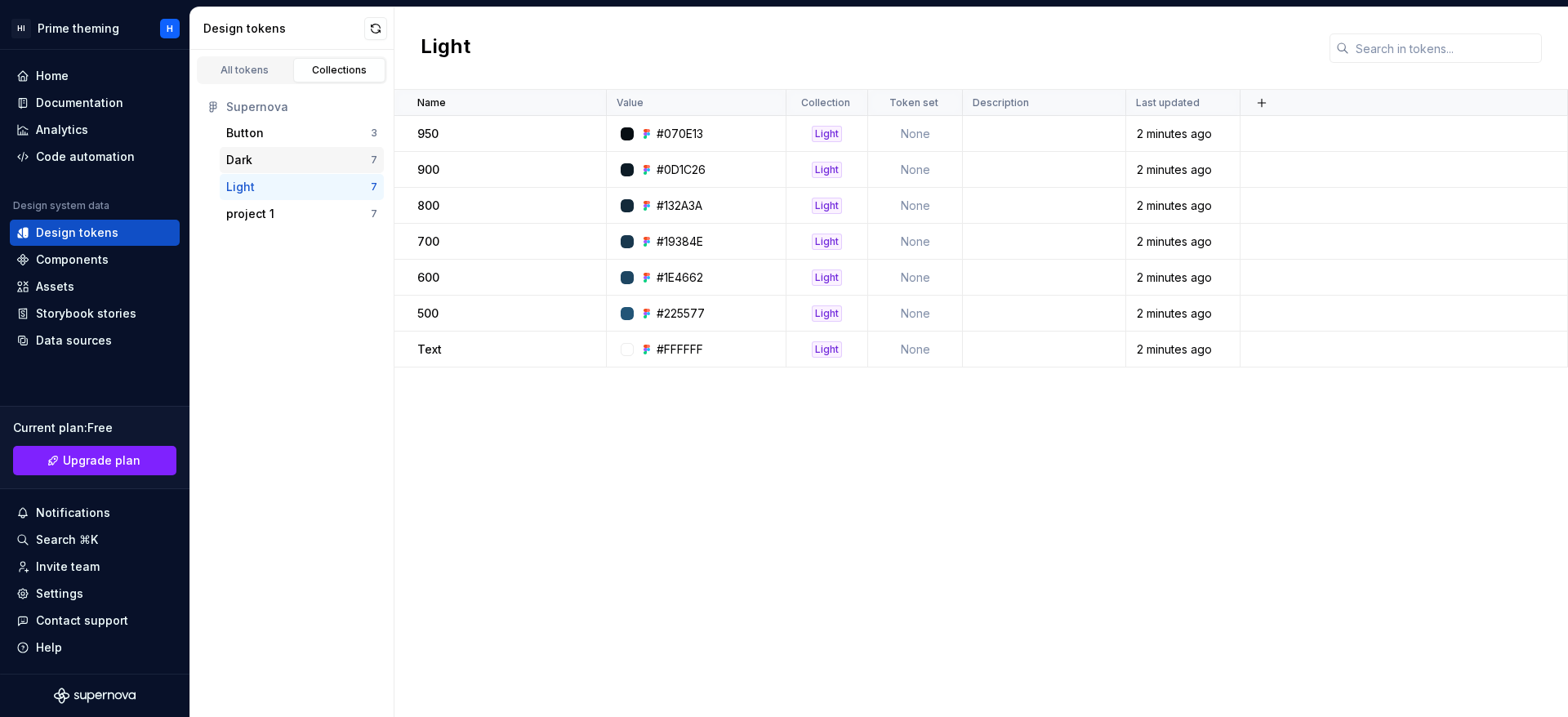
click at [305, 155] on div "Dark" at bounding box center [298, 160] width 145 height 17
click at [318, 129] on div "Button" at bounding box center [298, 133] width 145 height 17
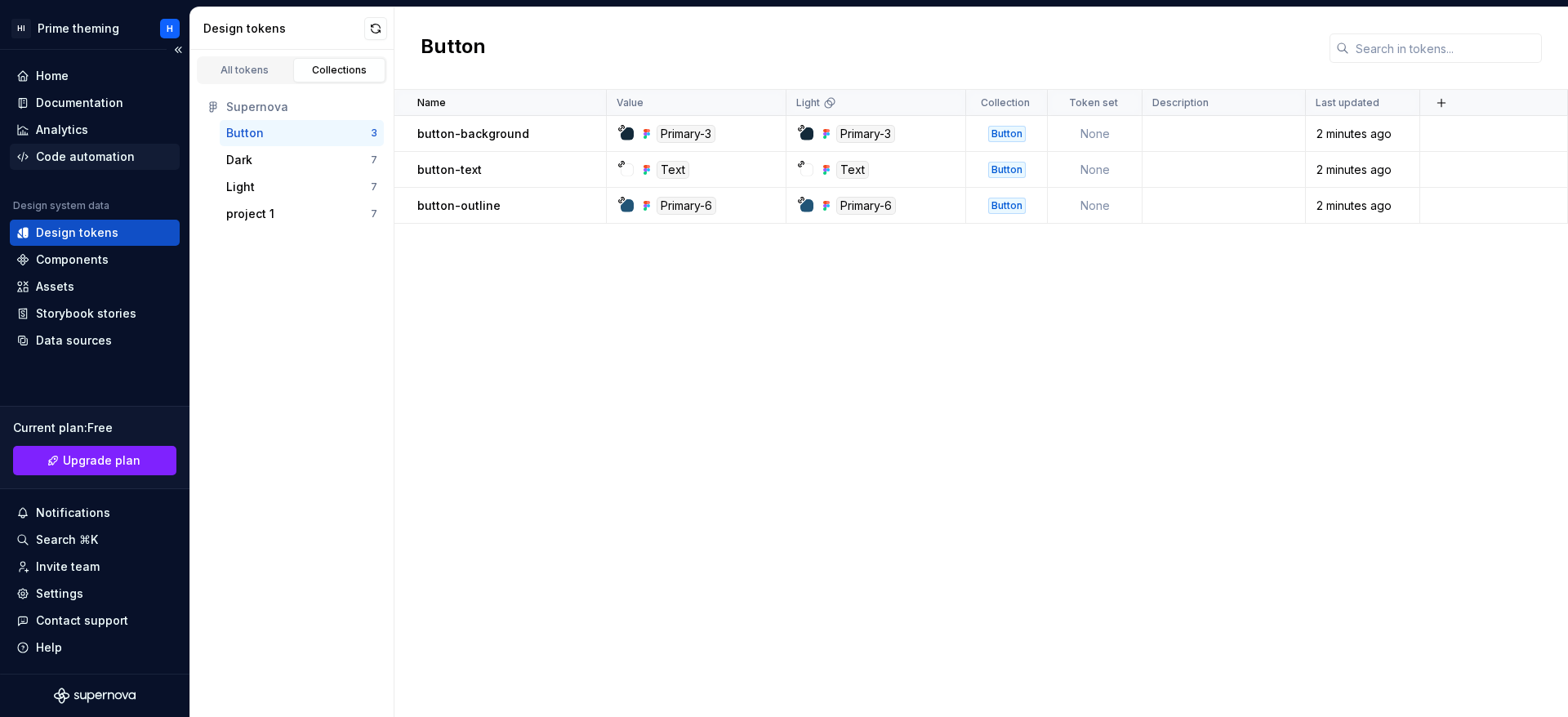
click at [132, 153] on div "Code automation" at bounding box center [95, 157] width 157 height 17
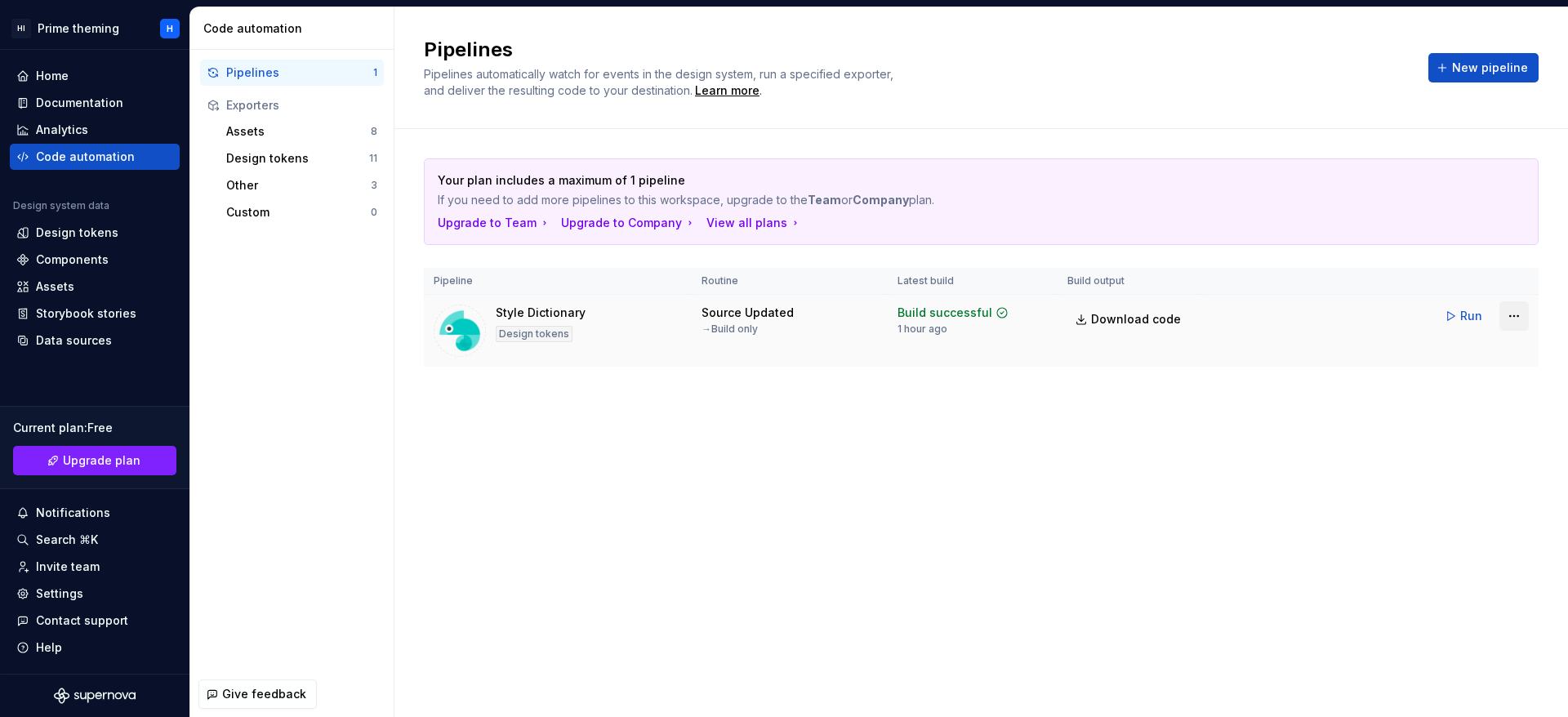
click at [1518, 319] on html "HI Prime theming H Home Documentation Analytics Code automation Design system d…" at bounding box center [784, 358] width 1568 height 717
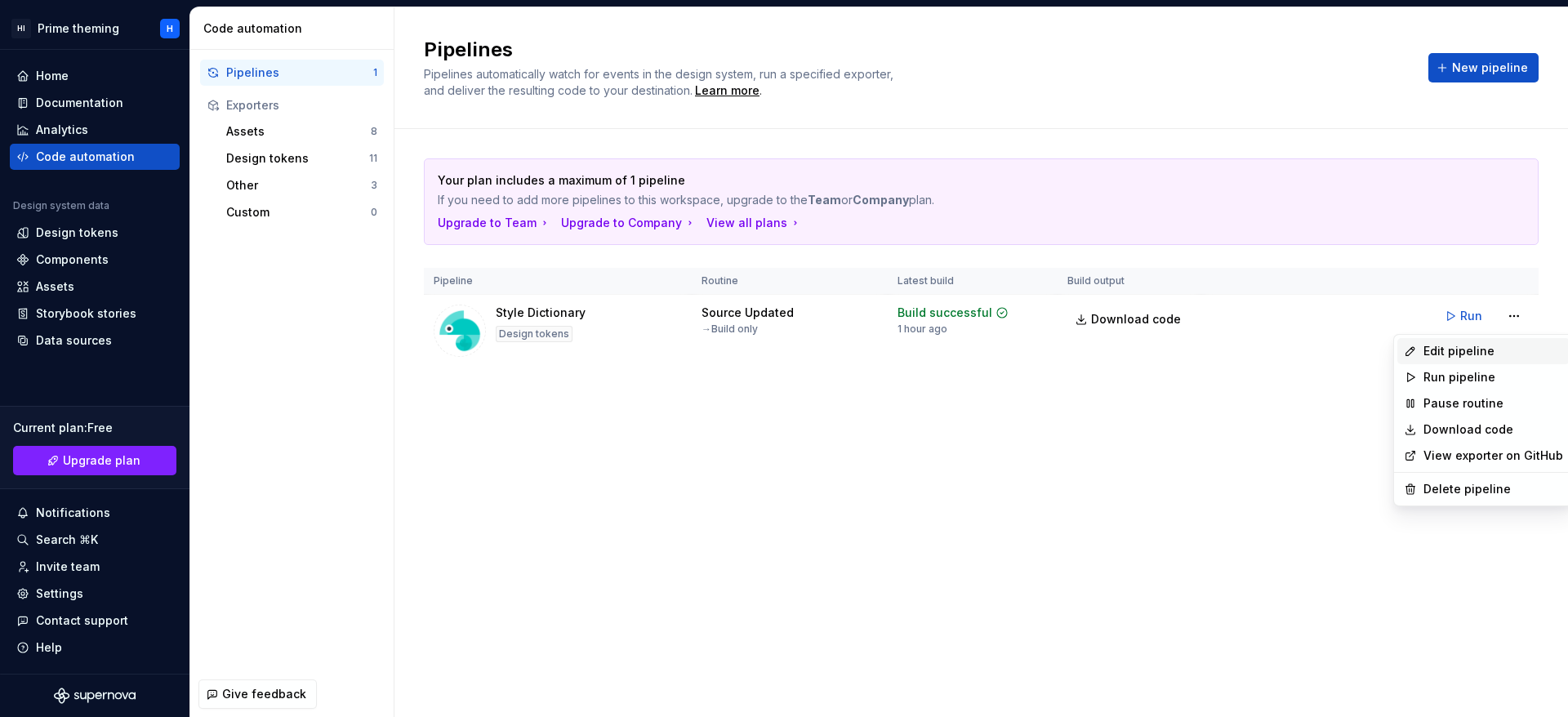
click at [1517, 347] on div "Edit pipeline" at bounding box center [1493, 351] width 140 height 17
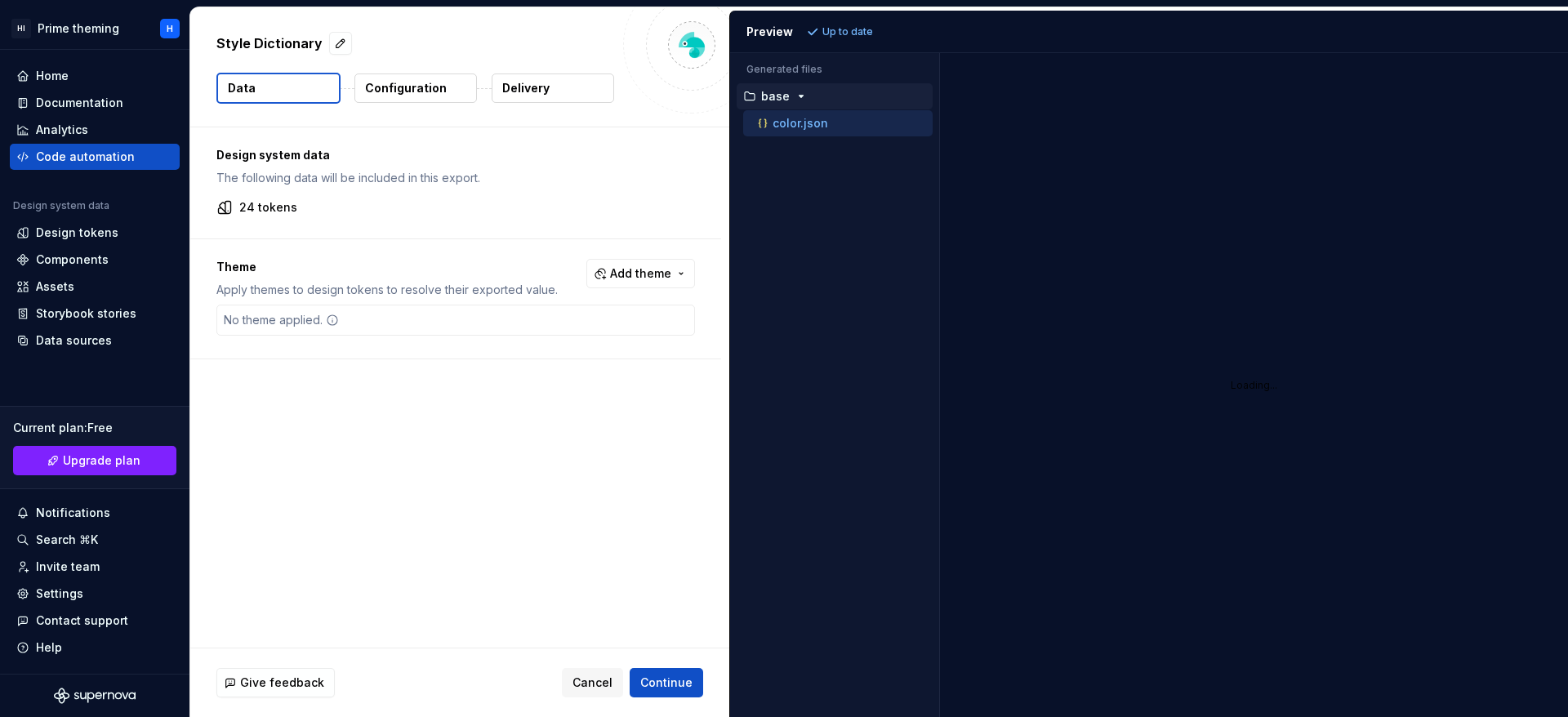
click at [865, 120] on div "color.json" at bounding box center [844, 124] width 178 height 17
click at [428, 82] on p "Configuration" at bounding box center [406, 88] width 81 height 17
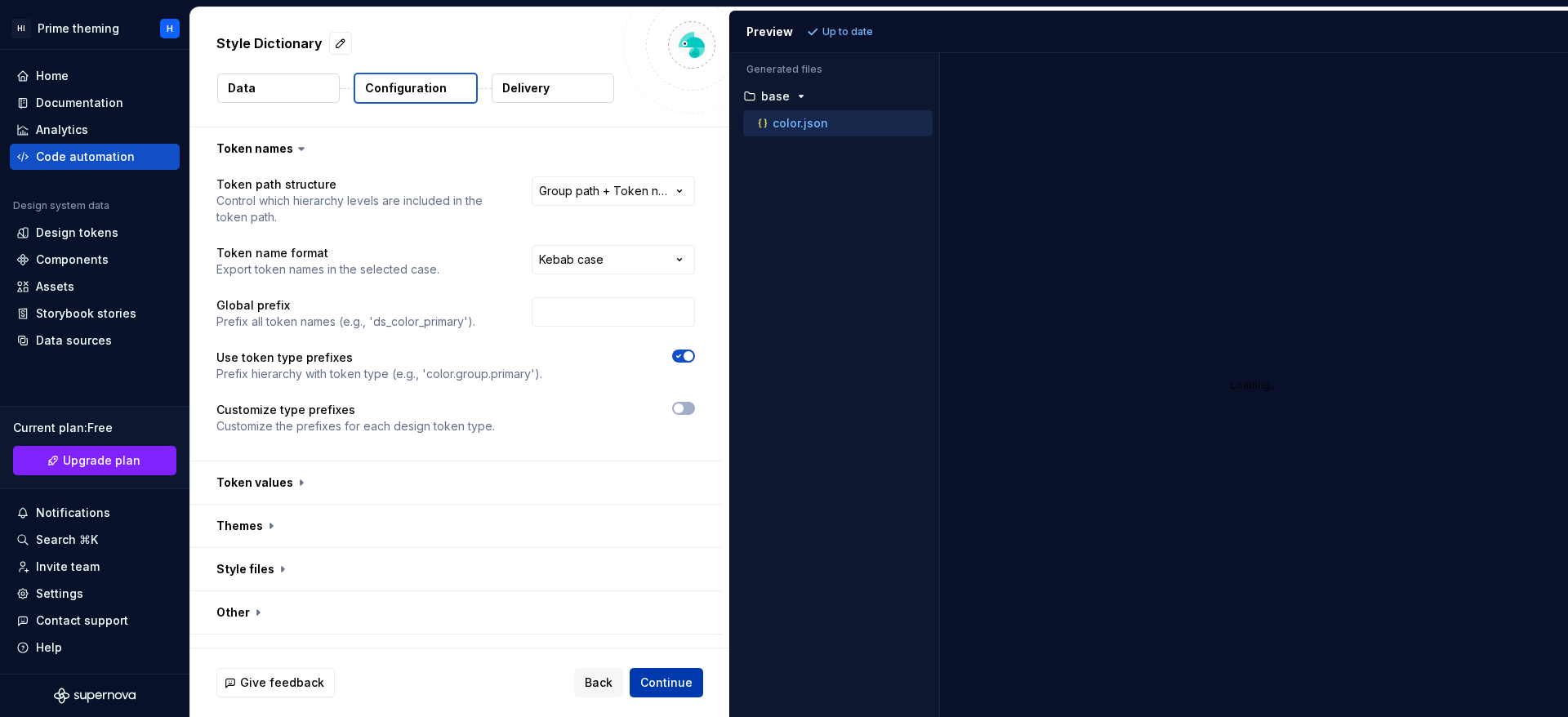
click at [684, 680] on span "Continue" at bounding box center [666, 683] width 52 height 17
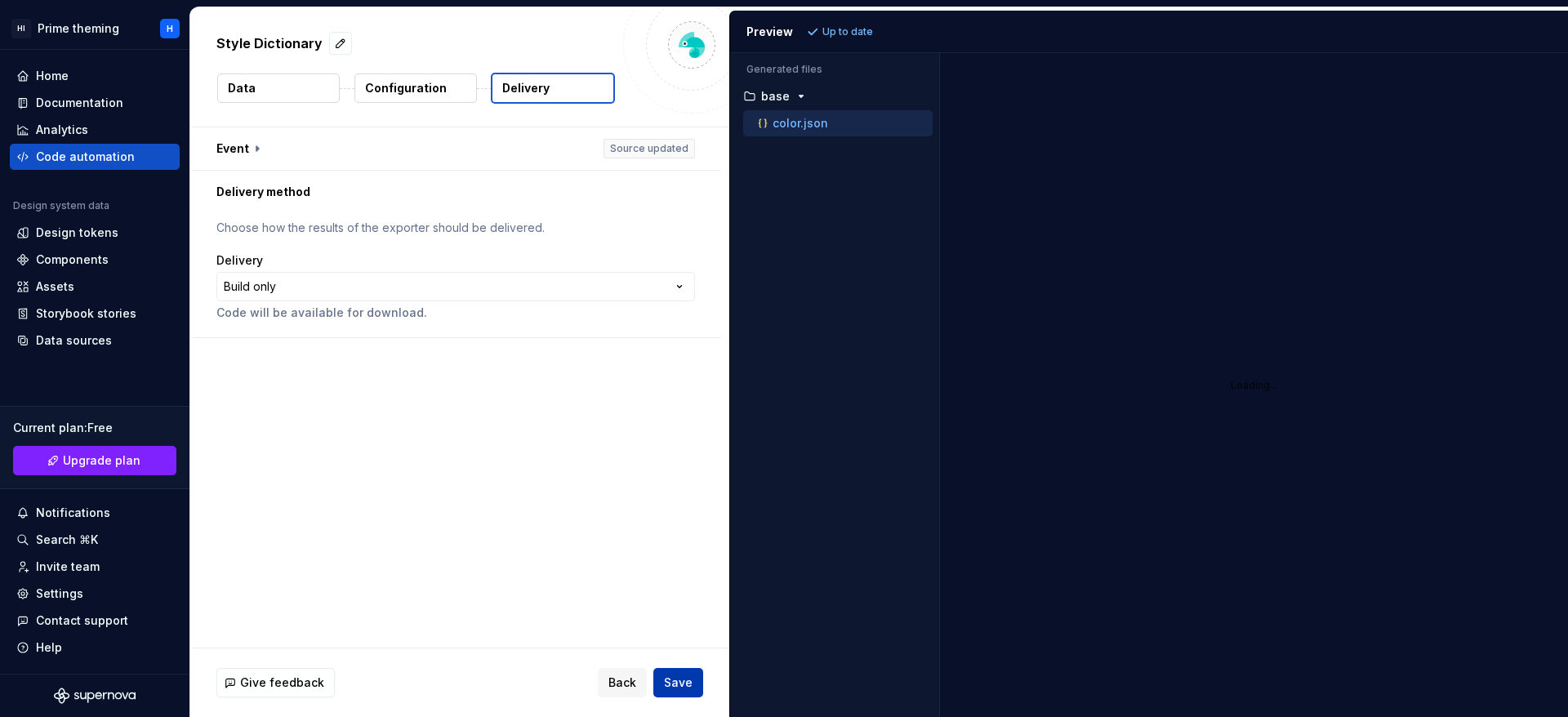
click at [664, 678] on button "Save" at bounding box center [679, 682] width 50 height 29
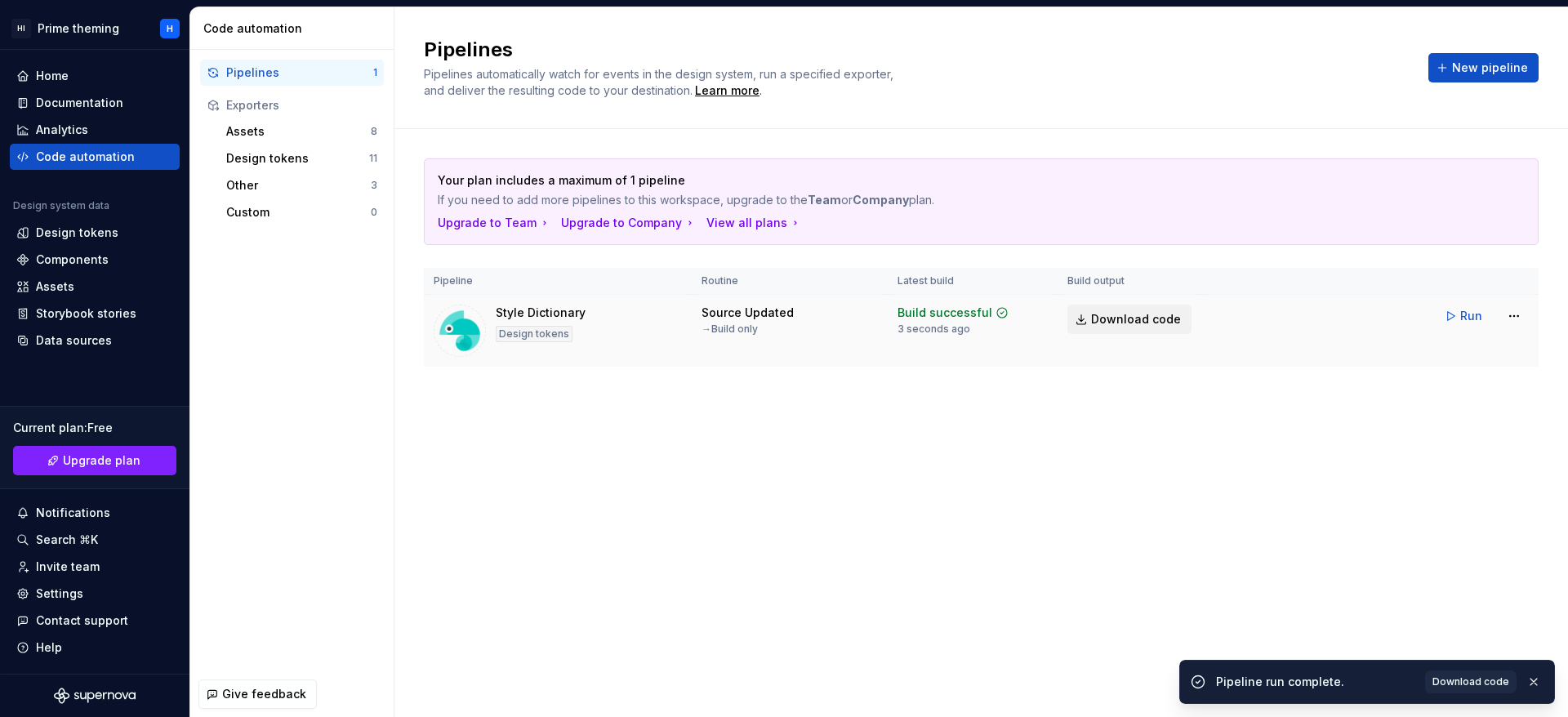
click at [1096, 322] on span "Download code" at bounding box center [1136, 320] width 90 height 17
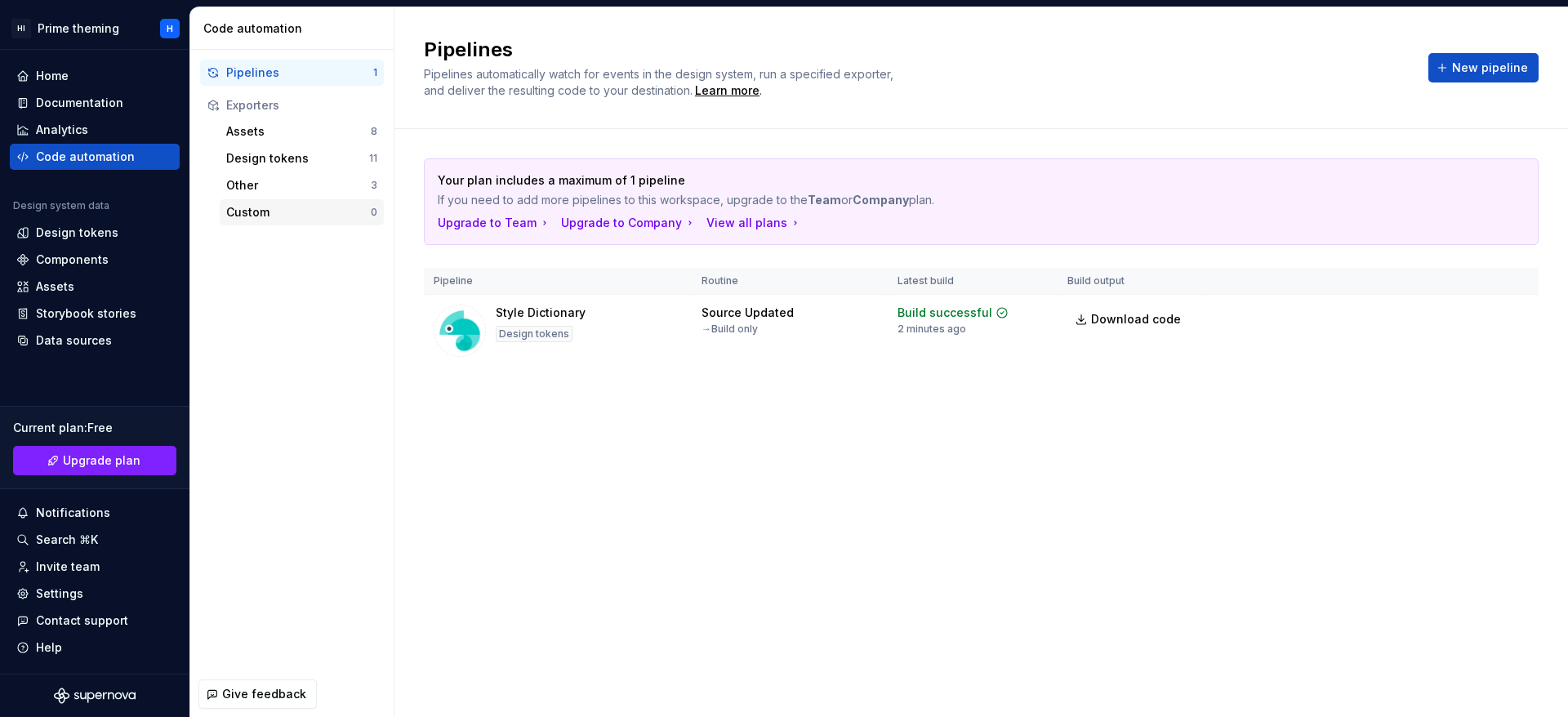
click at [337, 215] on div "Custom" at bounding box center [298, 213] width 145 height 17
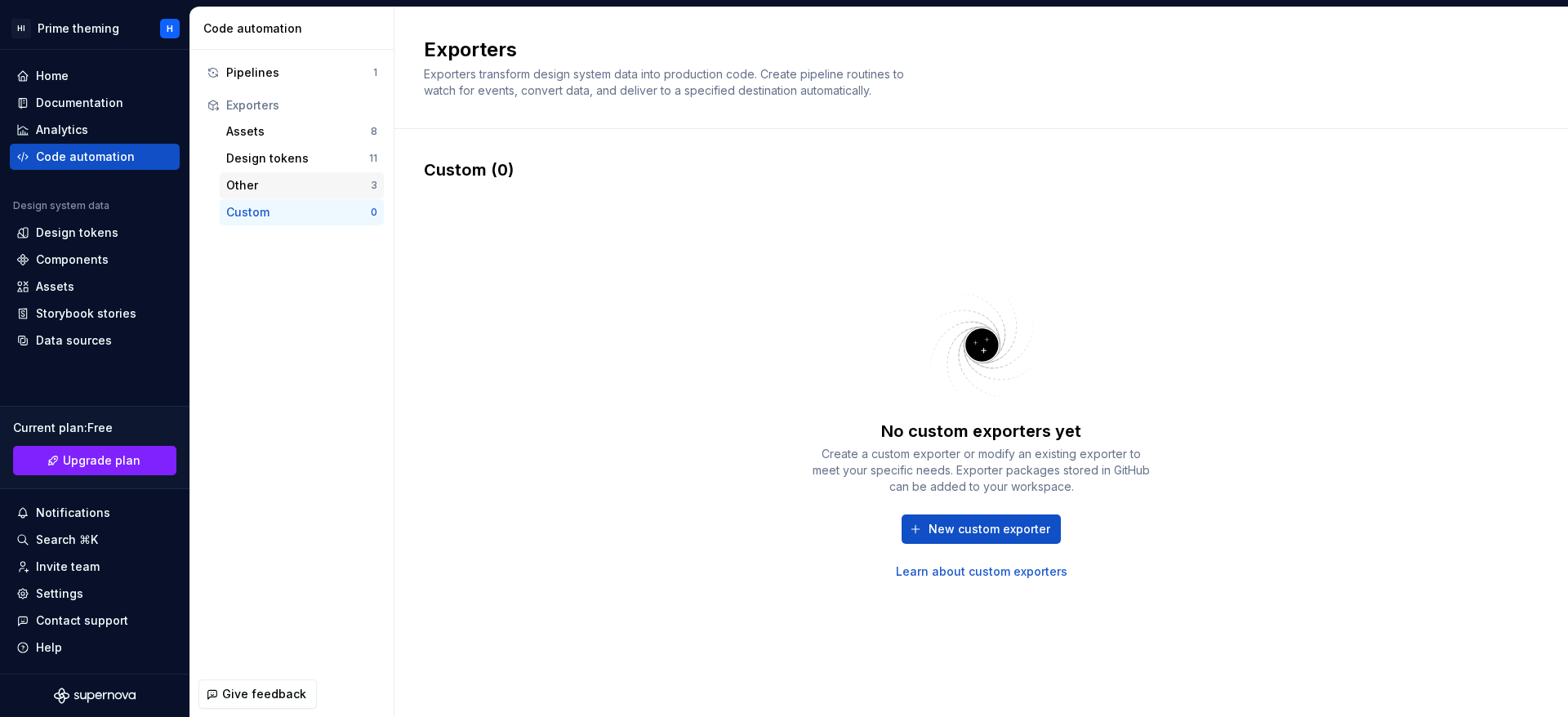
click at [333, 184] on div "Other" at bounding box center [298, 185] width 145 height 17
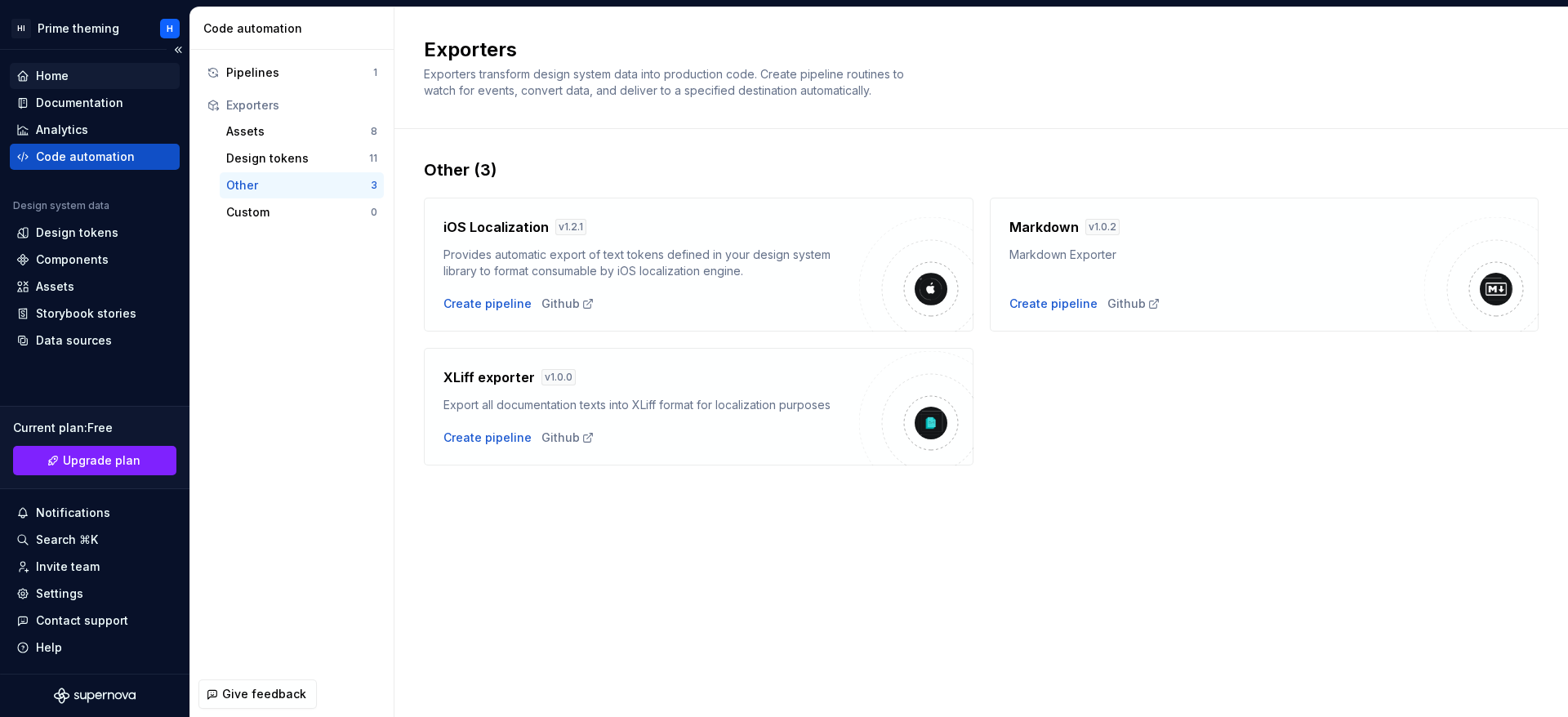
click at [86, 78] on div "Home" at bounding box center [95, 76] width 157 height 17
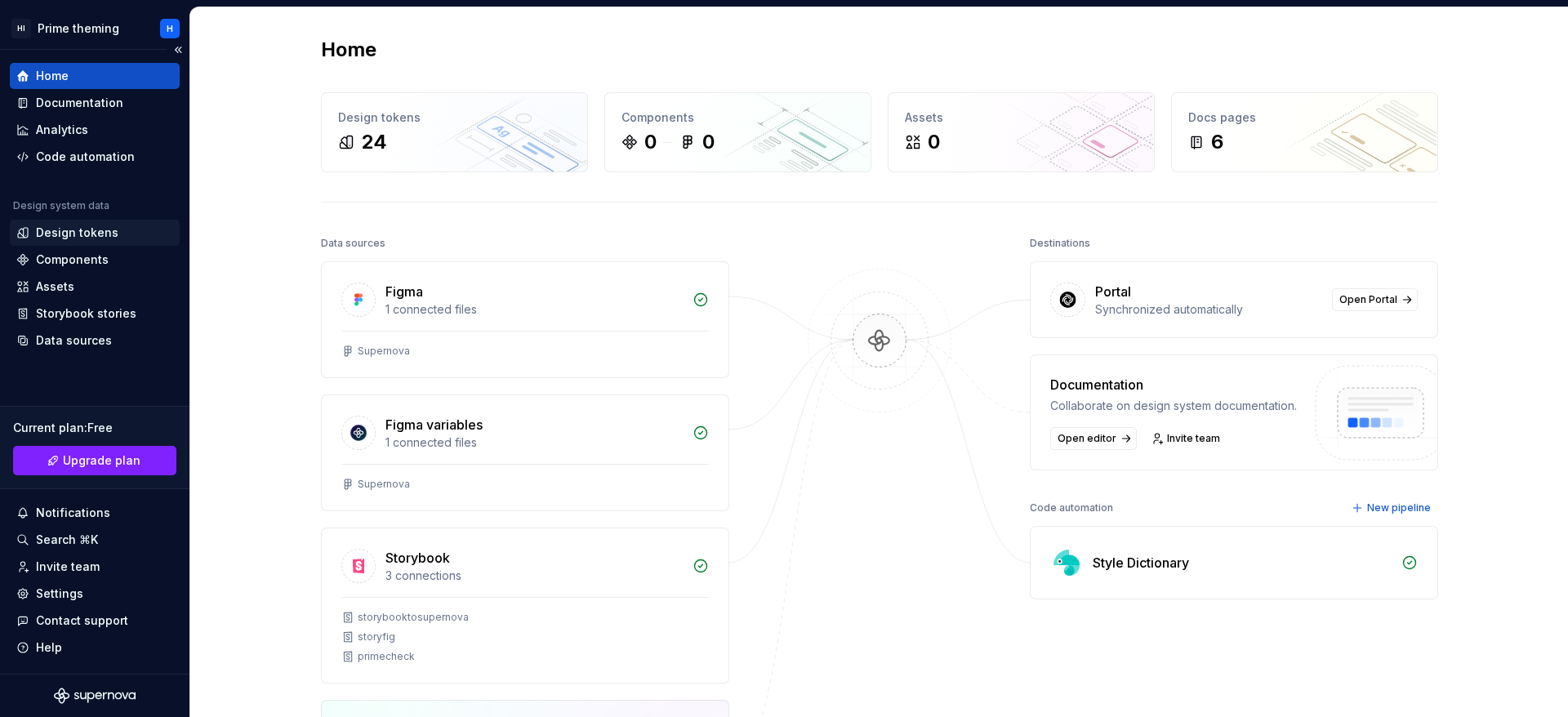
click at [65, 226] on div "Design tokens" at bounding box center [76, 233] width 82 height 17
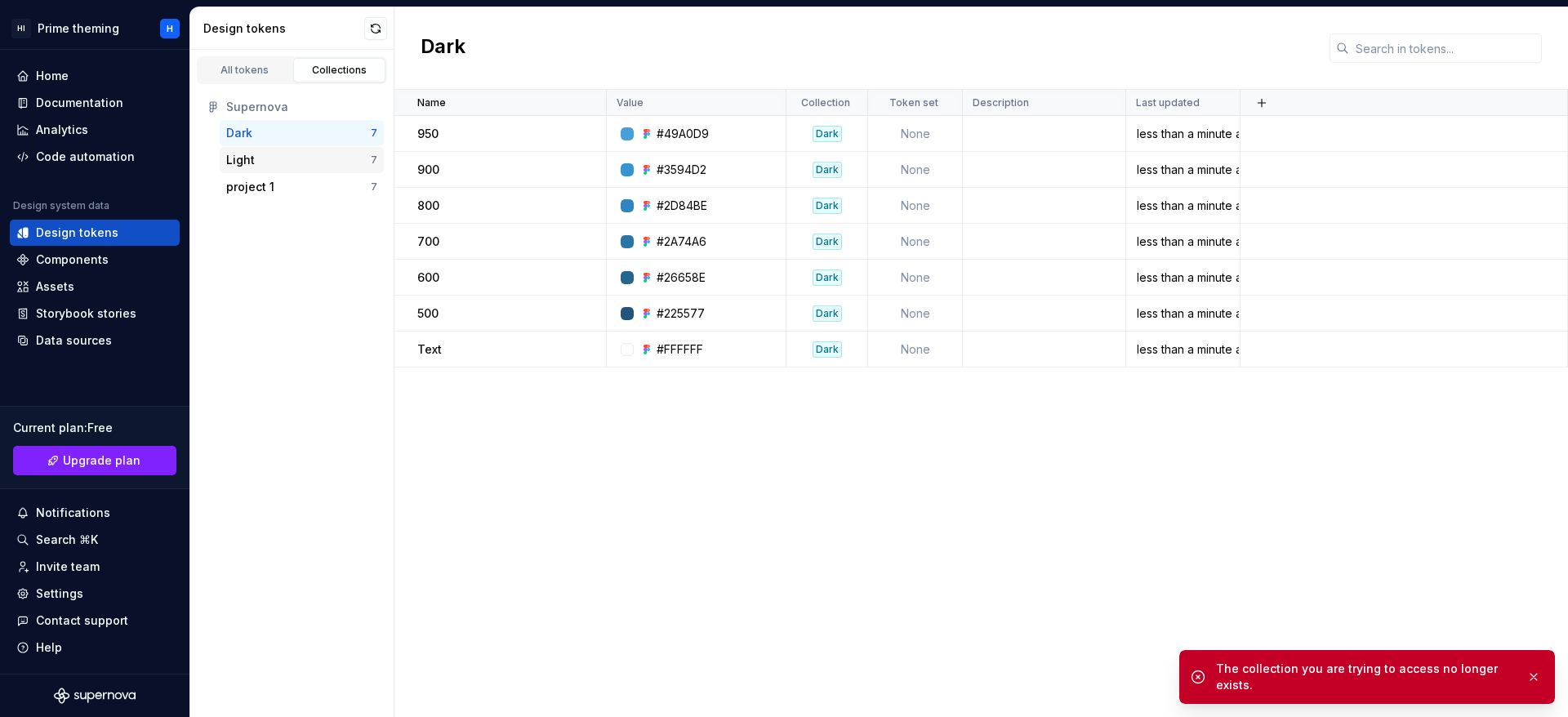
click at [243, 150] on div "Light 7" at bounding box center [301, 160] width 164 height 26
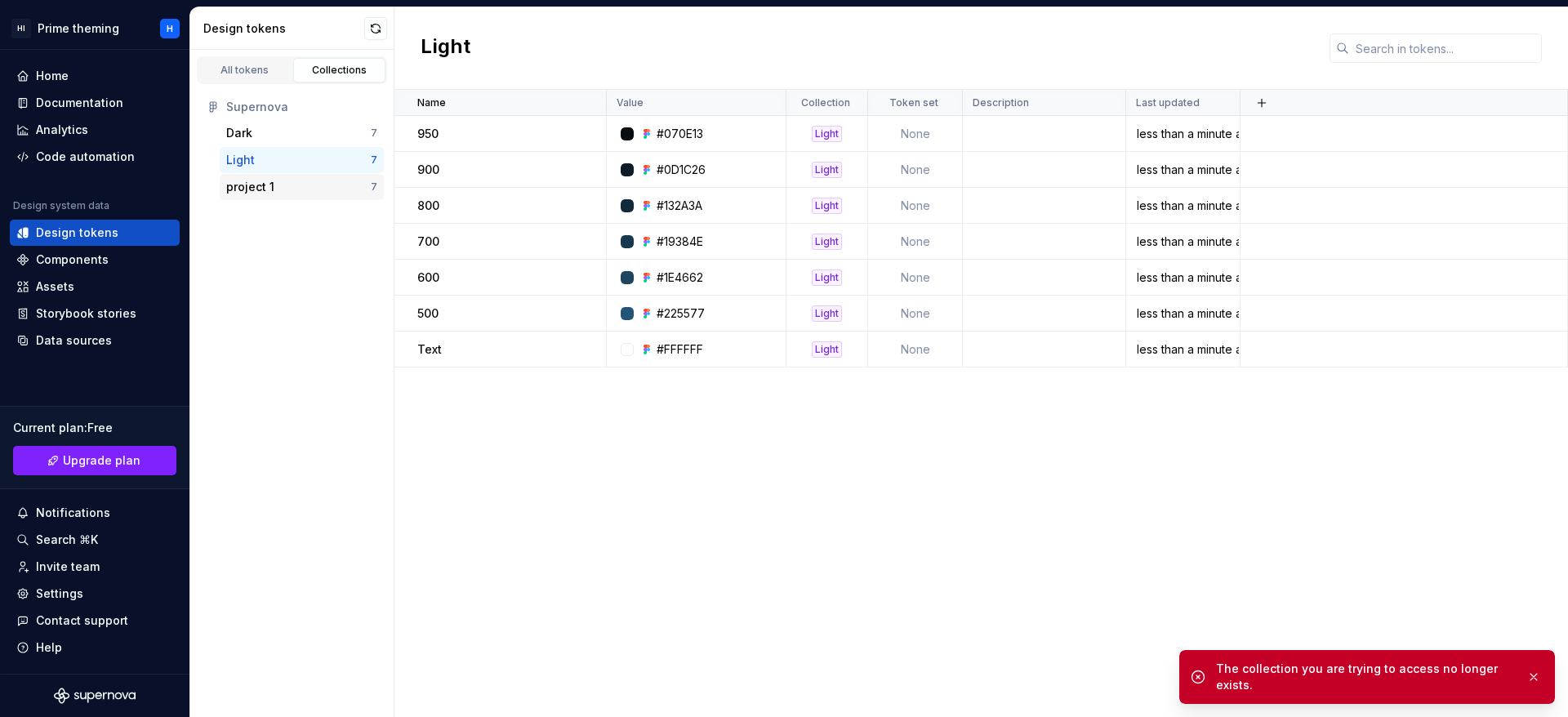
click at [252, 191] on div "project 1" at bounding box center [250, 187] width 48 height 17
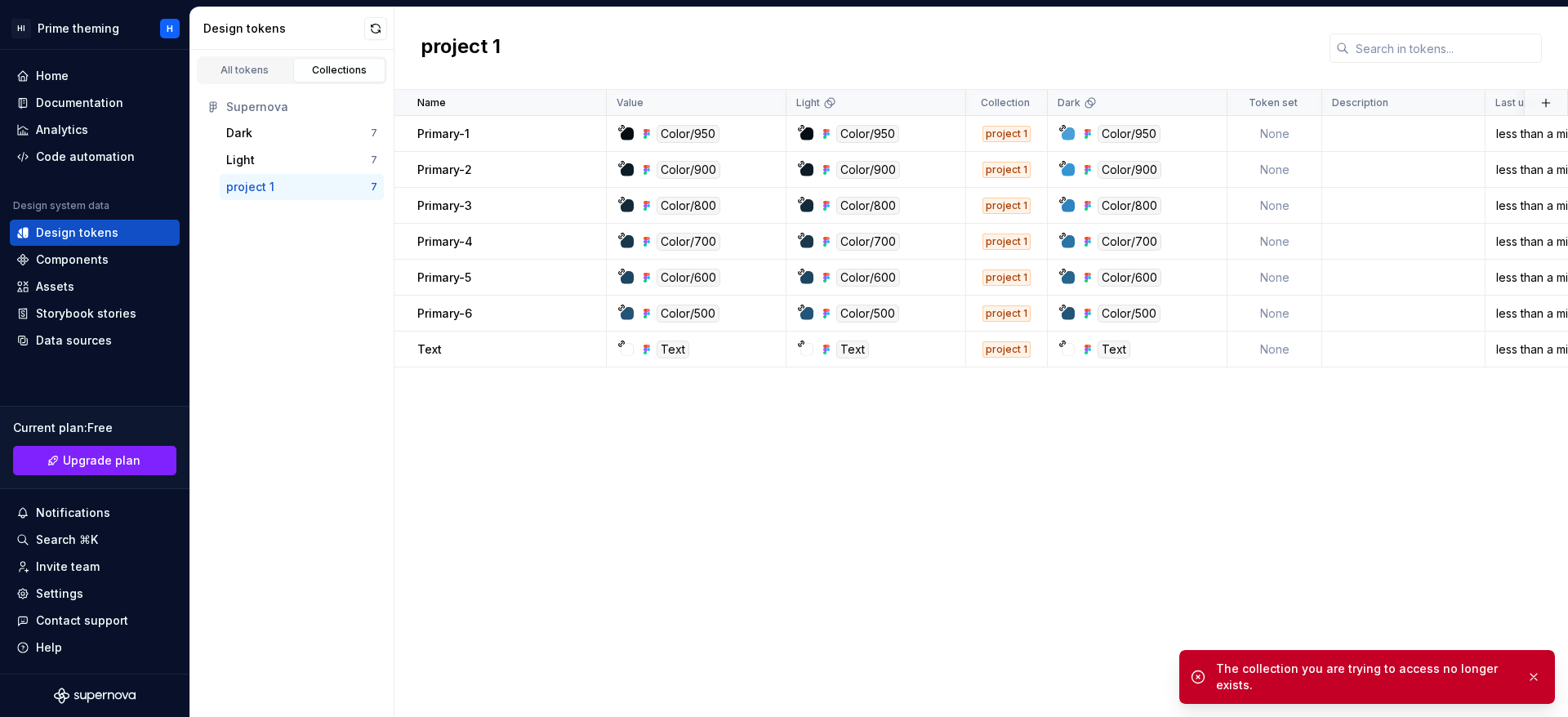
click at [295, 117] on div "Supernova" at bounding box center [292, 106] width 184 height 26
click at [300, 122] on div "Dark 7" at bounding box center [301, 133] width 164 height 26
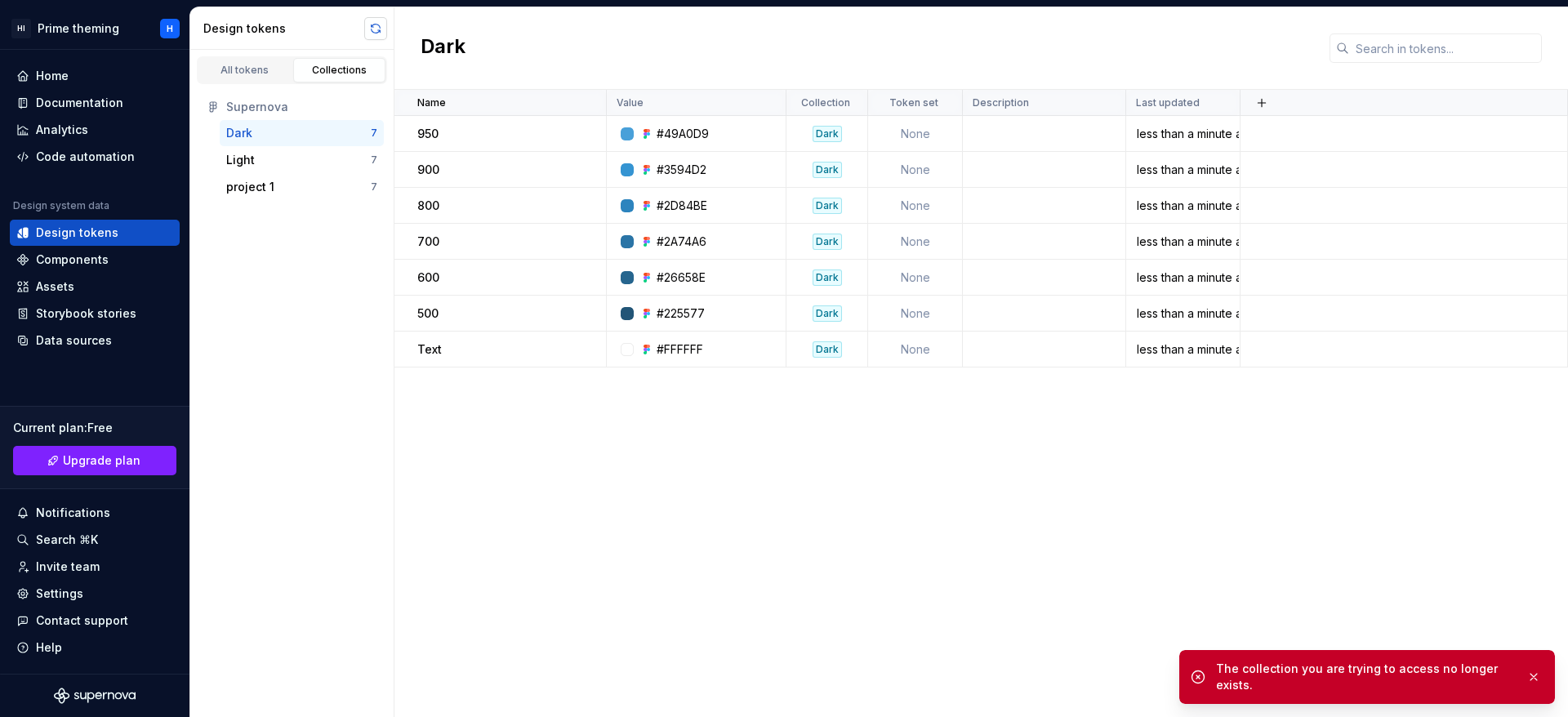
click at [373, 26] on button "button" at bounding box center [376, 29] width 23 height 23
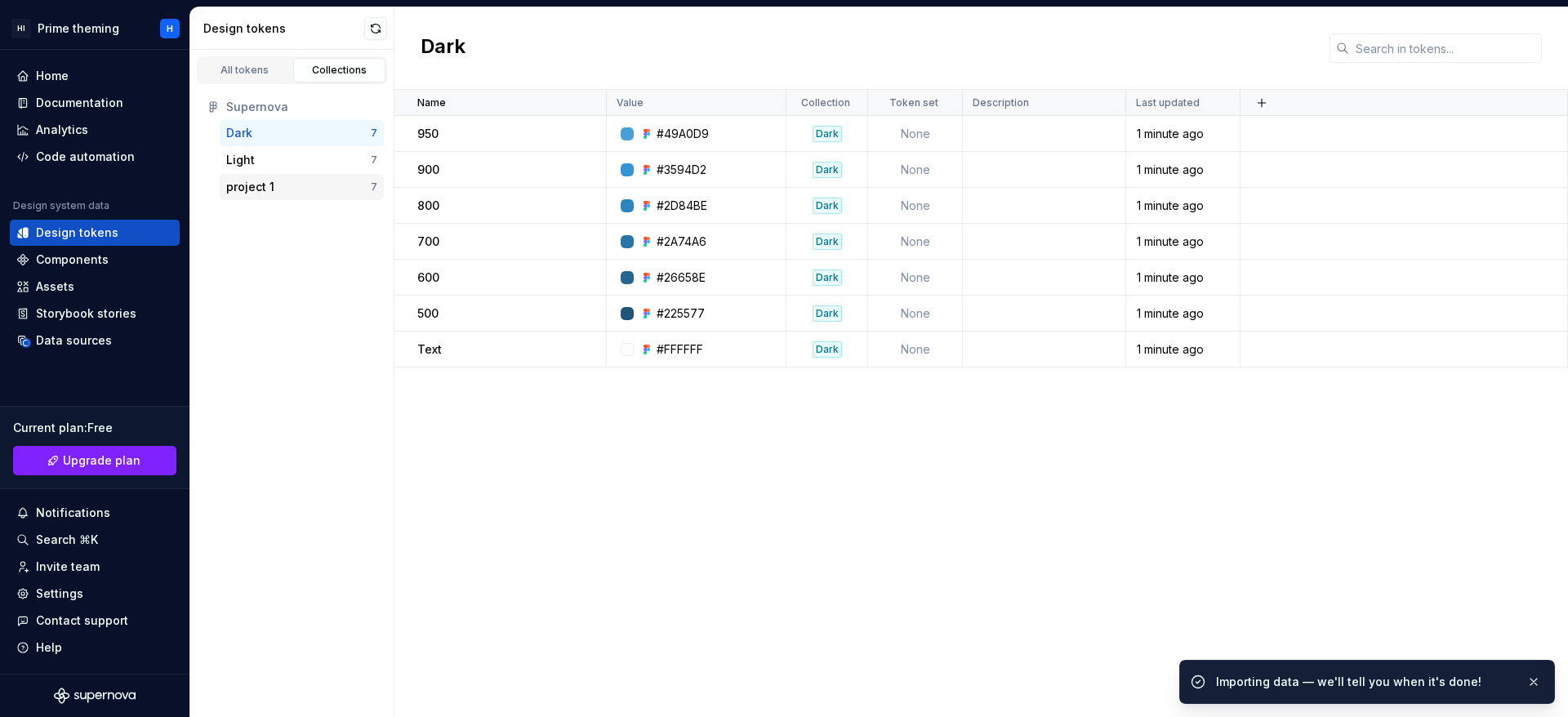
click at [347, 182] on div "project 1" at bounding box center [298, 187] width 145 height 17
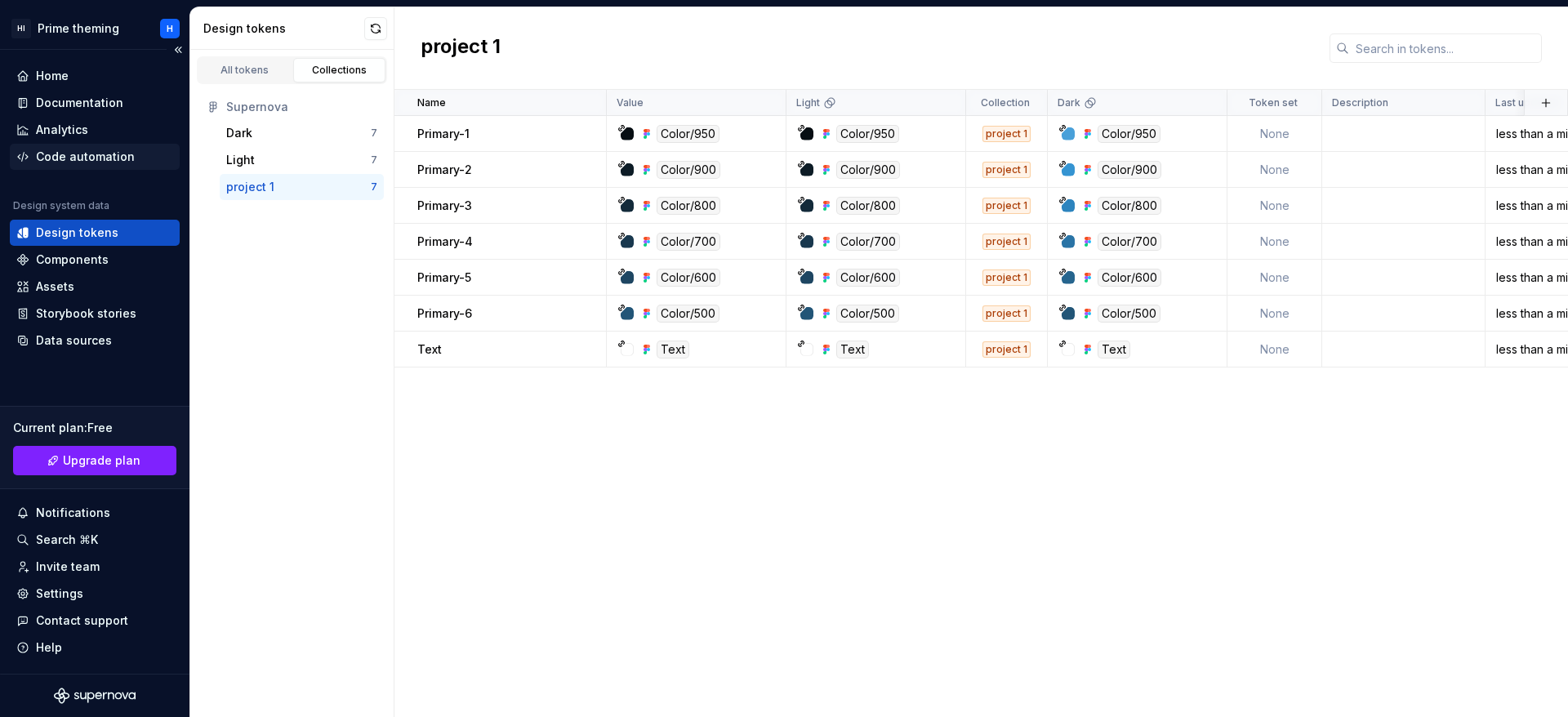
click at [75, 164] on div "Code automation" at bounding box center [85, 157] width 99 height 17
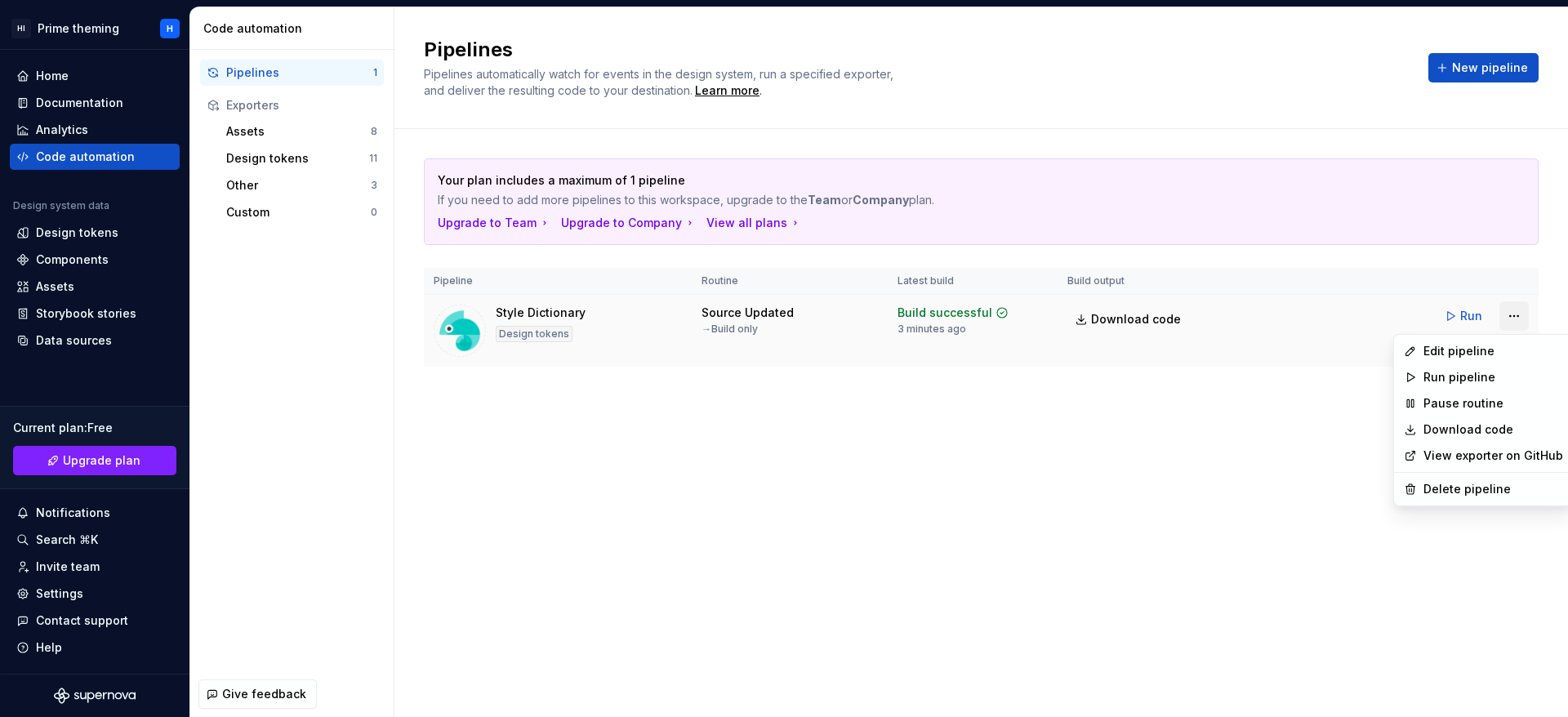
click at [1509, 325] on html "HI Prime theming H Home Documentation Analytics Code automation Design system d…" at bounding box center [784, 358] width 1568 height 717
click at [1479, 352] on div "Edit pipeline" at bounding box center [1493, 351] width 140 height 17
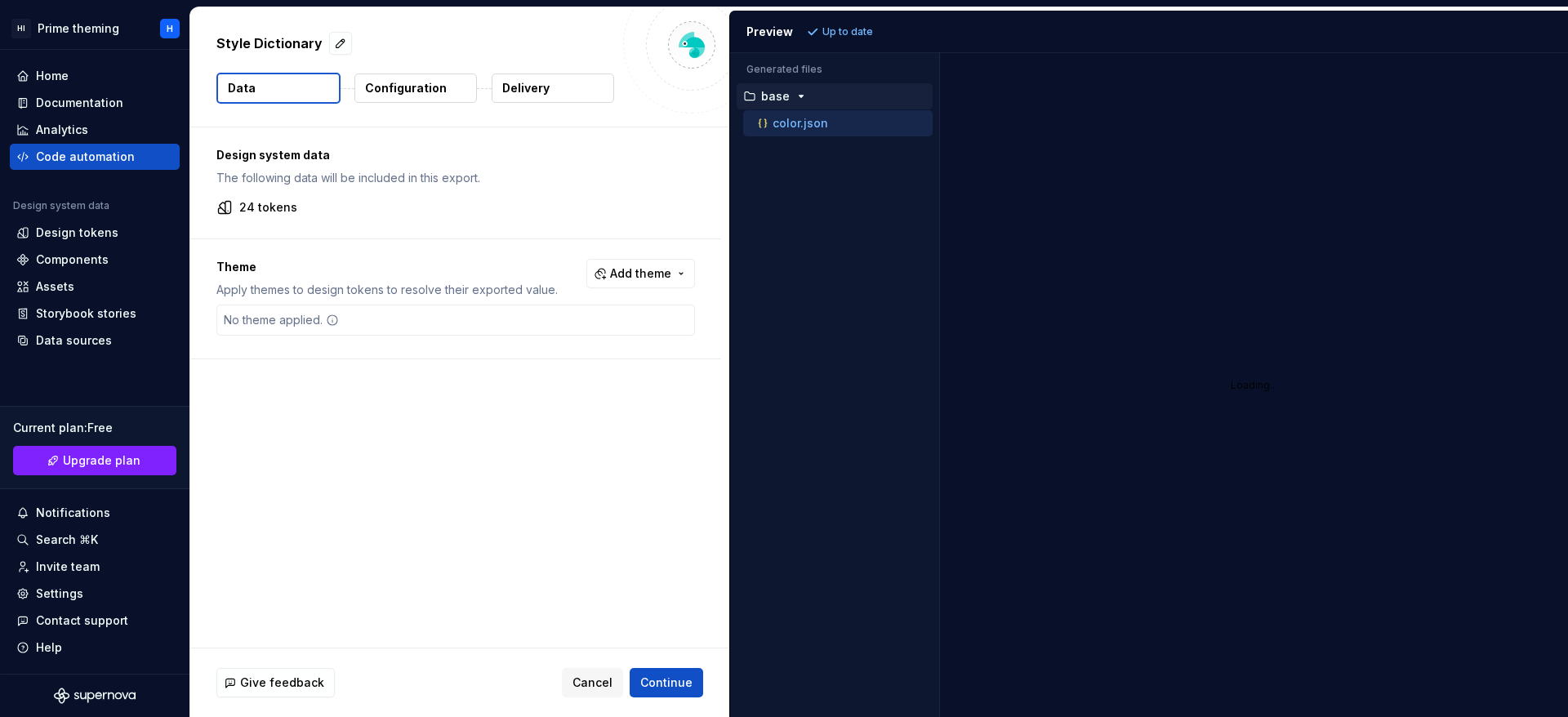
click at [277, 203] on p "24 tokens" at bounding box center [268, 208] width 58 height 17
click at [424, 329] on div "No theme applied." at bounding box center [456, 320] width 478 height 31
click at [666, 275] on span "Add theme" at bounding box center [640, 274] width 61 height 17
click at [277, 359] on html "HI Prime theming H Home Documentation Analytics Code automation Design system d…" at bounding box center [784, 358] width 1568 height 717
click at [345, 317] on div "No theme applied." at bounding box center [456, 320] width 478 height 31
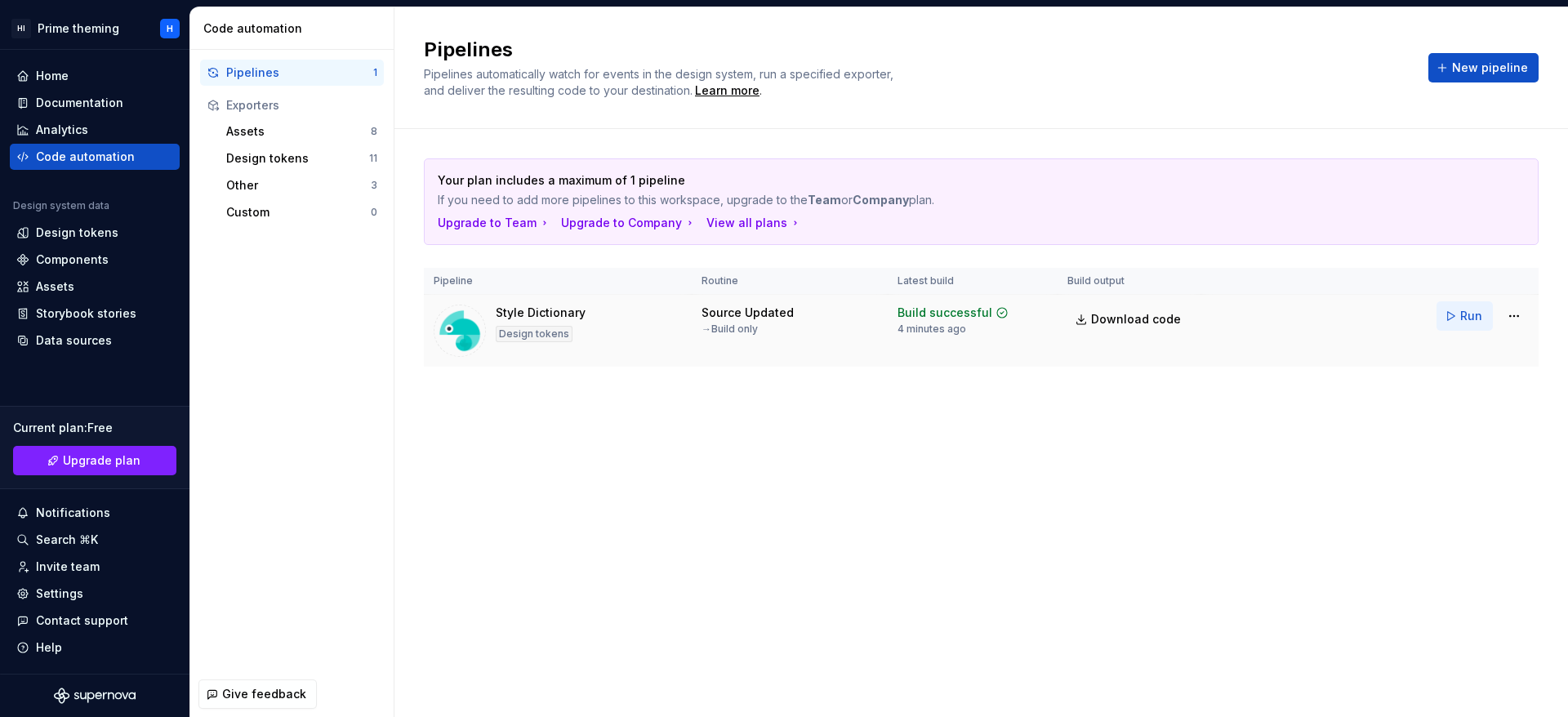
click at [1457, 321] on button "Run" at bounding box center [1464, 316] width 56 height 29
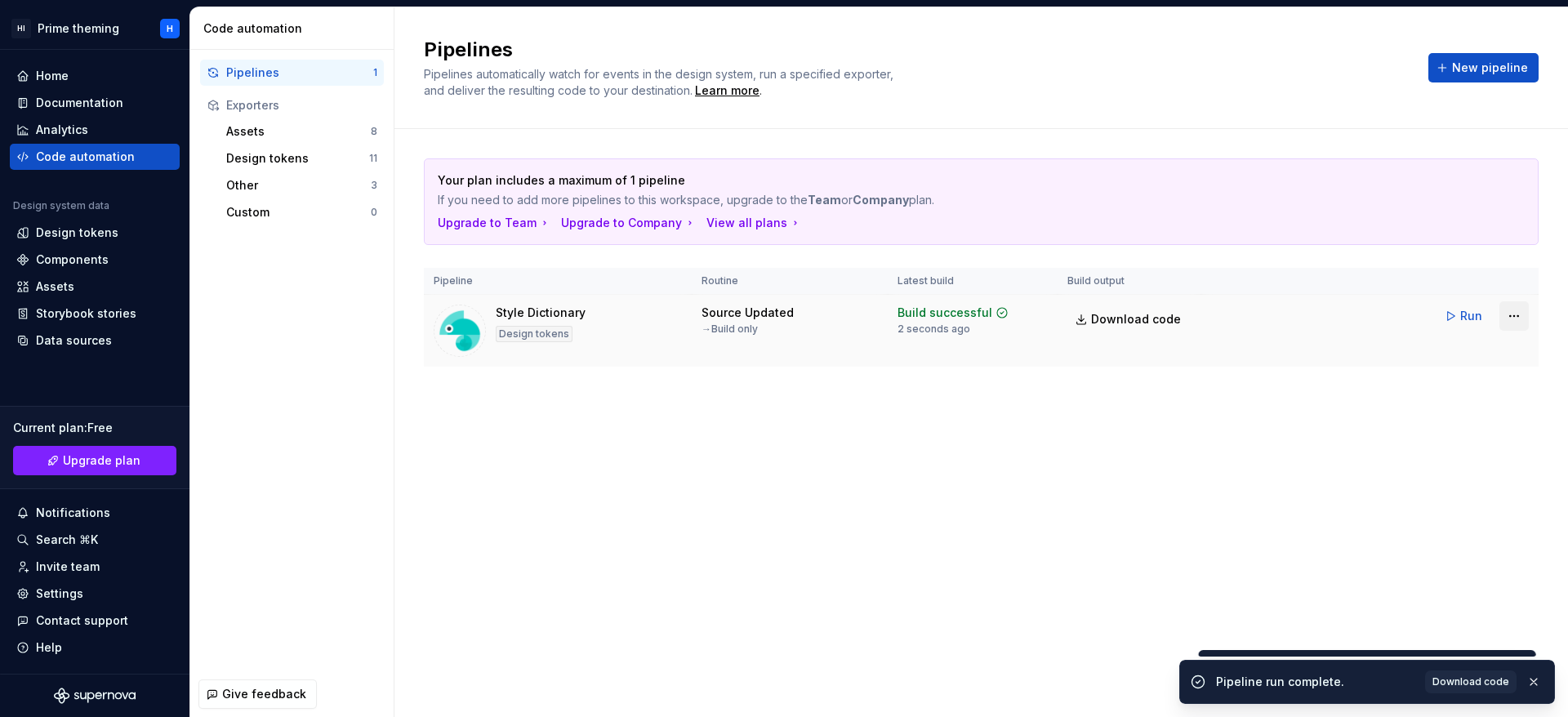
click at [1508, 322] on html "HI Prime theming H Home Documentation Analytics Code automation Design system d…" at bounding box center [784, 358] width 1568 height 717
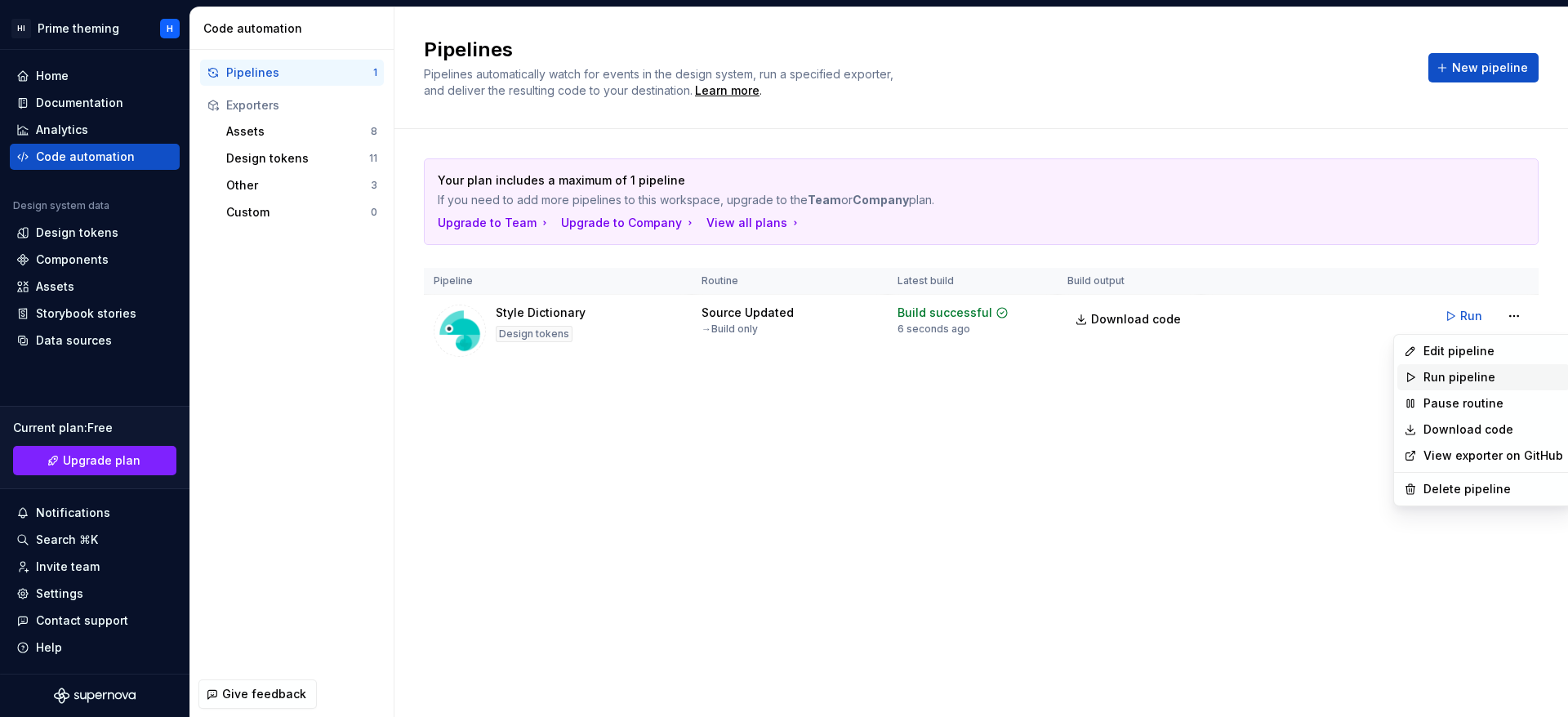
click at [1482, 375] on div "Run pipeline" at bounding box center [1493, 377] width 140 height 17
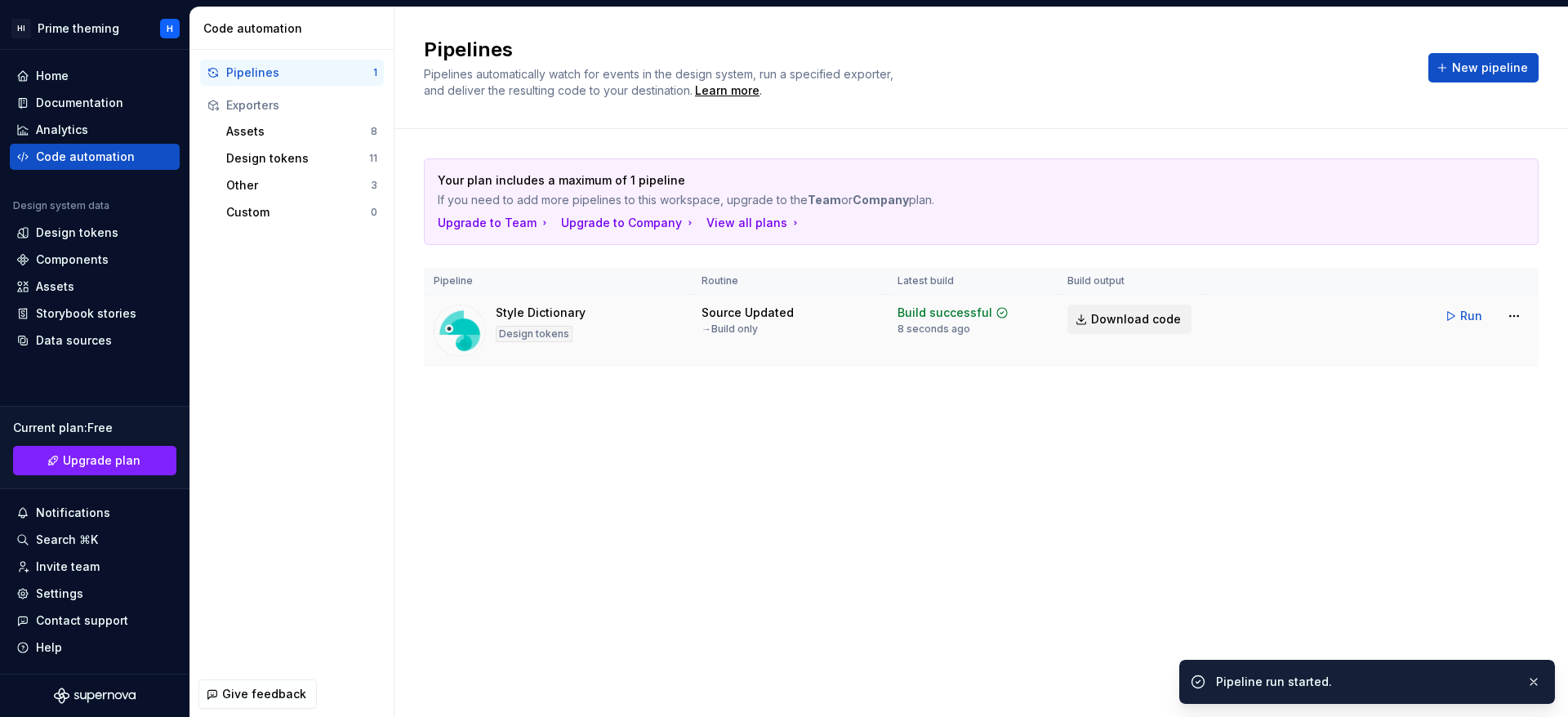
click at [1096, 322] on span "Download code" at bounding box center [1136, 320] width 90 height 17
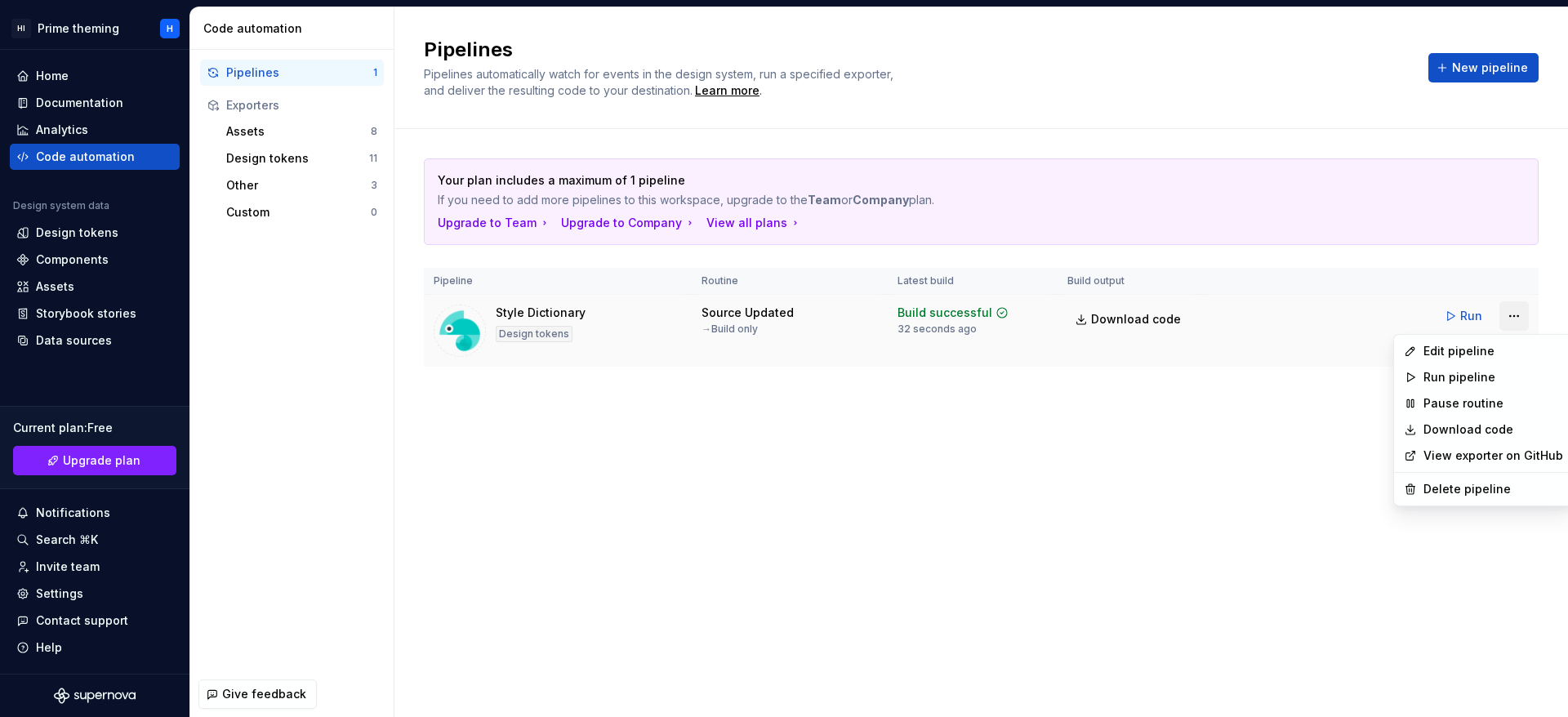
click at [1516, 329] on html "HI Prime theming H Home Documentation Analytics Code automation Design system d…" at bounding box center [784, 358] width 1568 height 717
click at [1209, 427] on html "HI Prime theming H Home Documentation Analytics Code automation Design system d…" at bounding box center [784, 358] width 1568 height 717
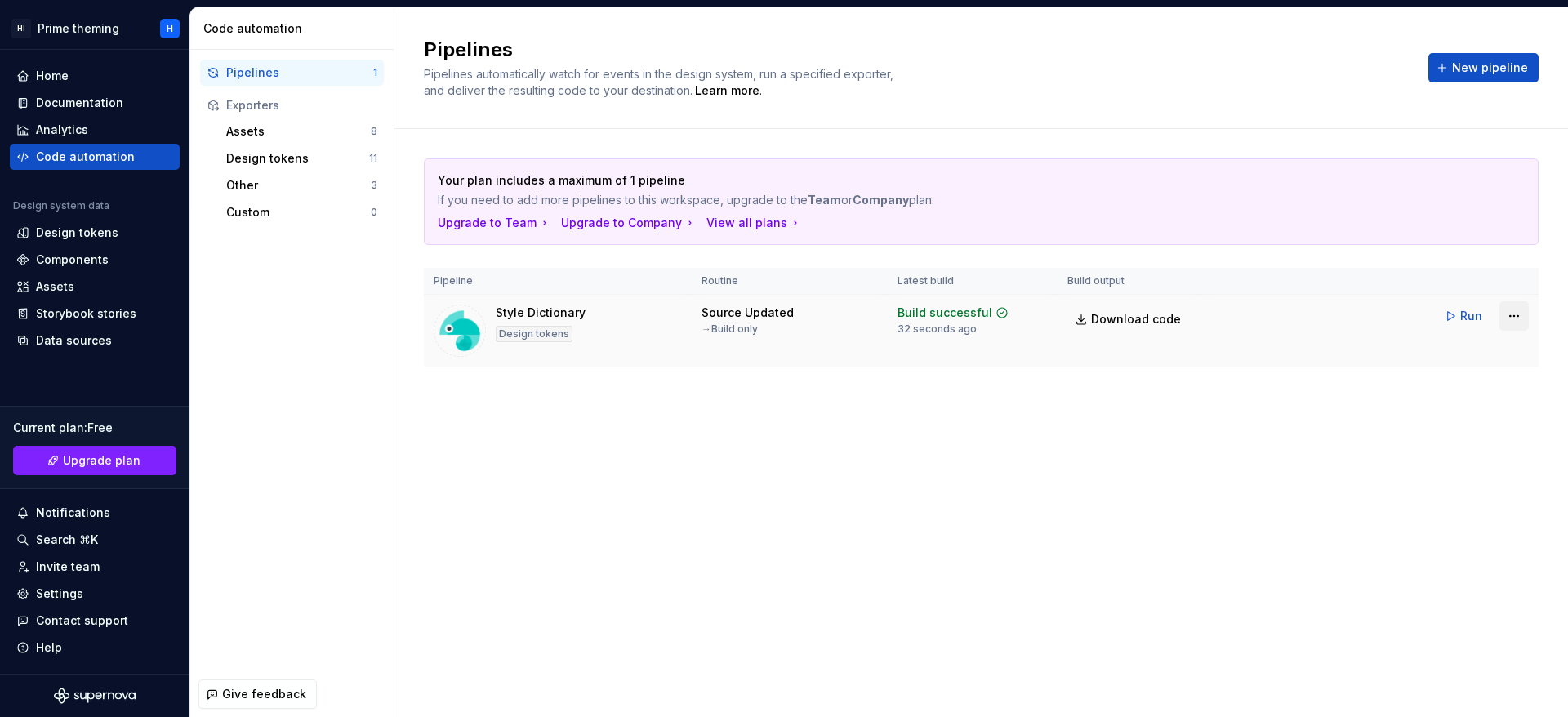
click at [1516, 313] on html "HI Prime theming H Home Documentation Analytics Code automation Design system d…" at bounding box center [784, 358] width 1568 height 717
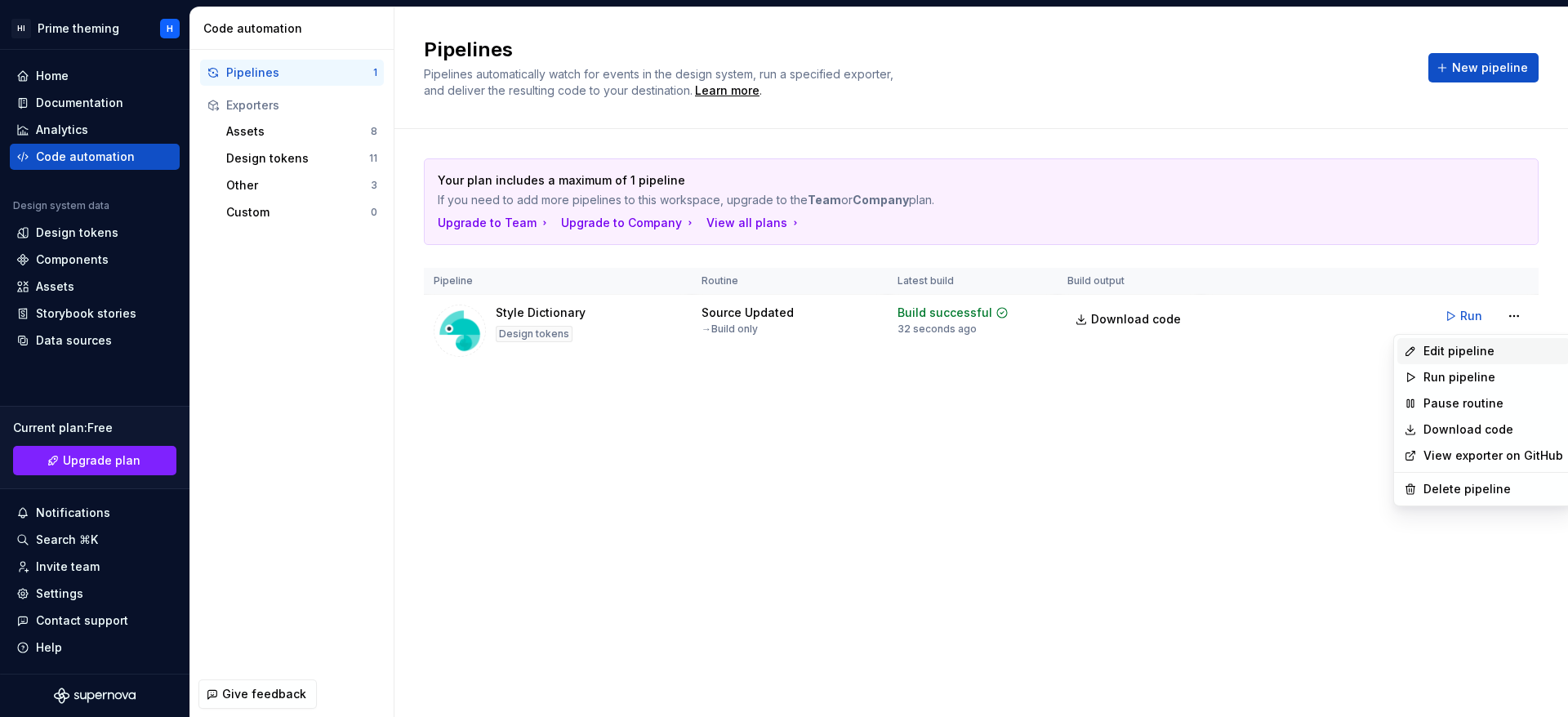
click at [1509, 345] on div "Edit pipeline" at bounding box center [1493, 351] width 140 height 17
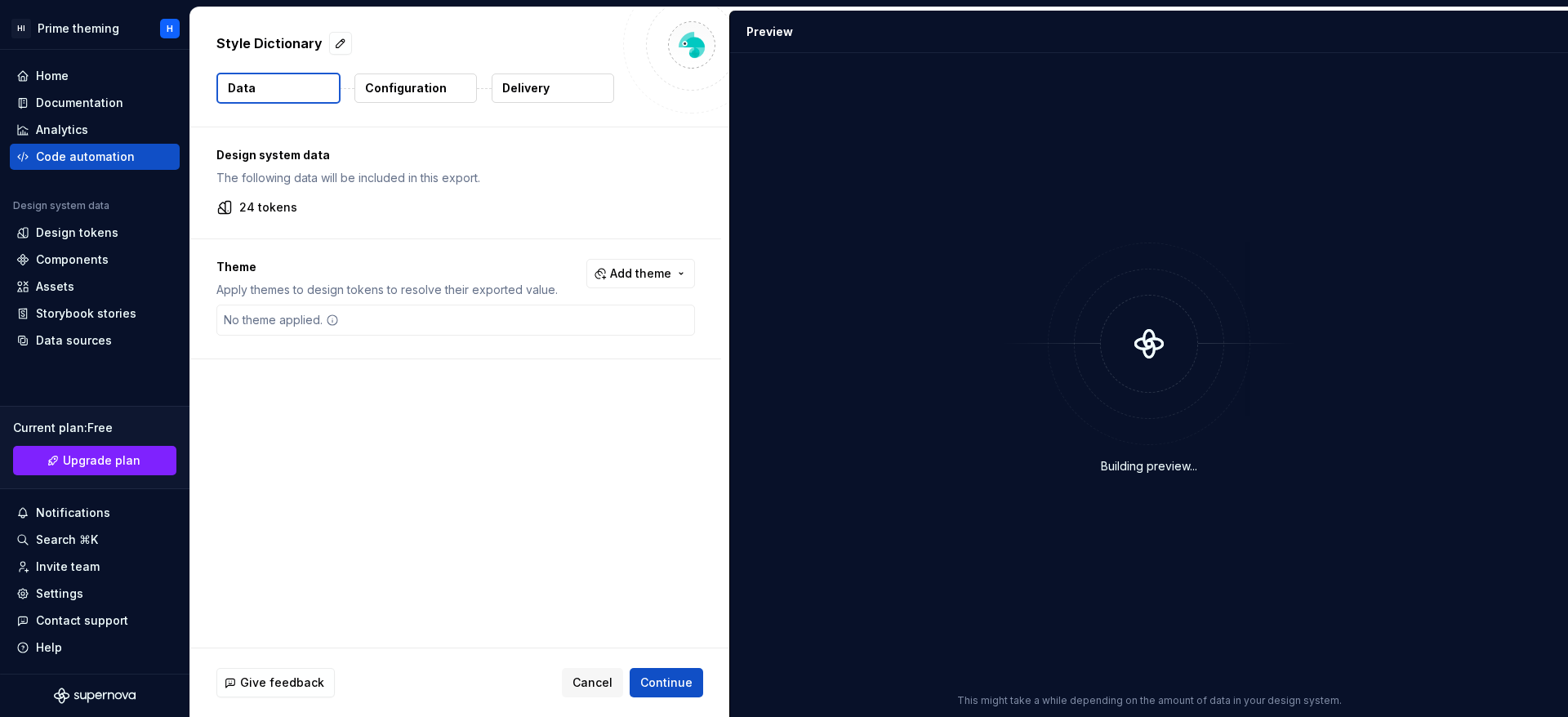
click at [415, 84] on p "Configuration" at bounding box center [406, 88] width 81 height 17
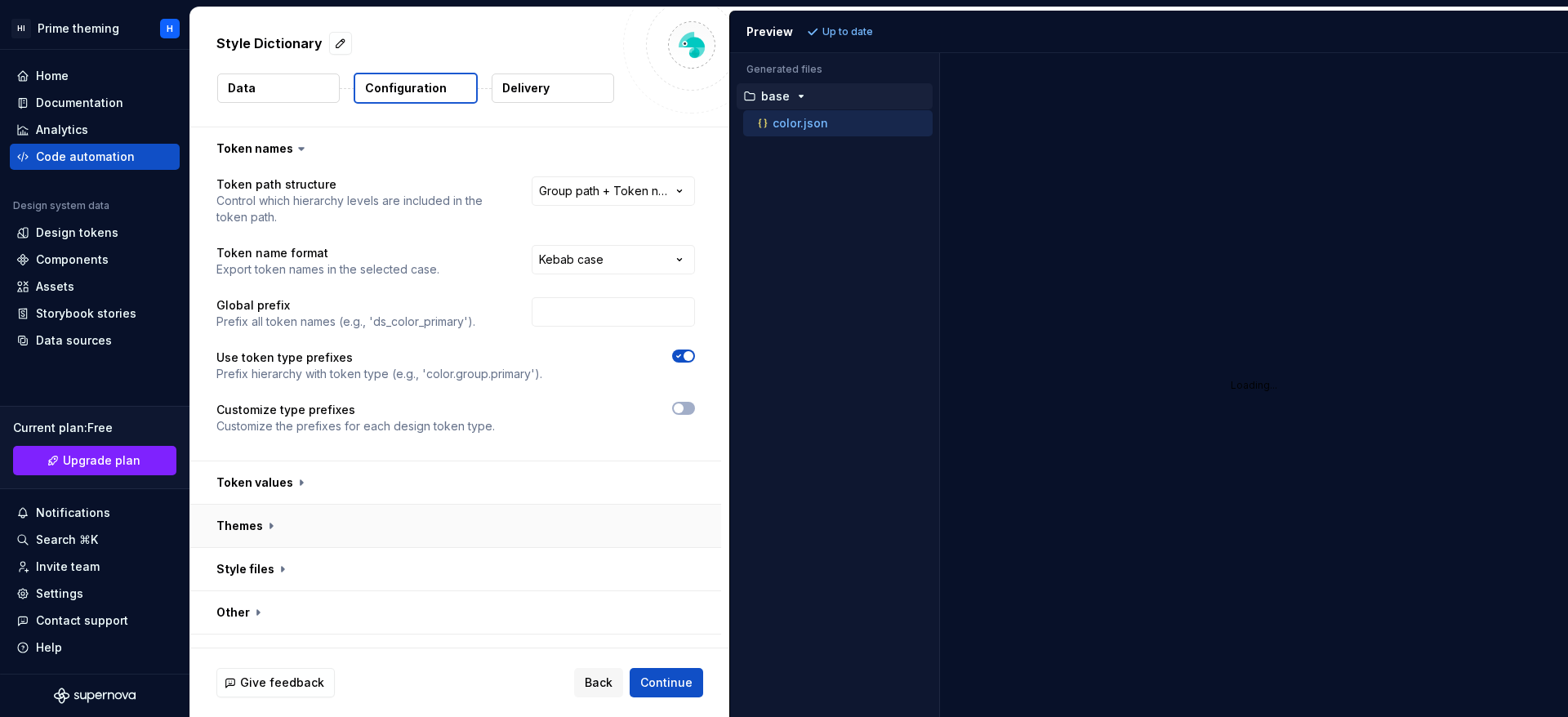
click at [316, 546] on button "button" at bounding box center [455, 526] width 531 height 42
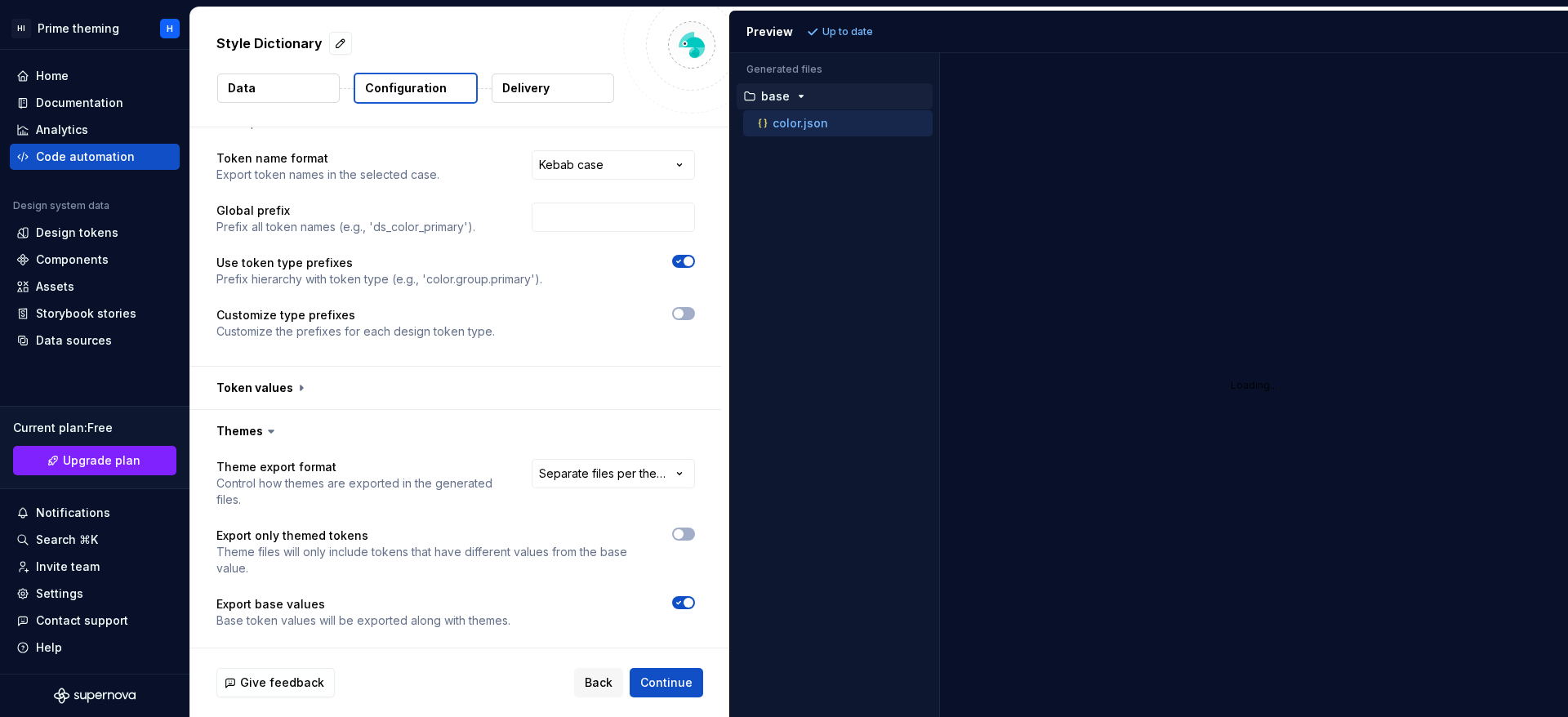
scroll to position [189, 0]
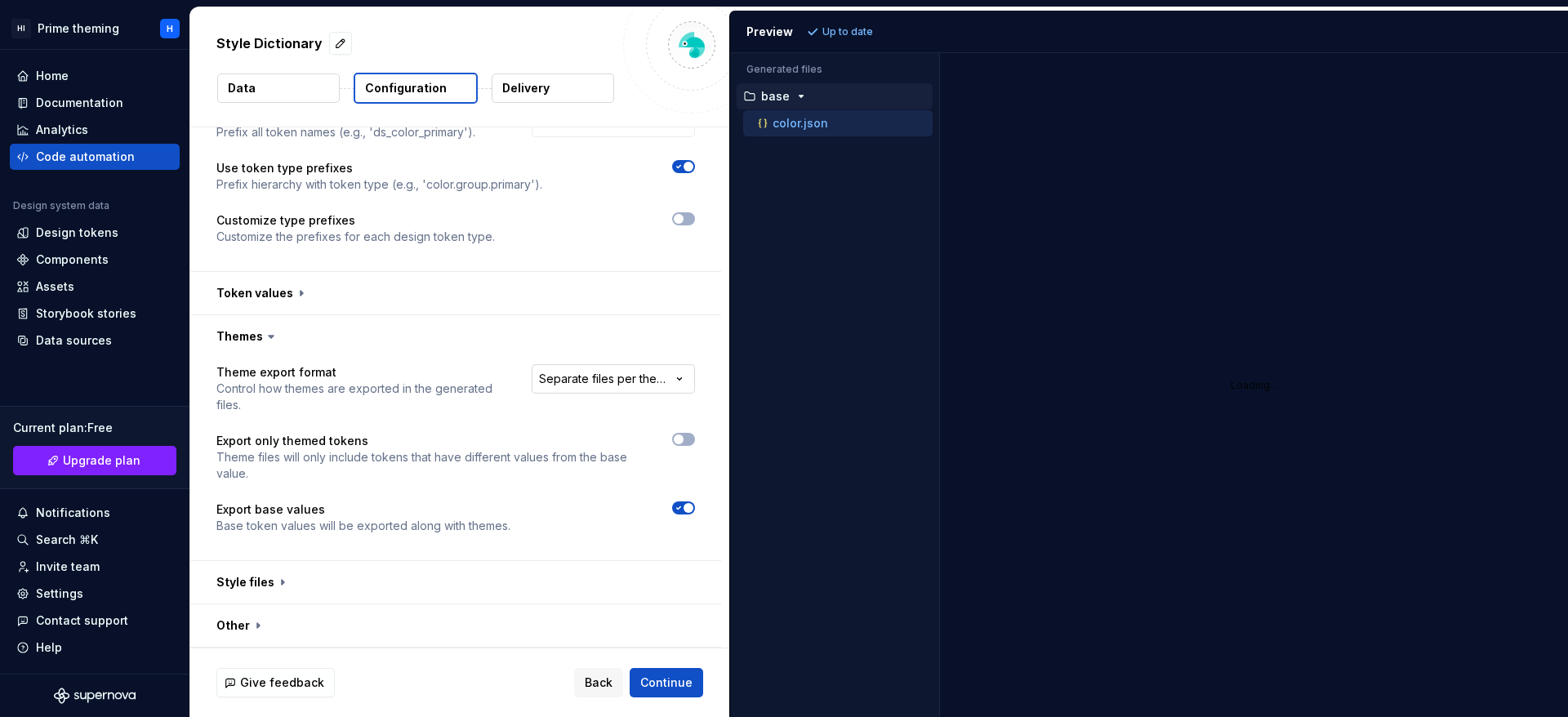
click at [590, 372] on html "**********" at bounding box center [784, 358] width 1568 height 717
click at [449, 578] on button "button" at bounding box center [455, 582] width 531 height 42
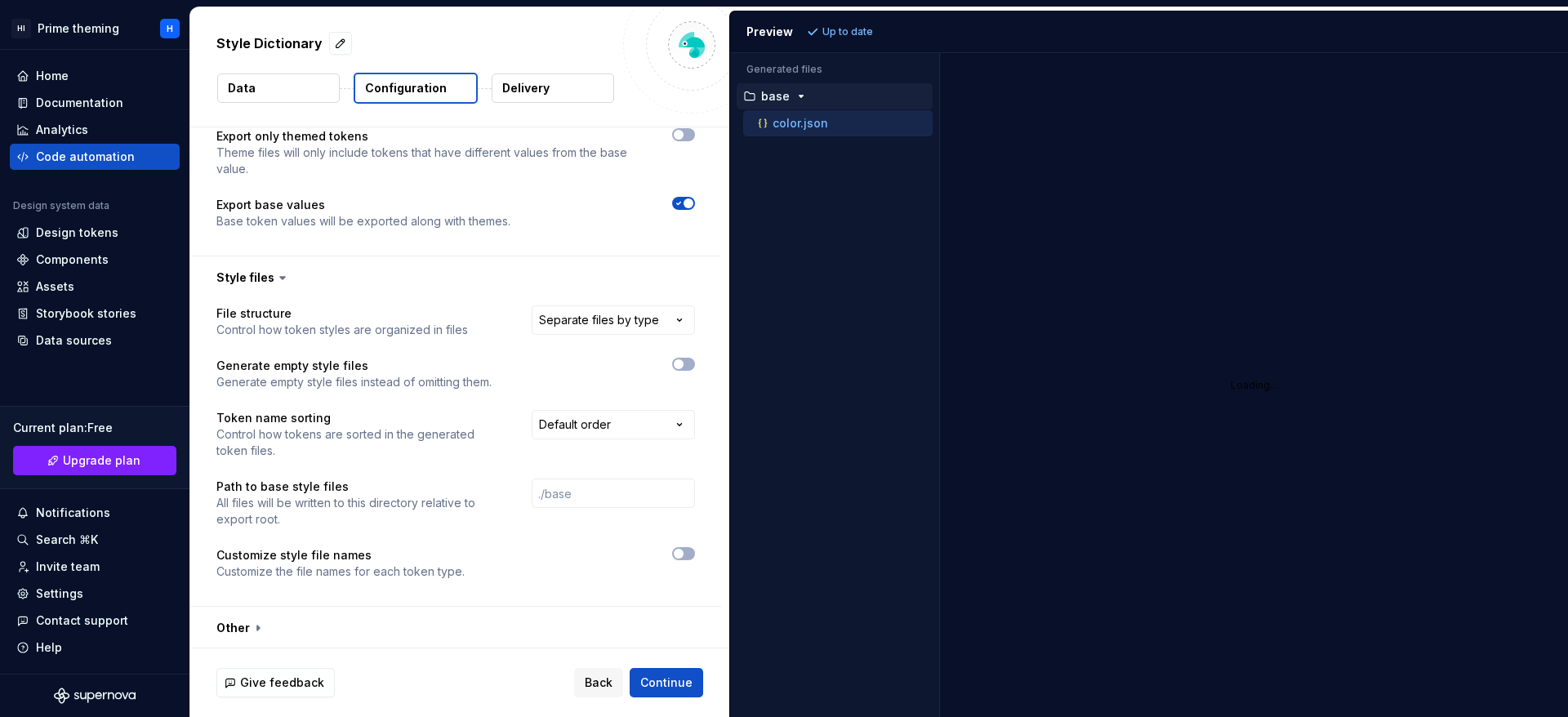
scroll to position [497, 0]
click at [623, 320] on html "**********" at bounding box center [784, 358] width 1568 height 717
click at [496, 282] on html "**********" at bounding box center [784, 358] width 1568 height 717
click at [638, 421] on html "**********" at bounding box center [784, 358] width 1568 height 717
click at [498, 369] on html "**********" at bounding box center [784, 358] width 1568 height 717
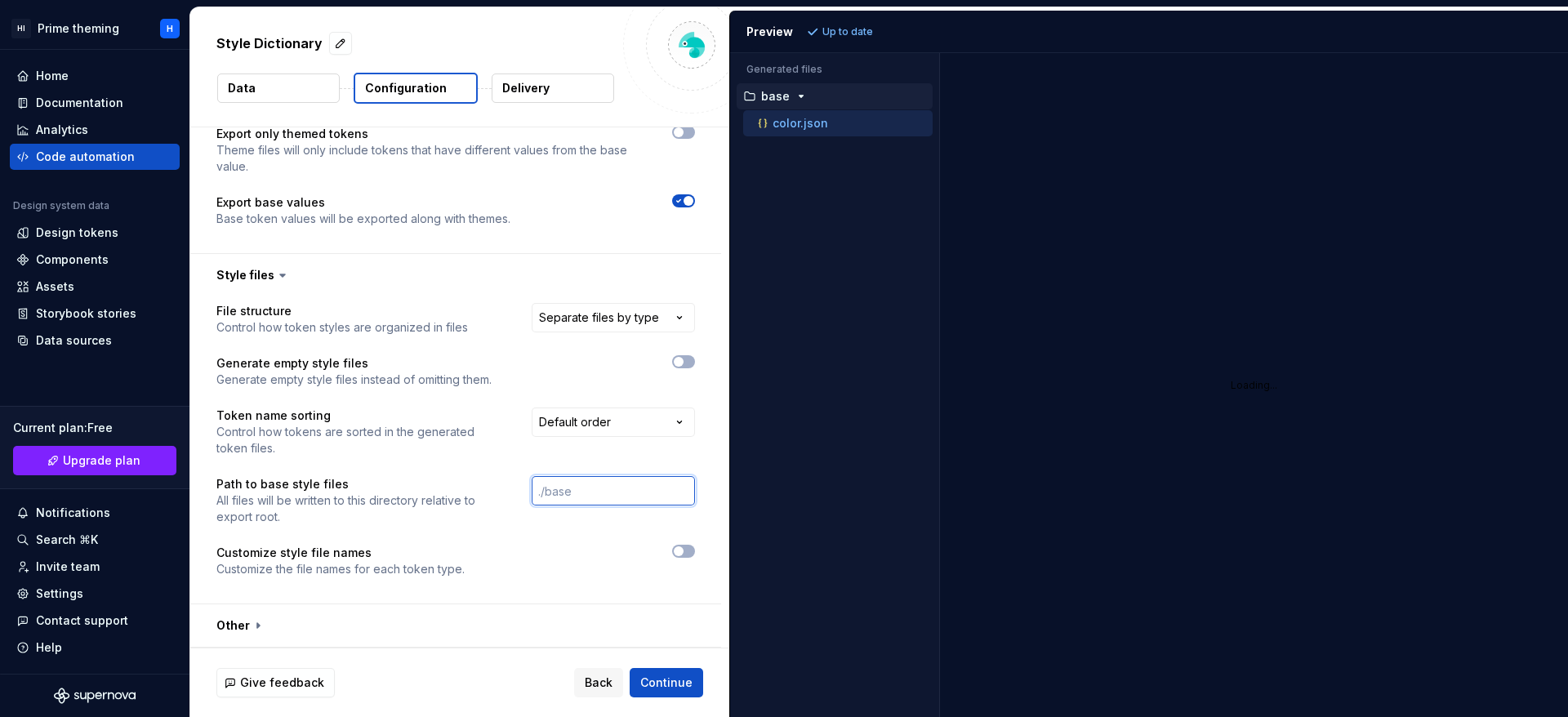
click at [562, 496] on input "text" at bounding box center [613, 490] width 164 height 29
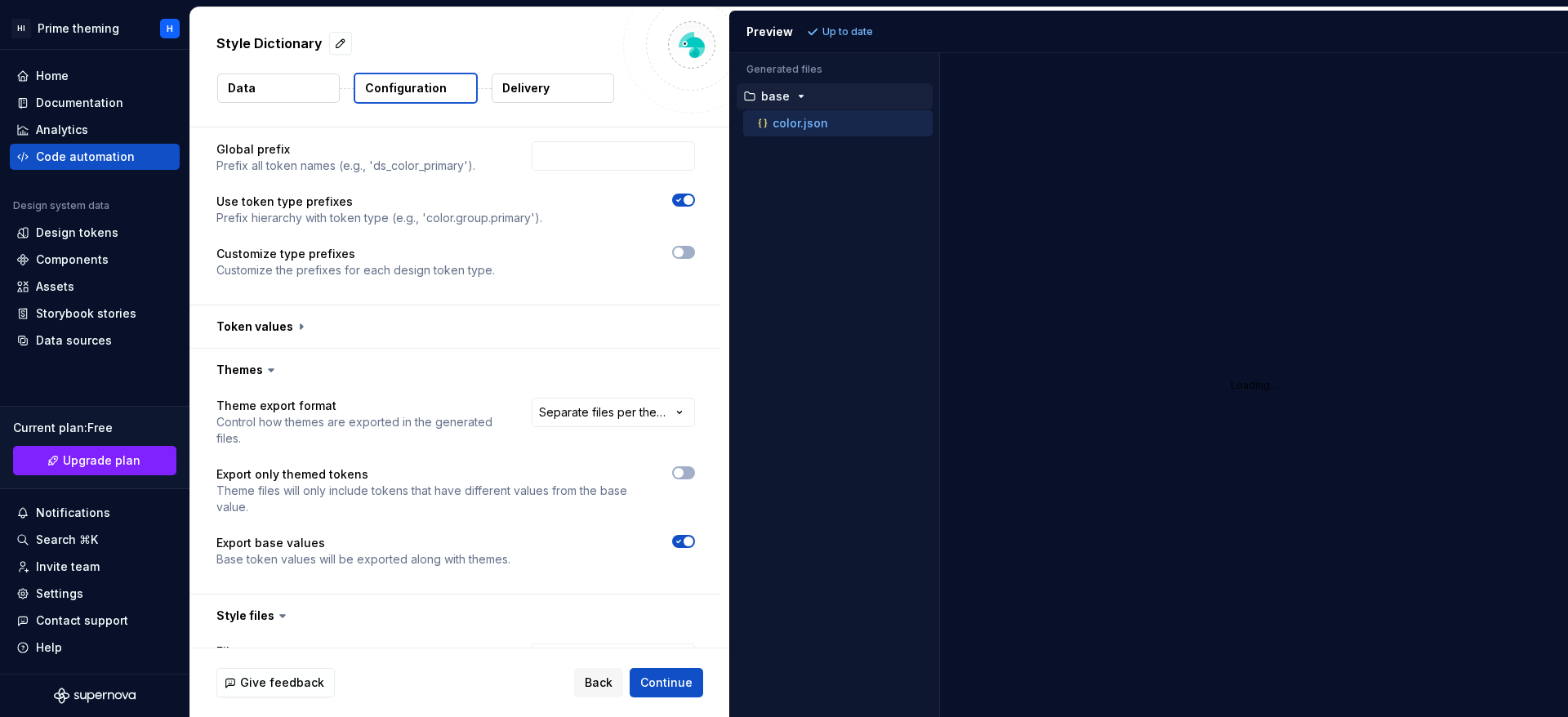
scroll to position [129, 0]
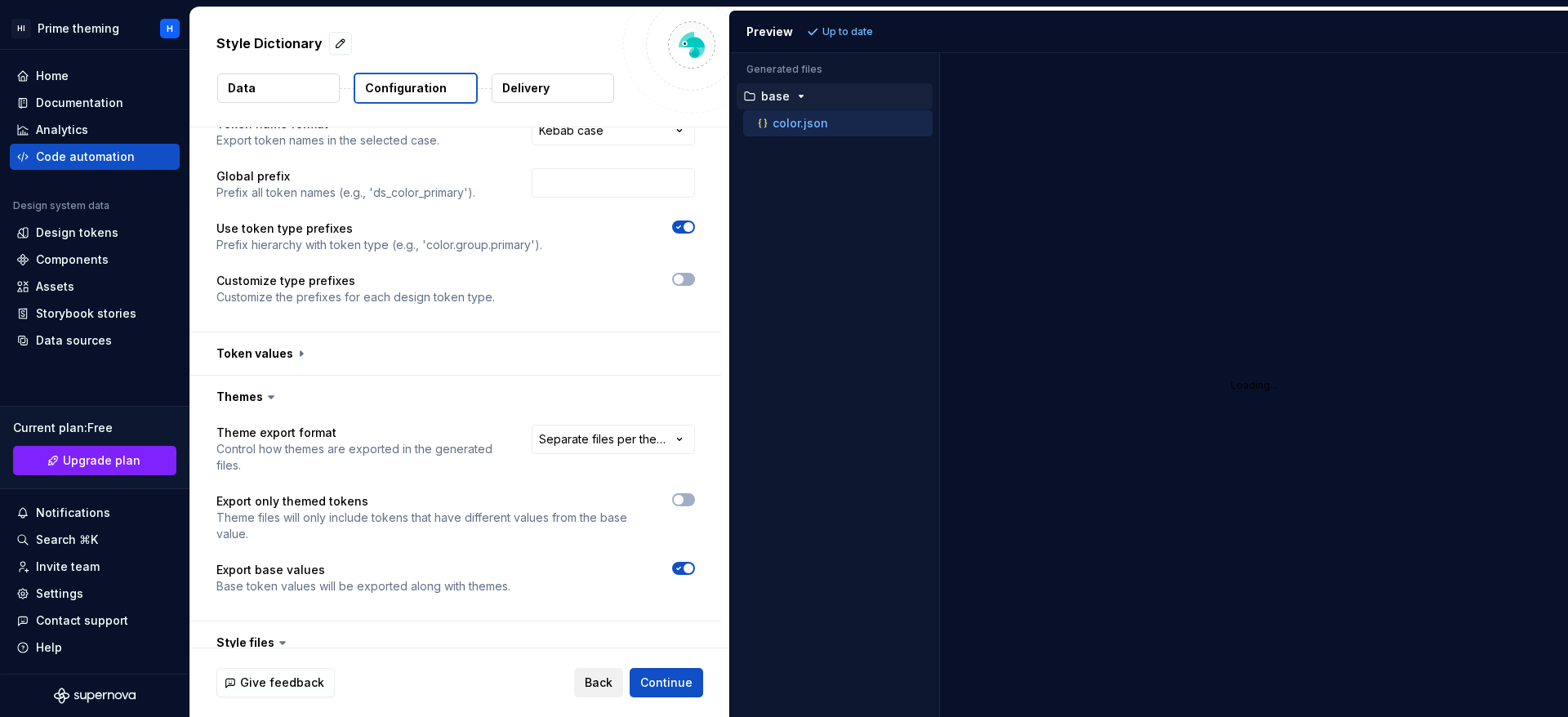
click at [613, 691] on button "Back" at bounding box center [598, 682] width 49 height 29
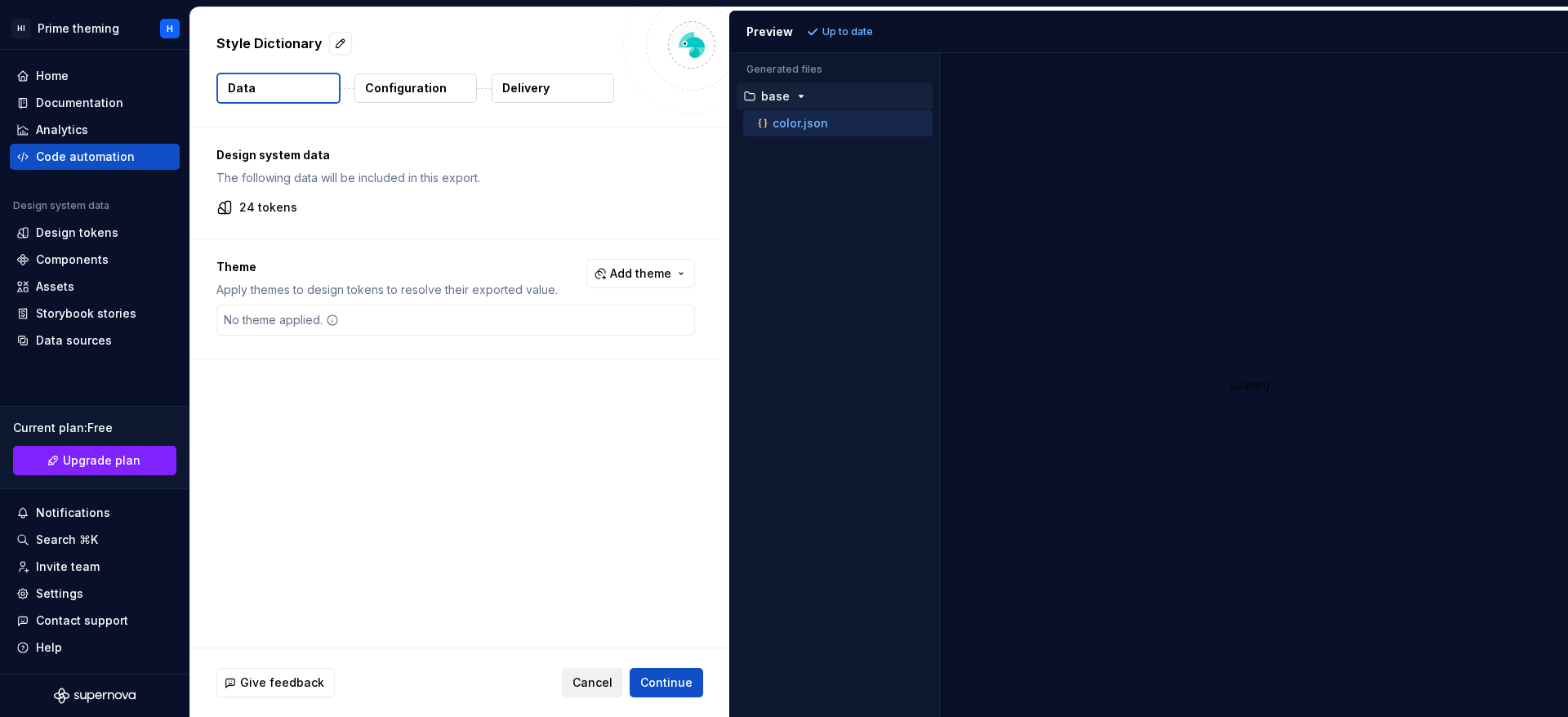
click at [596, 690] on span "Cancel" at bounding box center [592, 683] width 40 height 17
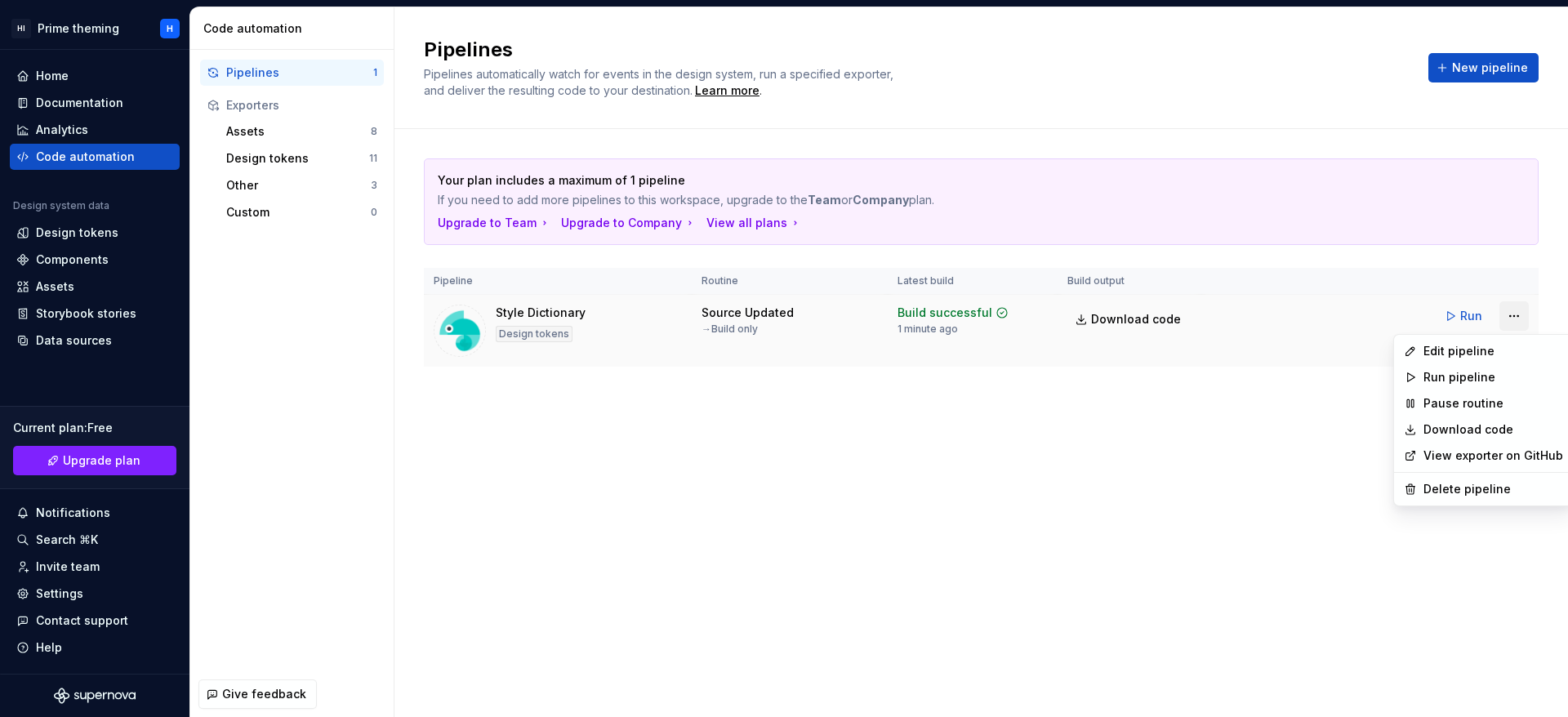
click at [1518, 312] on html "HI Prime theming H Home Documentation Analytics Code automation Design system d…" at bounding box center [784, 358] width 1568 height 717
click at [1414, 375] on icon at bounding box center [1410, 377] width 13 height 13
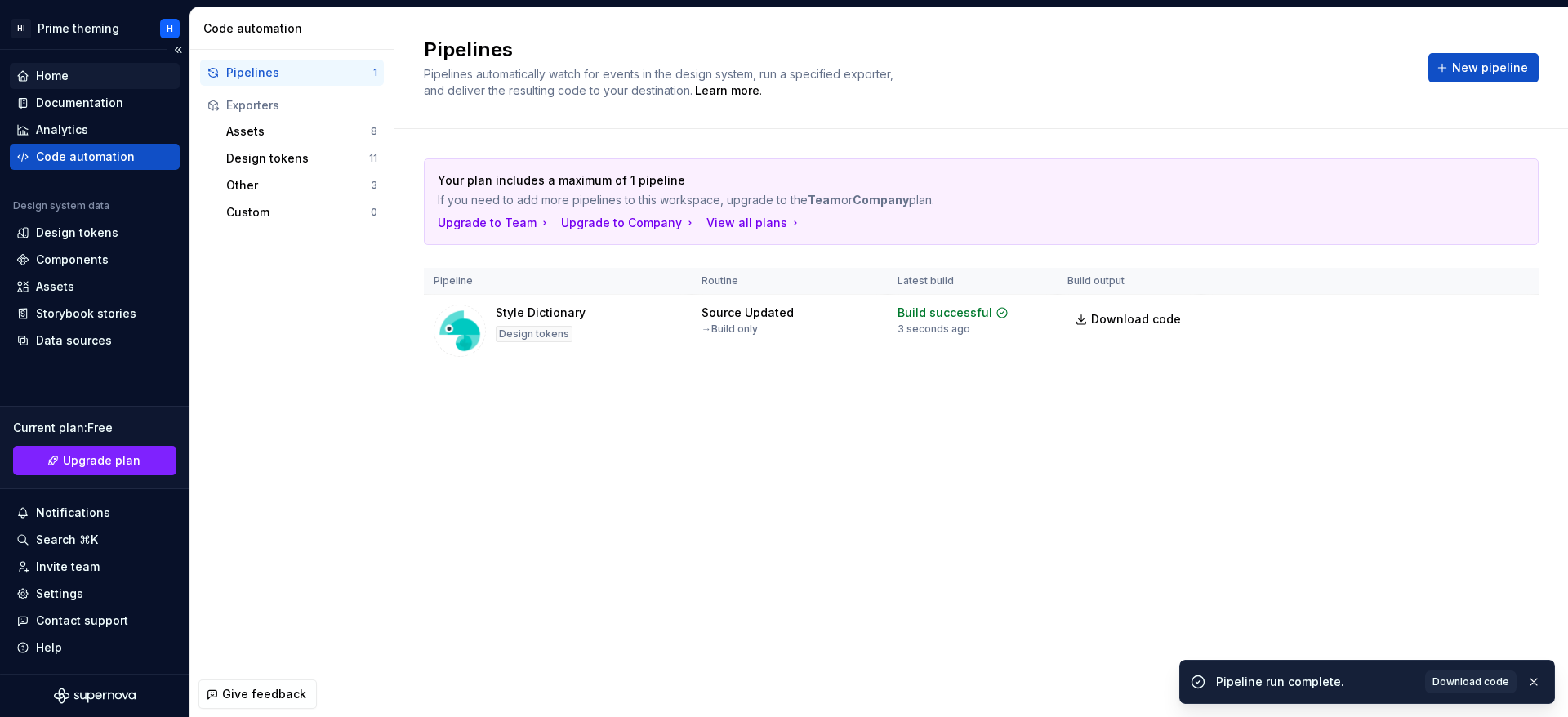
click at [105, 76] on div "Home" at bounding box center [95, 76] width 157 height 17
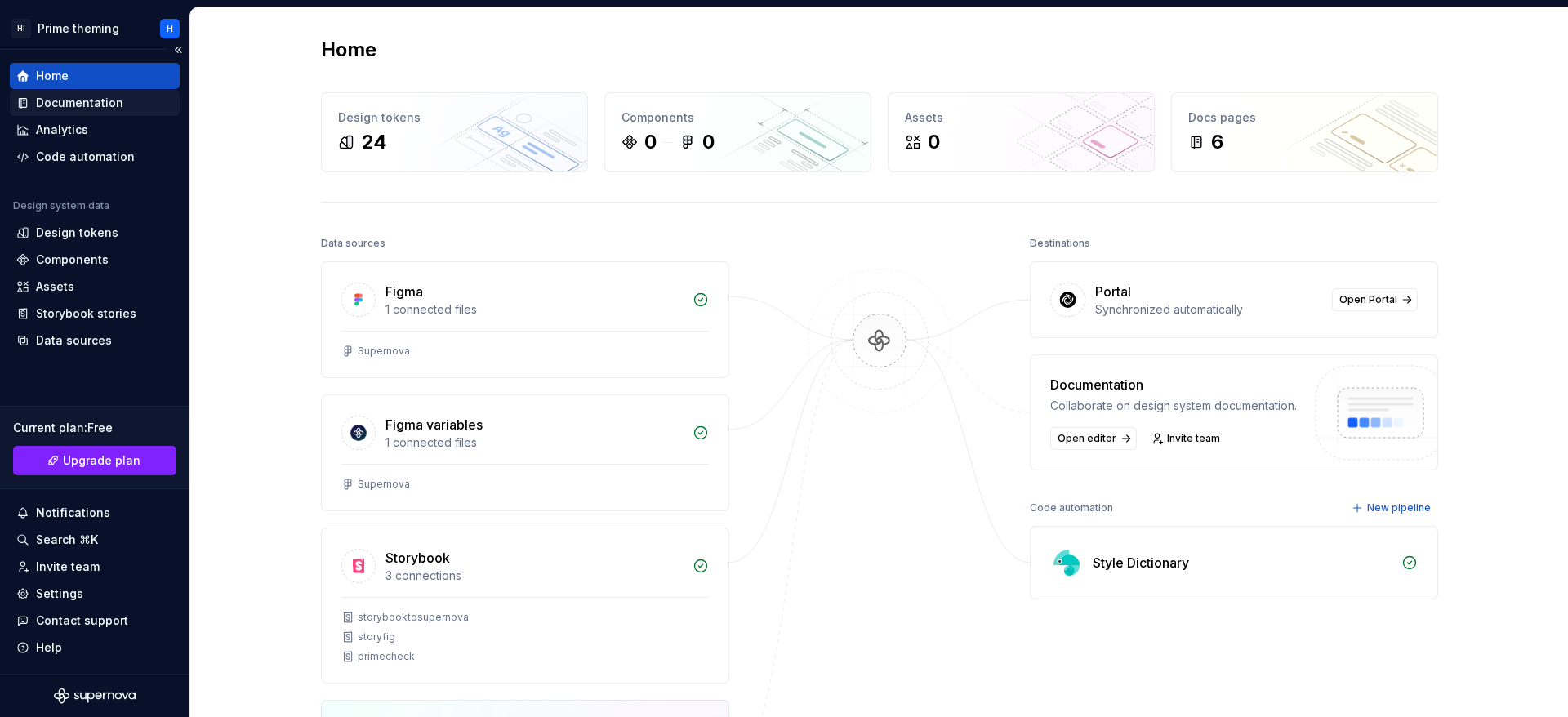
click at [78, 99] on div "Documentation" at bounding box center [79, 103] width 87 height 17
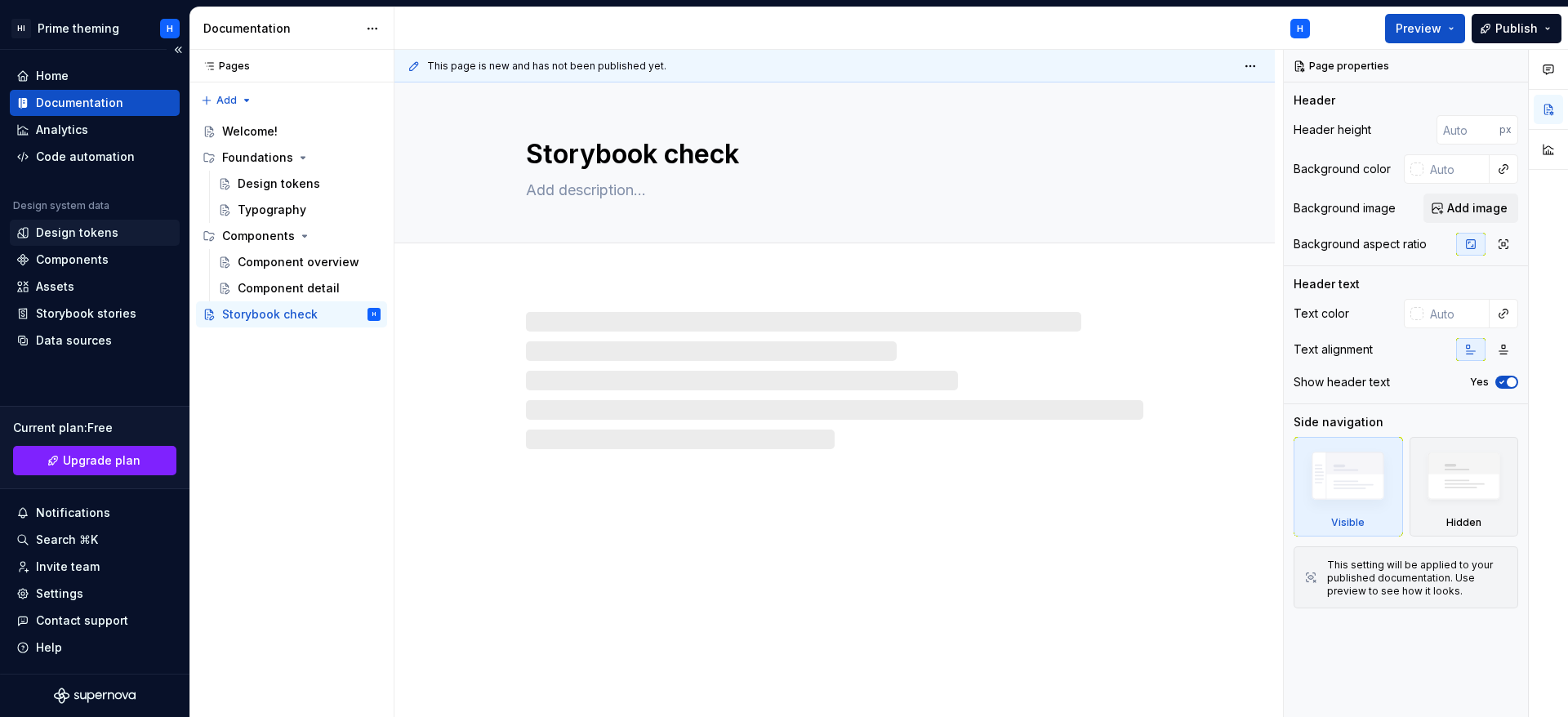
click at [101, 238] on div "Design tokens" at bounding box center [76, 233] width 82 height 17
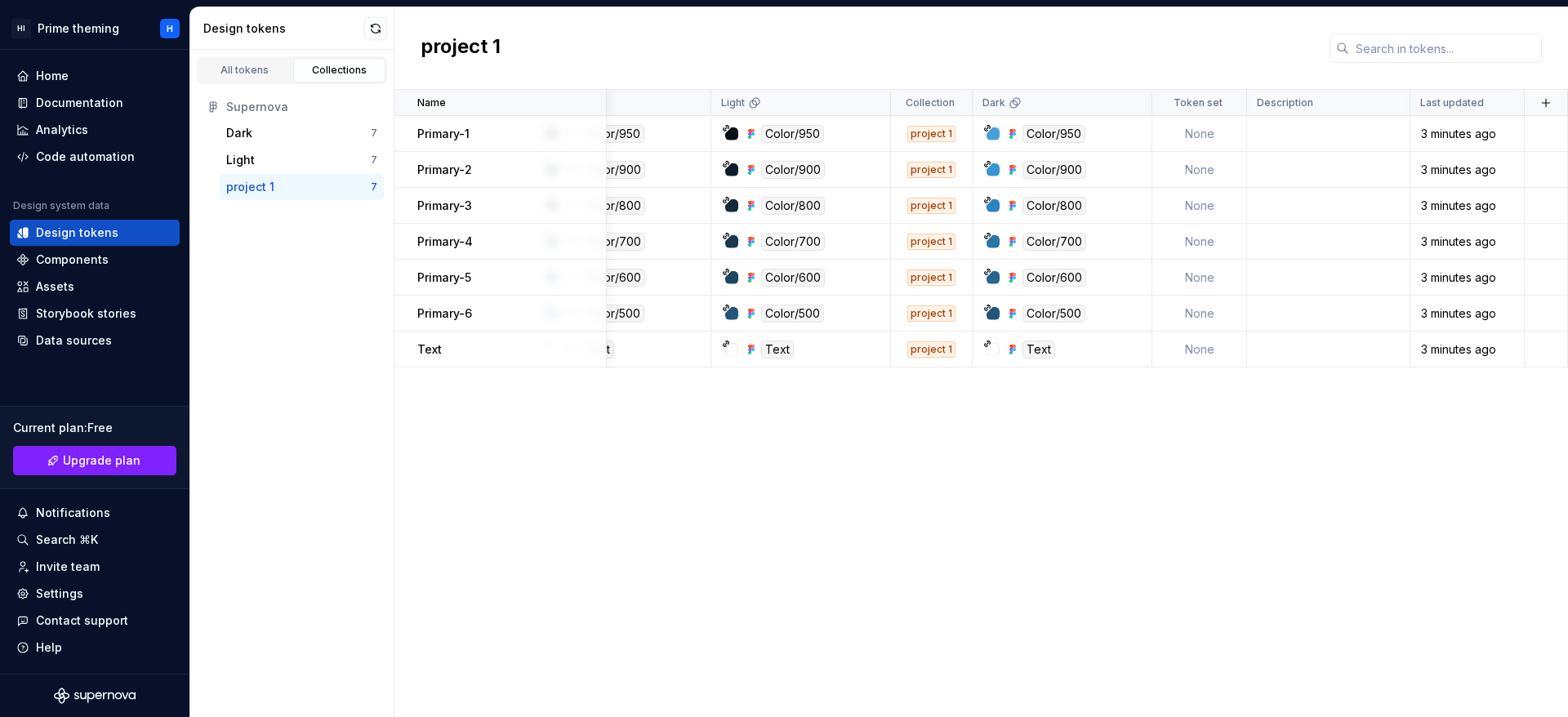
scroll to position [0, 75]
click at [1267, 132] on td at bounding box center [1328, 134] width 164 height 36
click at [1268, 132] on td at bounding box center [1328, 134] width 164 height 36
click at [1353, 195] on td at bounding box center [1328, 205] width 164 height 36
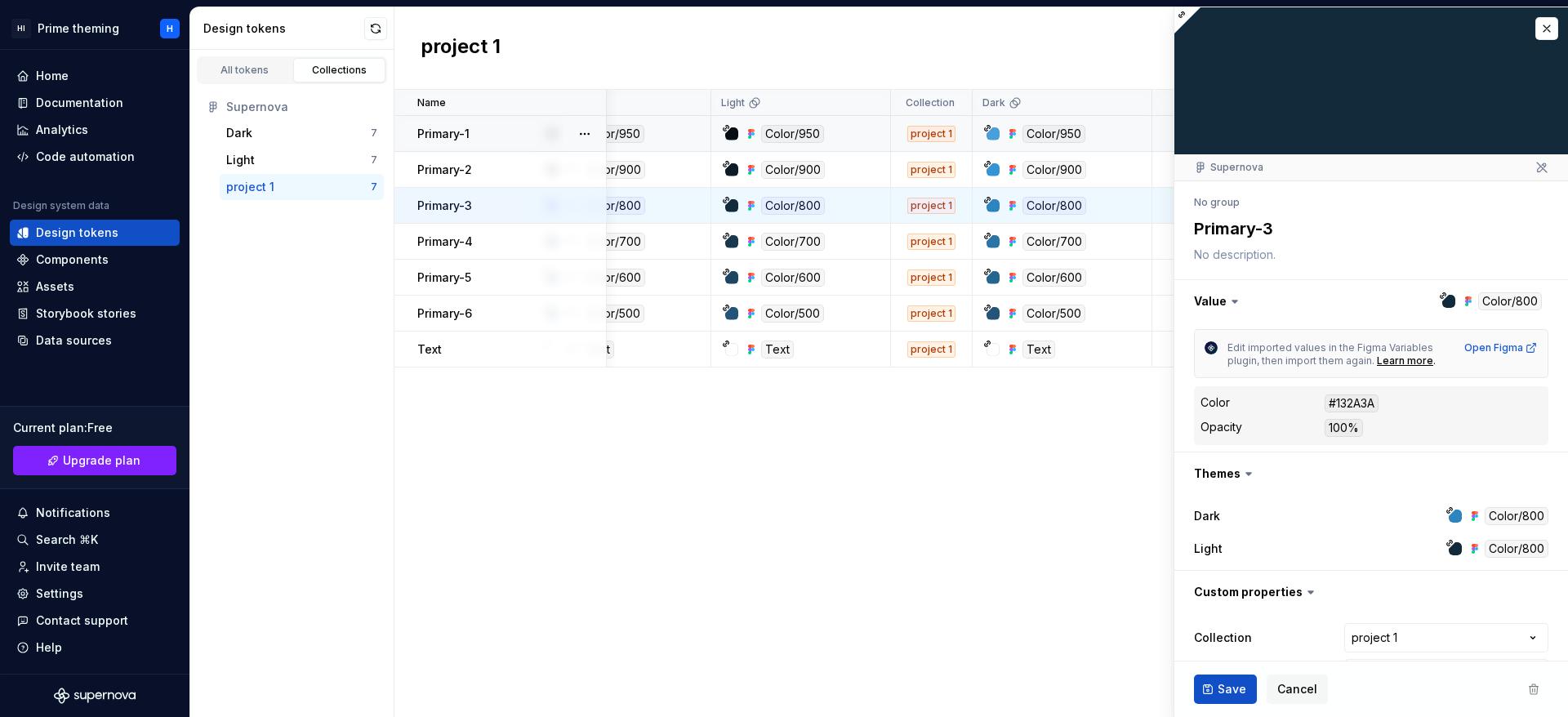
type textarea "*"
click at [1044, 580] on div "Name Value Light Collection Dark Token set Description Last updated Primary-1 C…" at bounding box center [981, 403] width 1174 height 627
click at [1535, 27] on button "button" at bounding box center [1546, 29] width 23 height 23
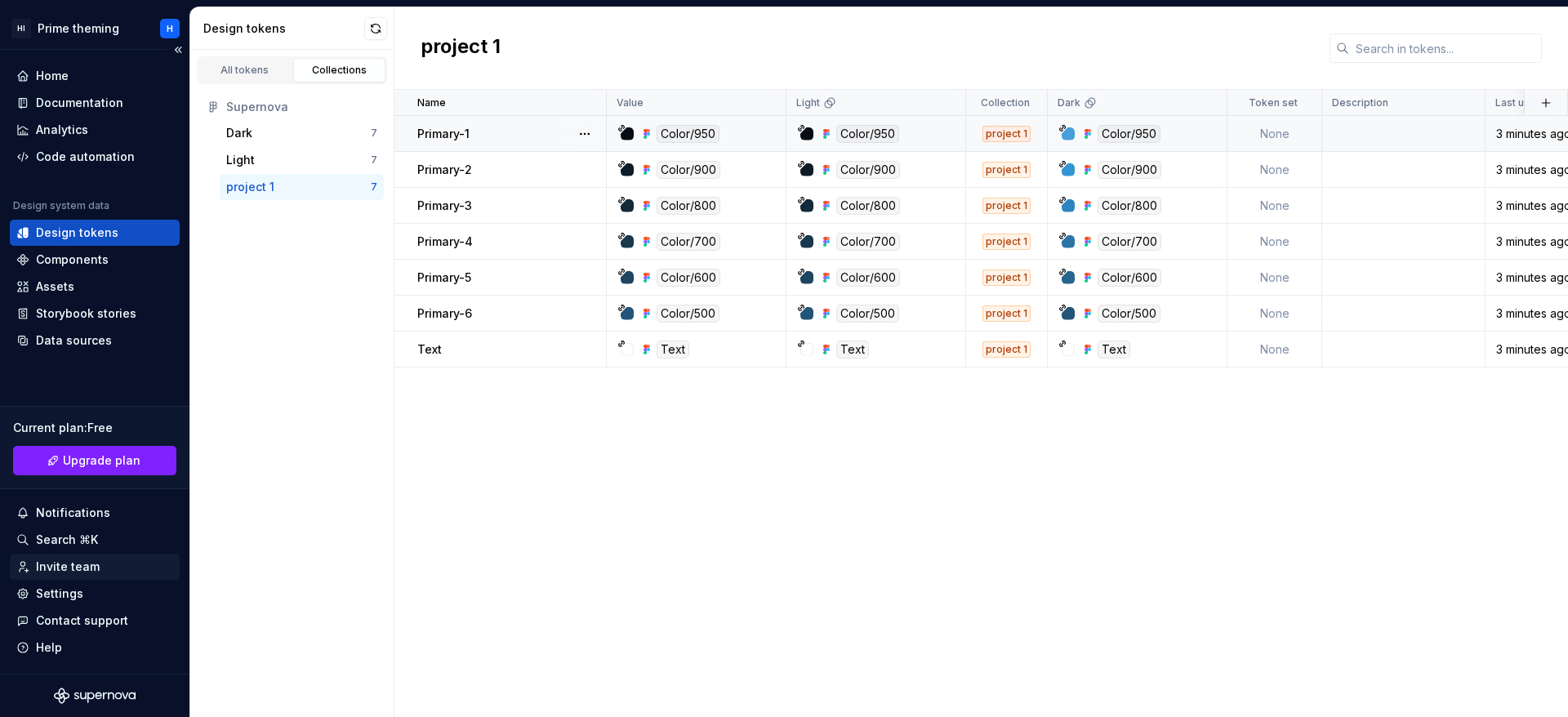
click at [71, 562] on div "Invite team" at bounding box center [67, 567] width 64 height 17
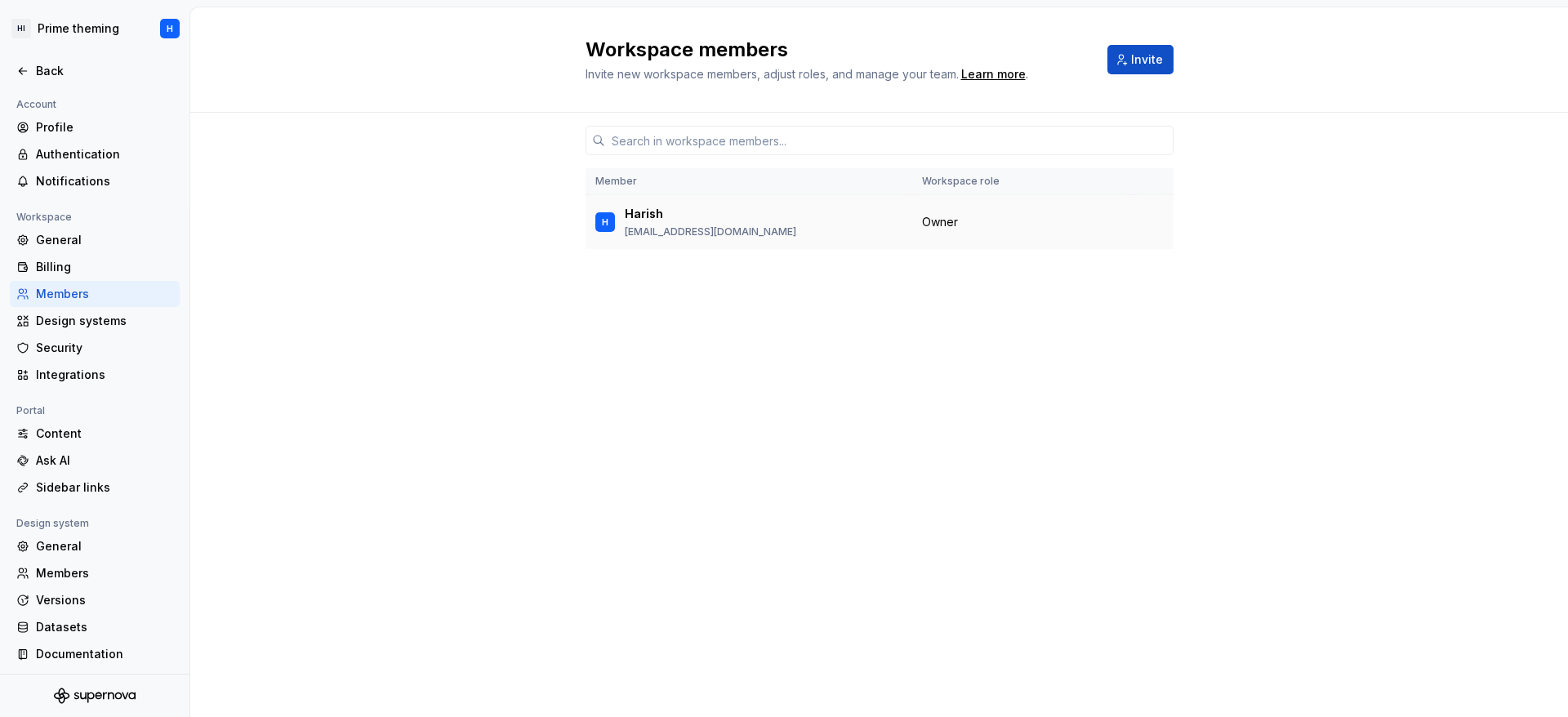
click at [940, 219] on span "Owner" at bounding box center [939, 223] width 36 height 17
click at [1141, 61] on span "Invite" at bounding box center [1147, 60] width 32 height 17
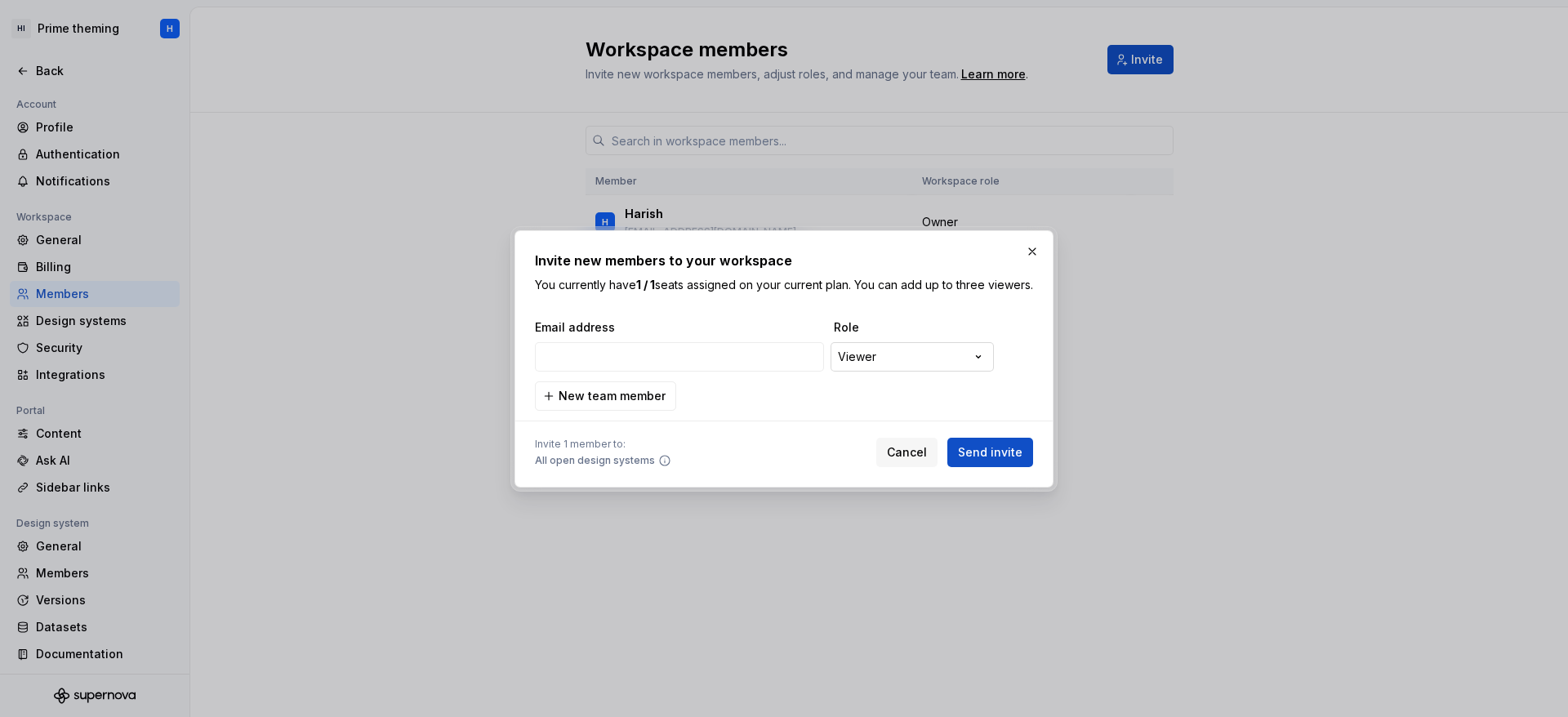
click at [936, 365] on div "**********" at bounding box center [784, 358] width 1568 height 717
click at [1364, 375] on div at bounding box center [784, 358] width 1568 height 717
